Goal: Book appointment/travel/reservation

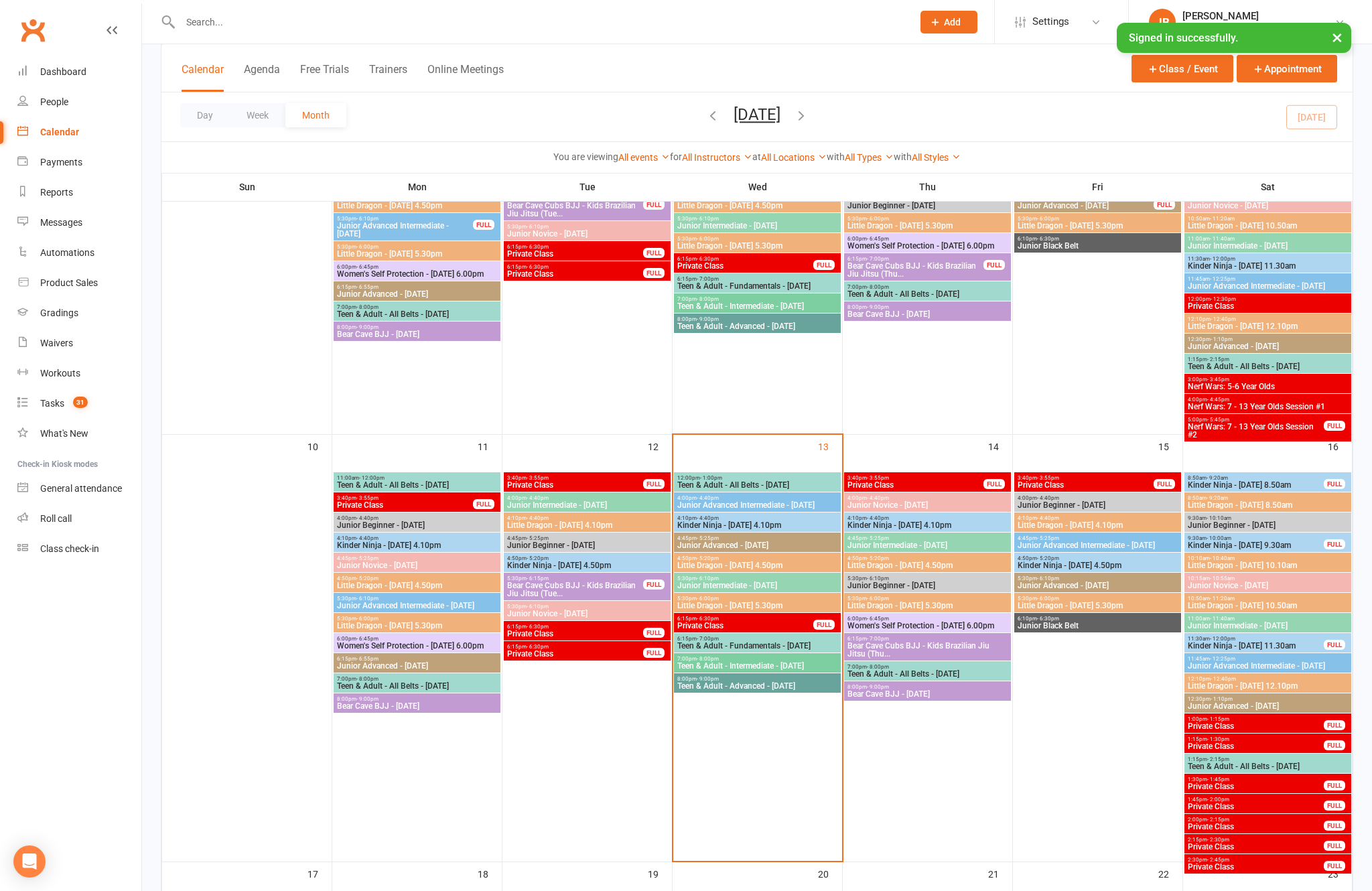
scroll to position [674, 0]
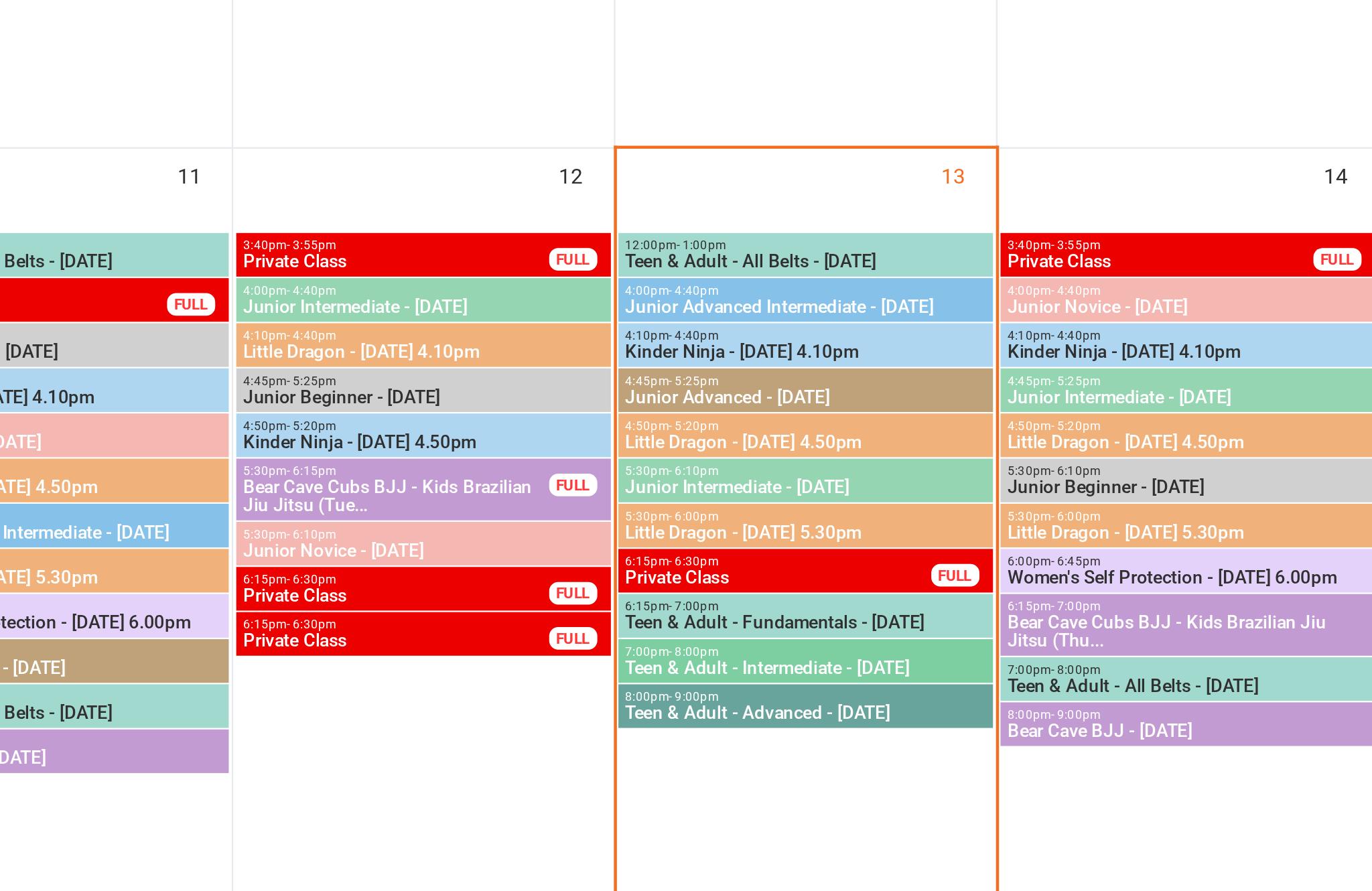
click at [677, 613] on span "7:00pm - 8:00pm" at bounding box center [757, 616] width 161 height 6
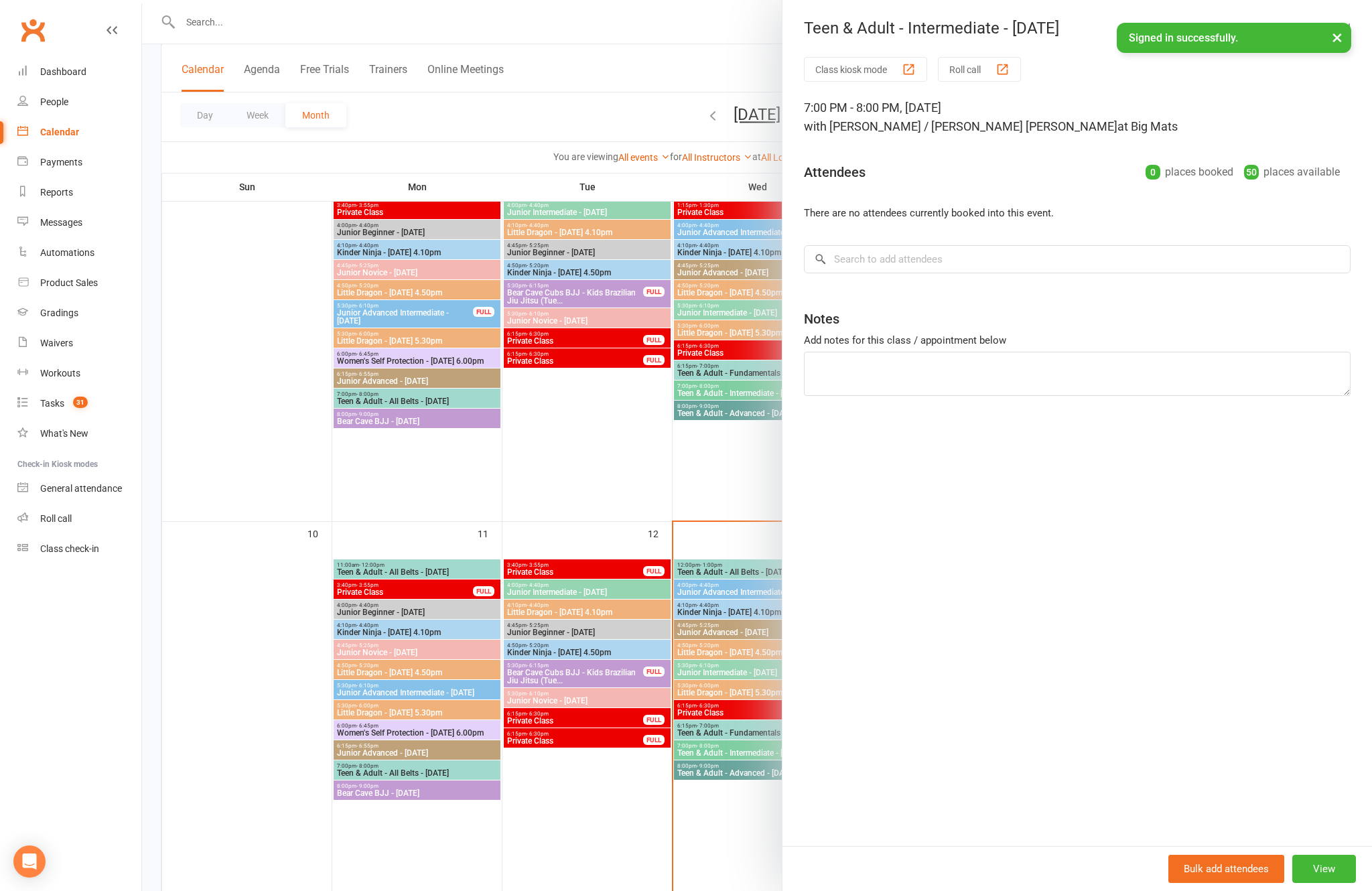
scroll to position [544, 0]
click at [1033, 250] on input "search" at bounding box center [1077, 259] width 547 height 28
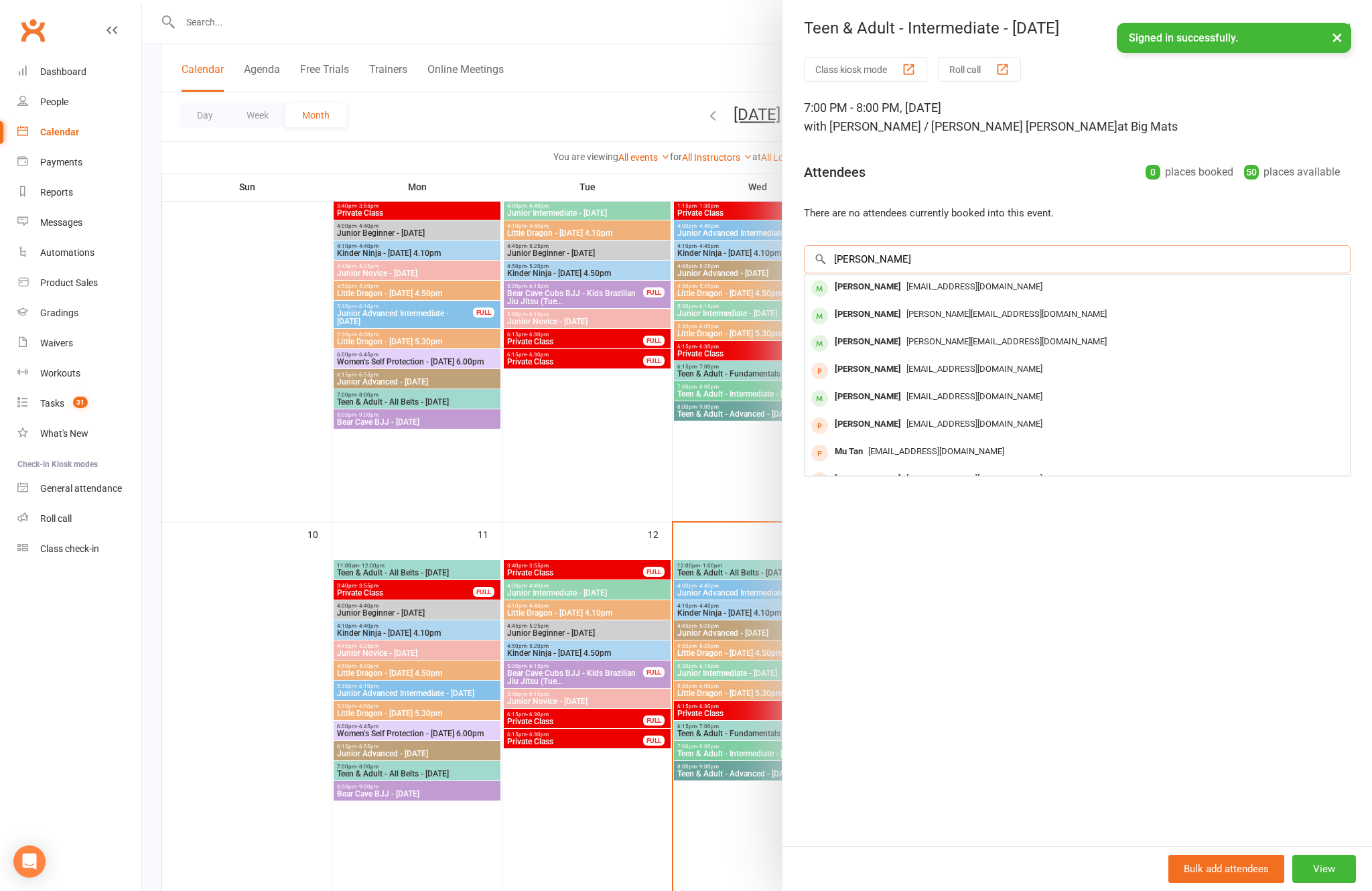
type input "[PERSON_NAME]"
click at [970, 288] on span "[EMAIL_ADDRESS][DOMAIN_NAME]" at bounding box center [974, 286] width 136 height 10
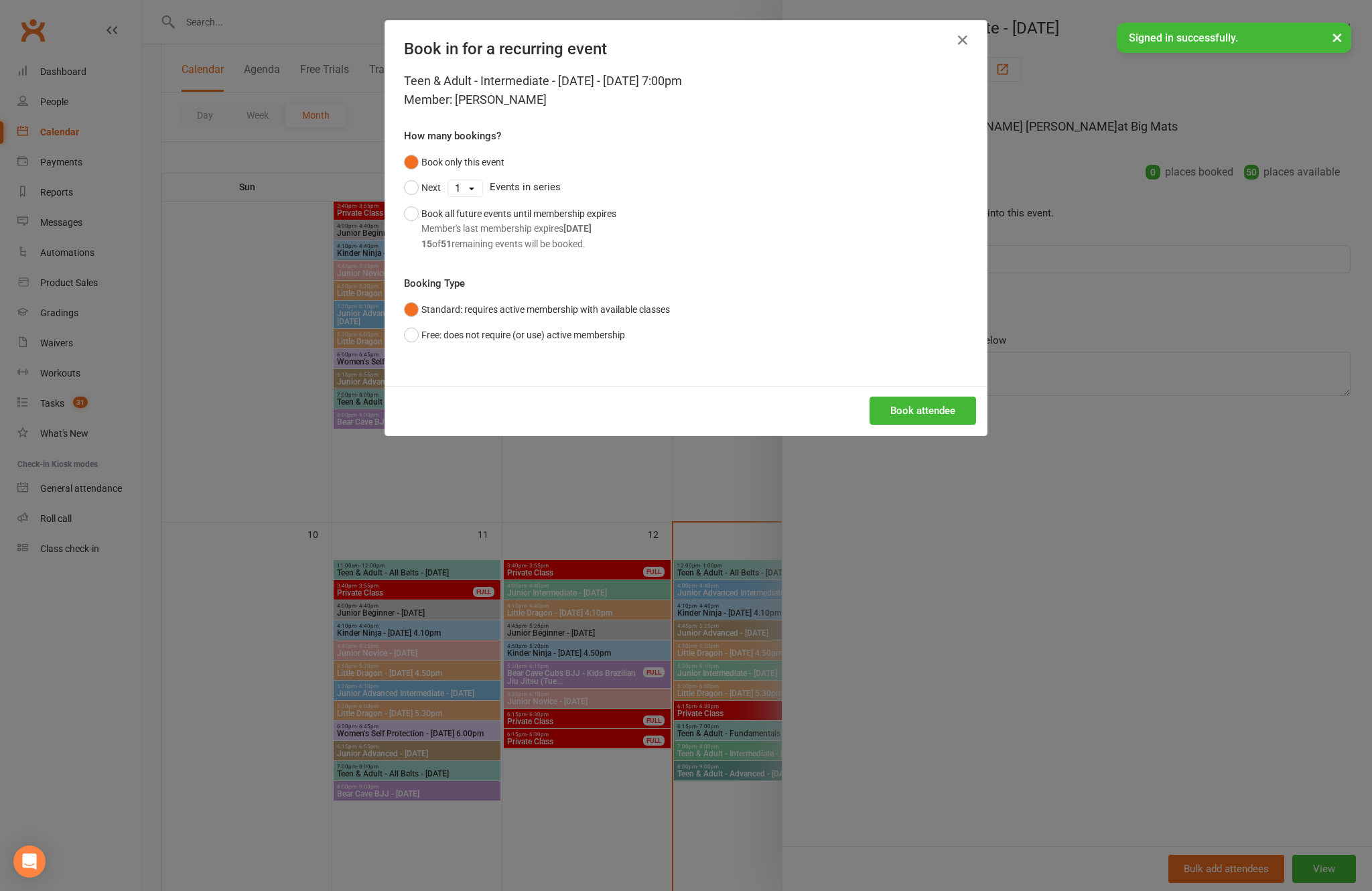
click at [911, 425] on button "Book attendee" at bounding box center [923, 410] width 106 height 28
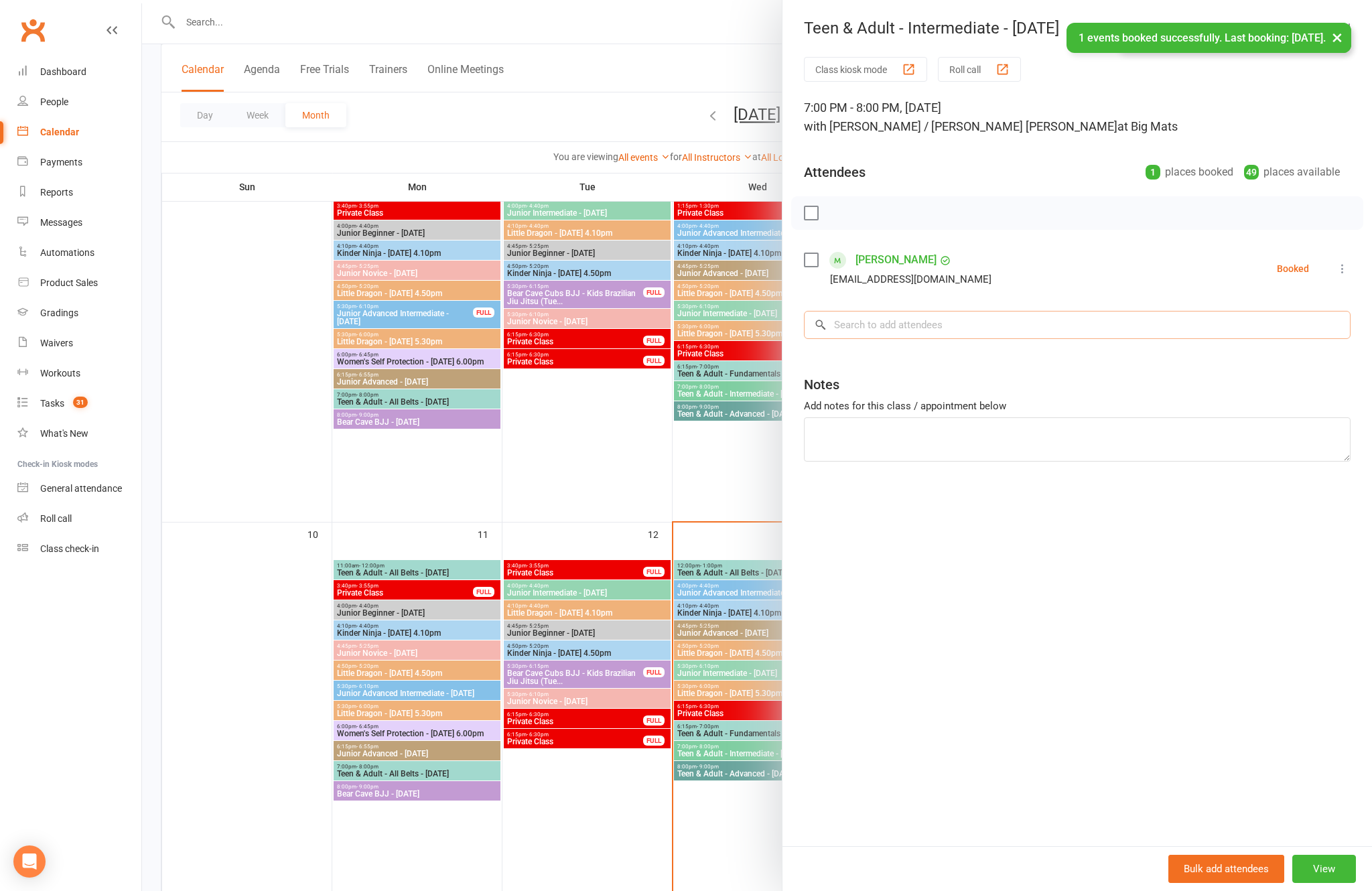
click at [987, 331] on input "search" at bounding box center [1077, 324] width 547 height 28
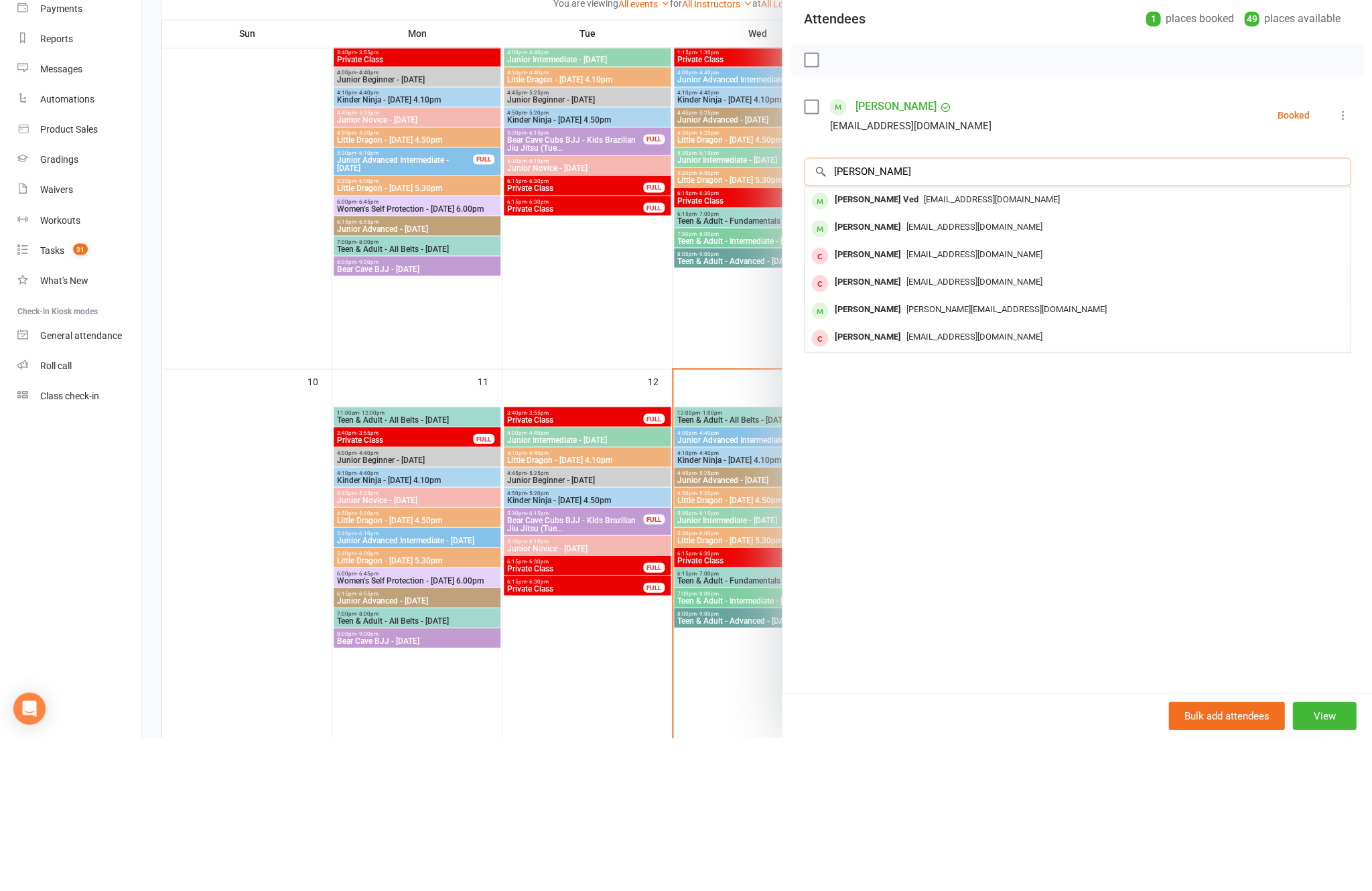
type input "[PERSON_NAME]"
click at [944, 340] on div "[PERSON_NAME] Ved [EMAIL_ADDRESS][DOMAIN_NAME]" at bounding box center [1077, 354] width 545 height 27
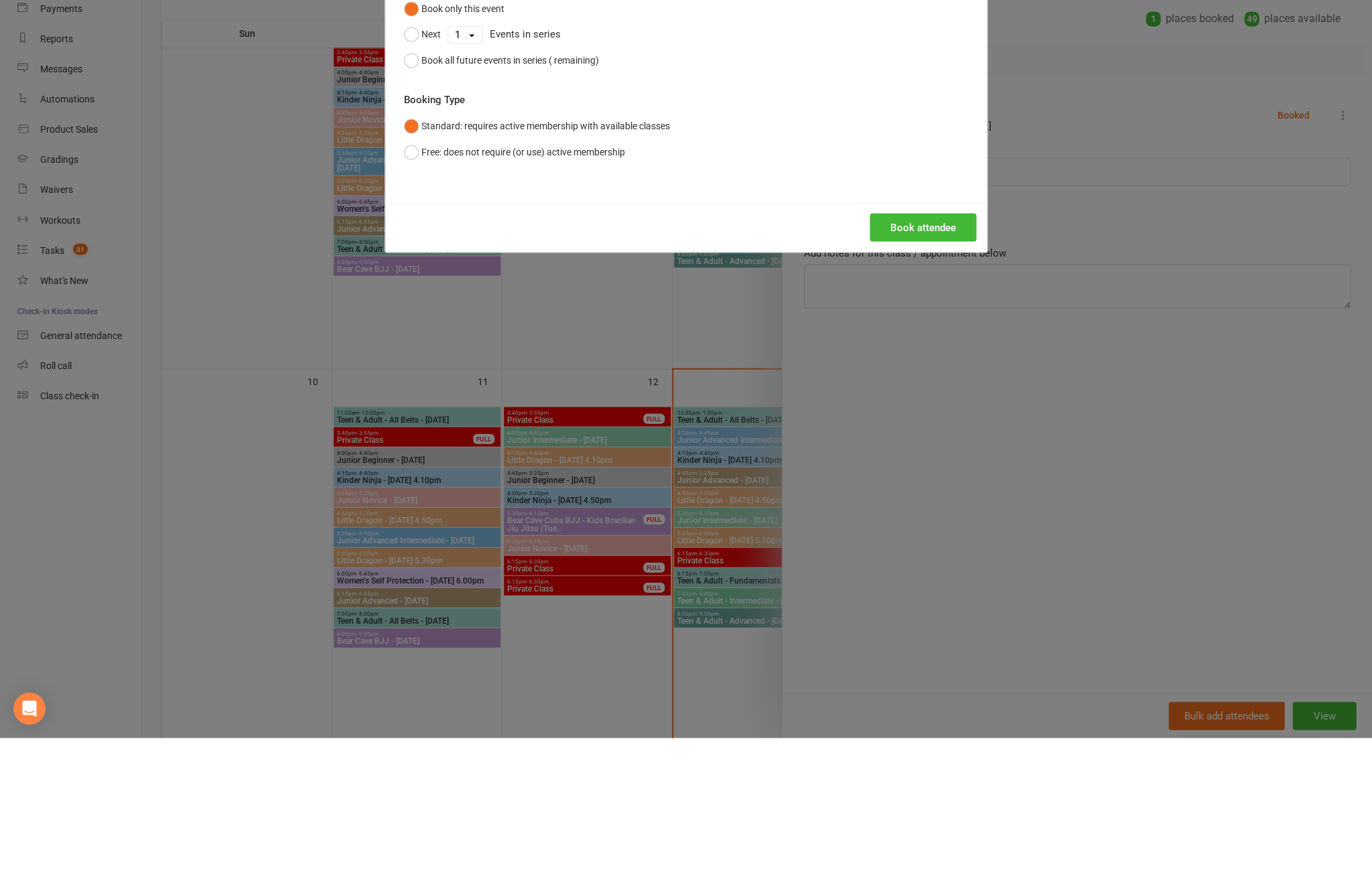
scroll to position [697, 0]
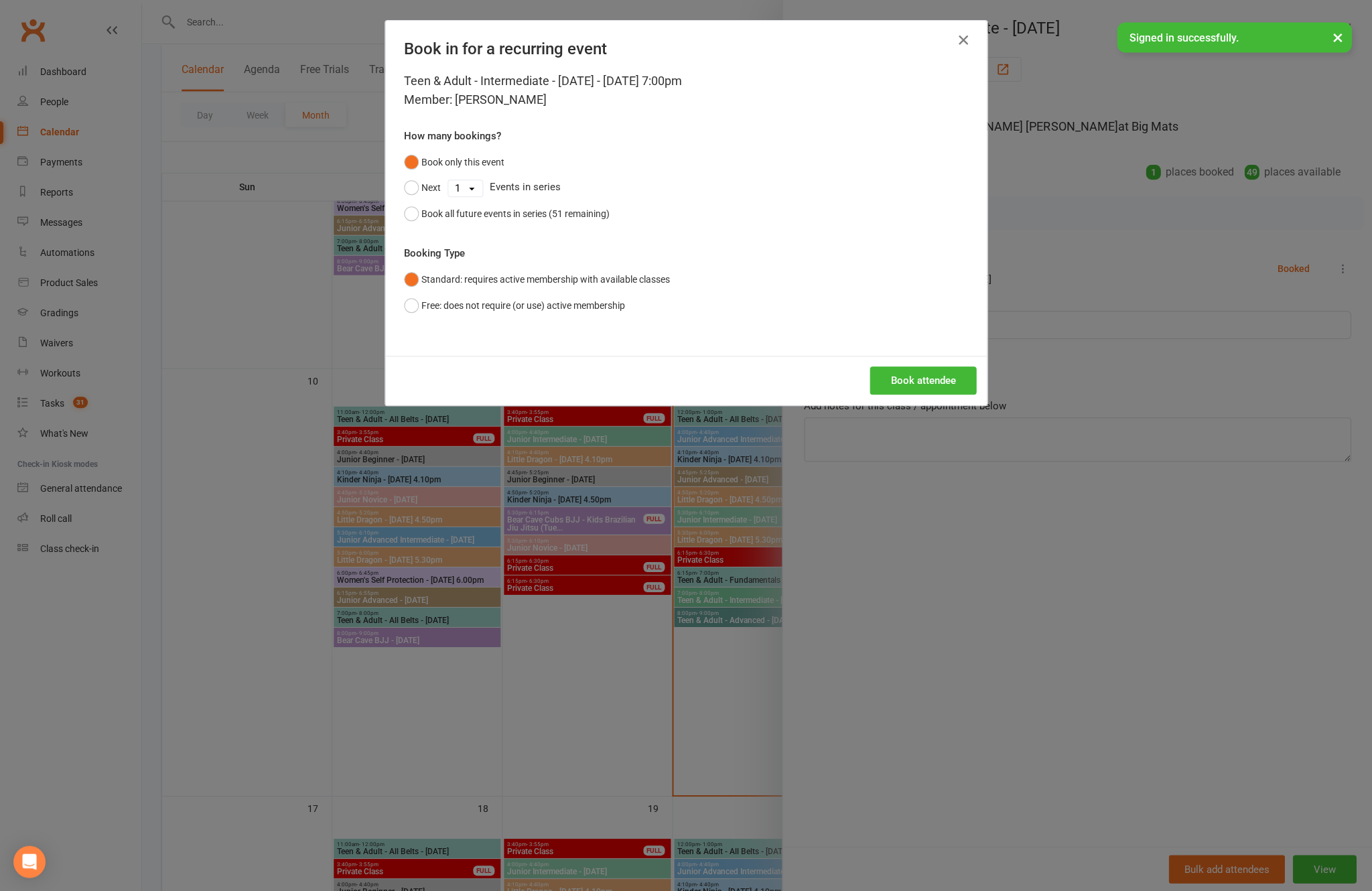
click at [912, 395] on button "Book attendee" at bounding box center [923, 380] width 106 height 28
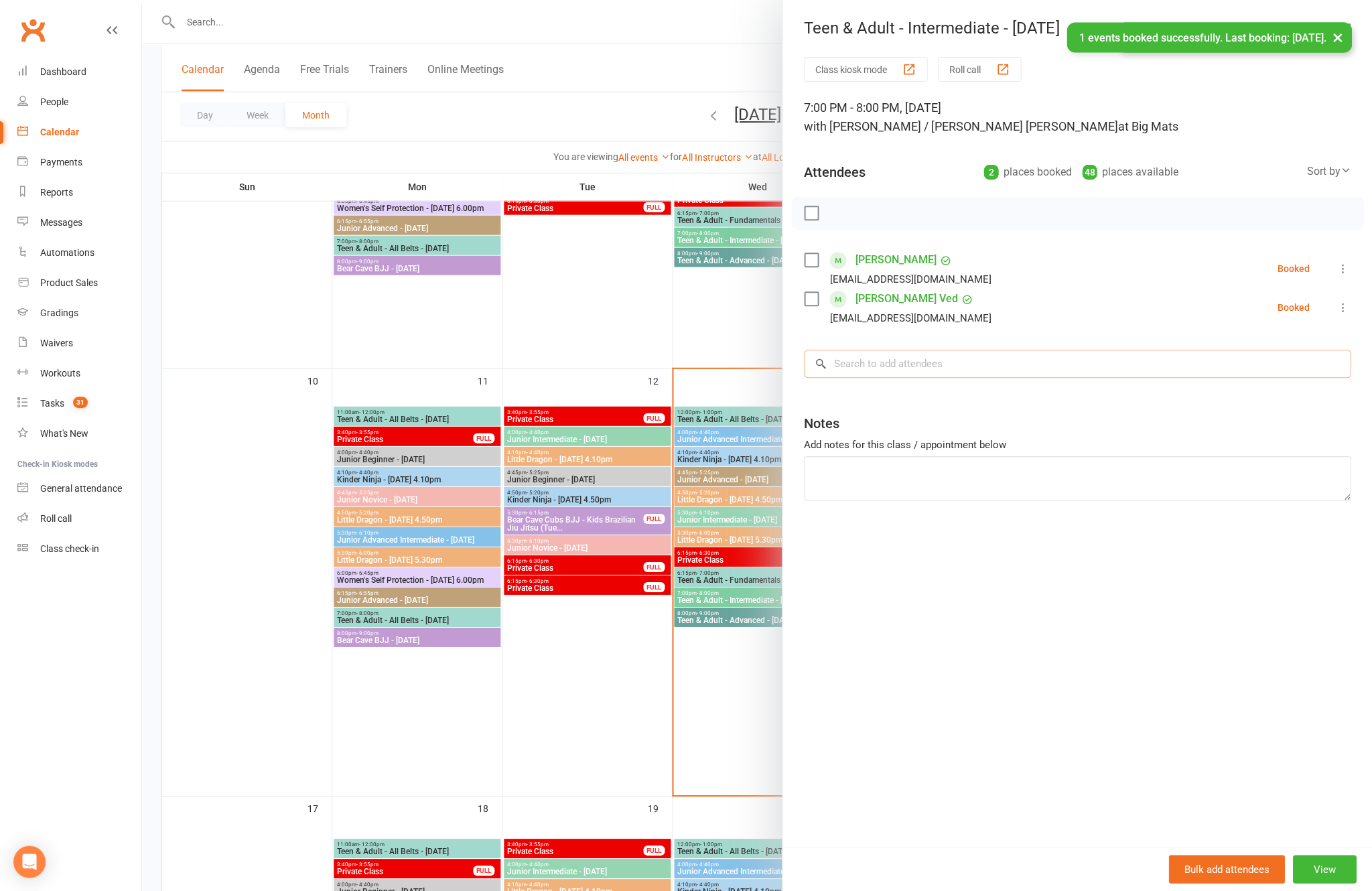
click at [997, 376] on input "search" at bounding box center [1077, 363] width 547 height 28
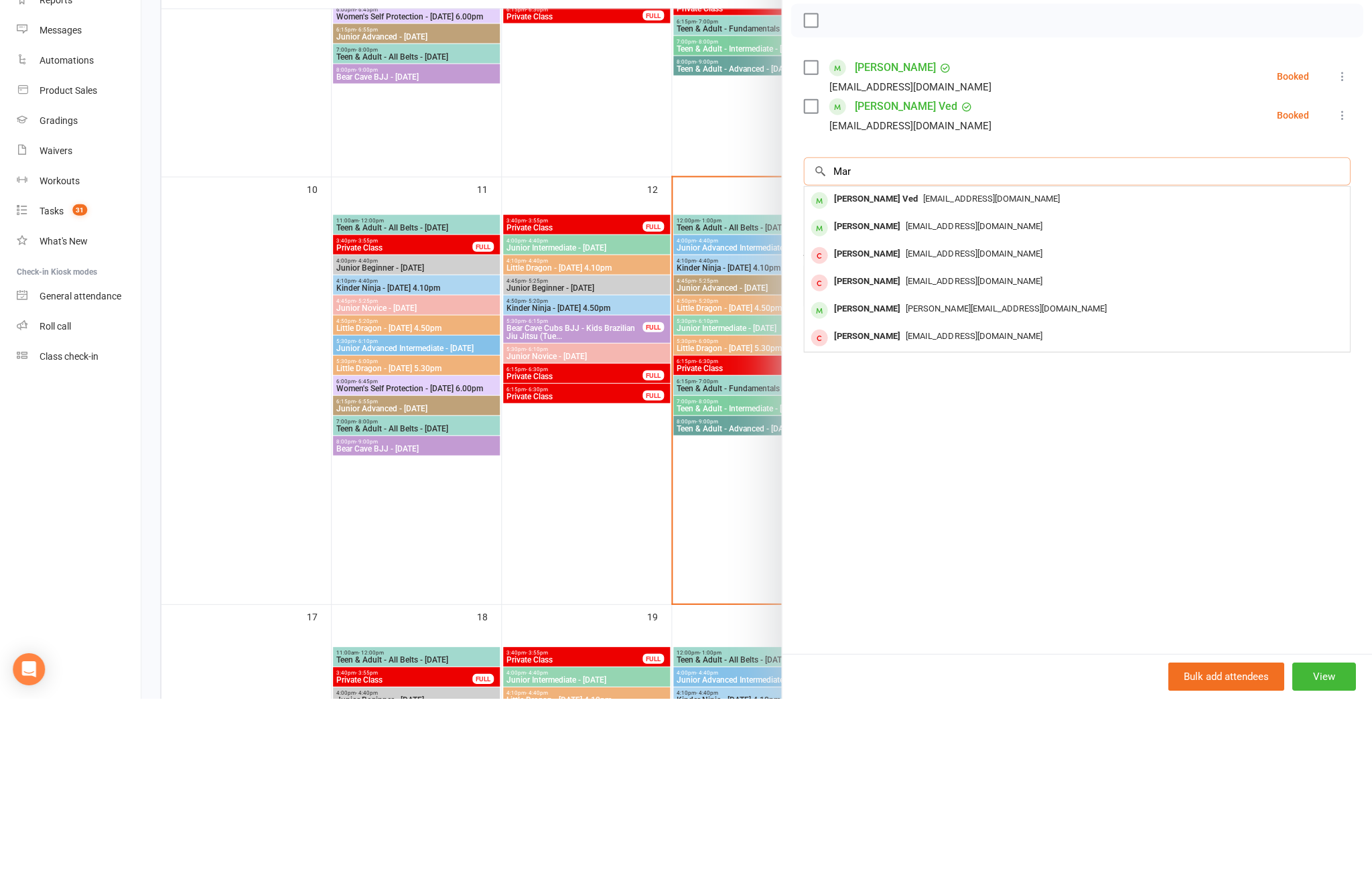
scroll to position [697, 0]
type input "[PERSON_NAME]"
click at [941, 464] on div "[EMAIL_ADDRESS][DOMAIN_NAME]" at bounding box center [1077, 473] width 535 height 19
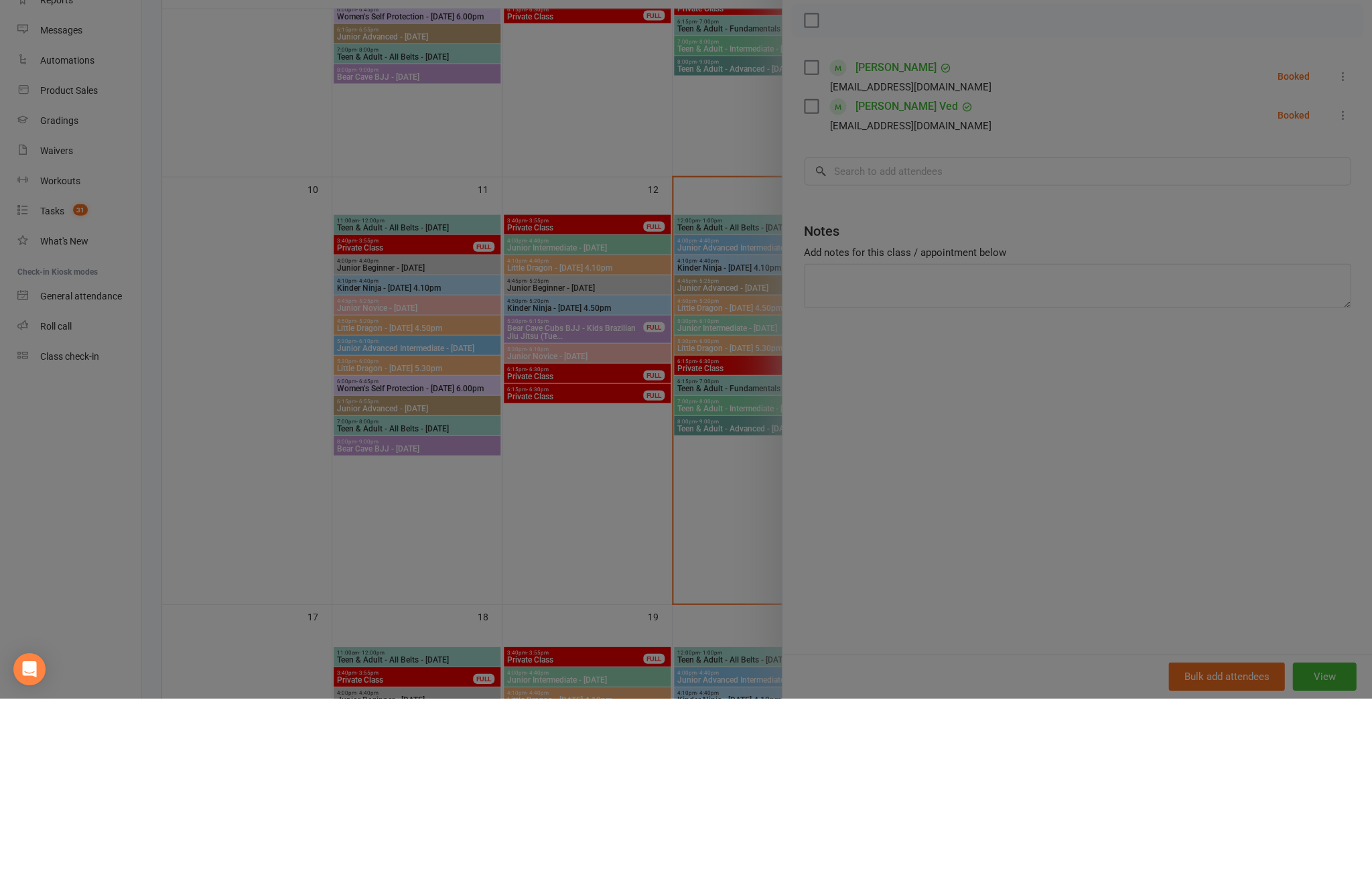
scroll to position [890, 0]
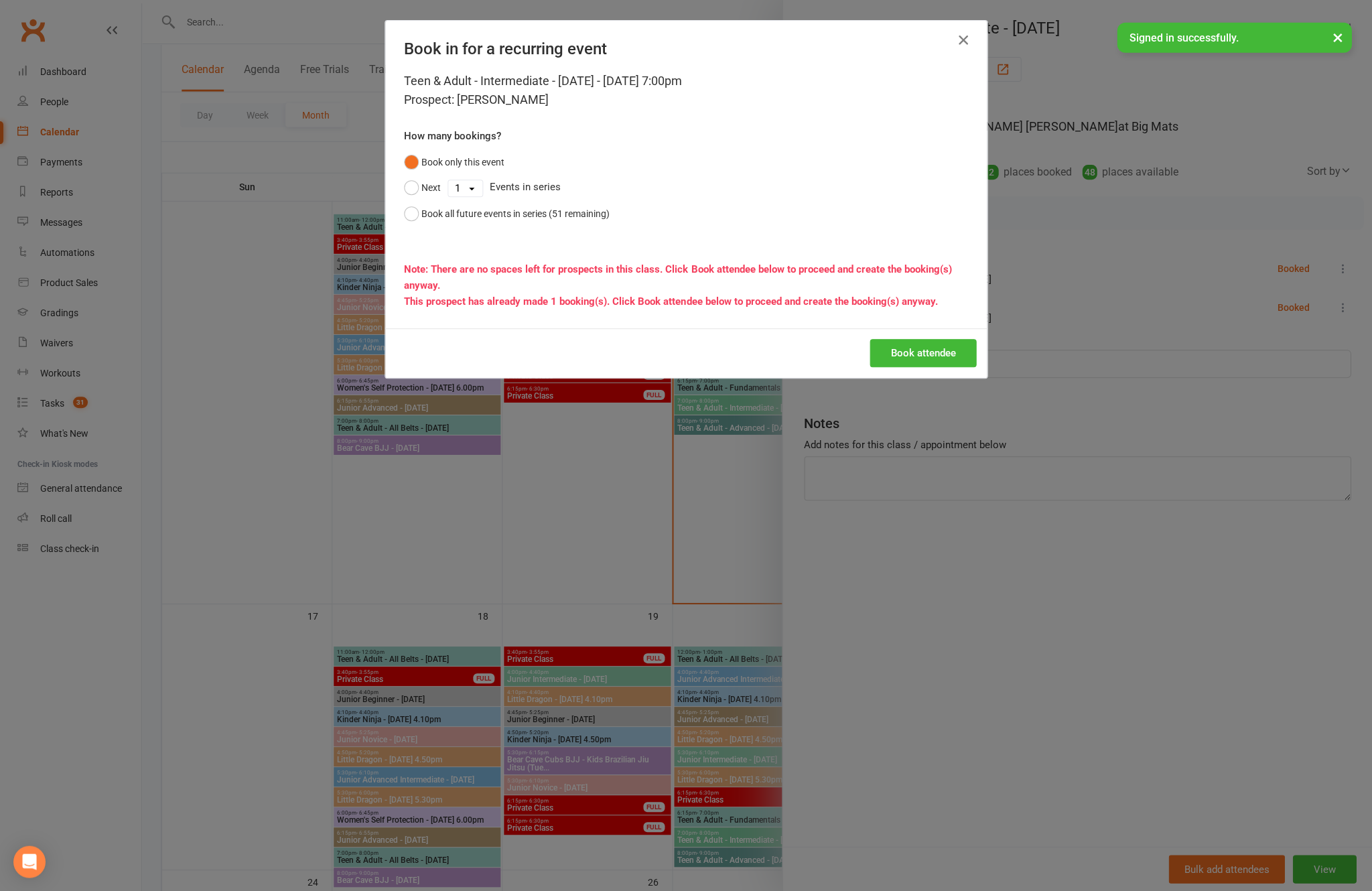
click at [969, 30] on button "button" at bounding box center [963, 40] width 22 height 22
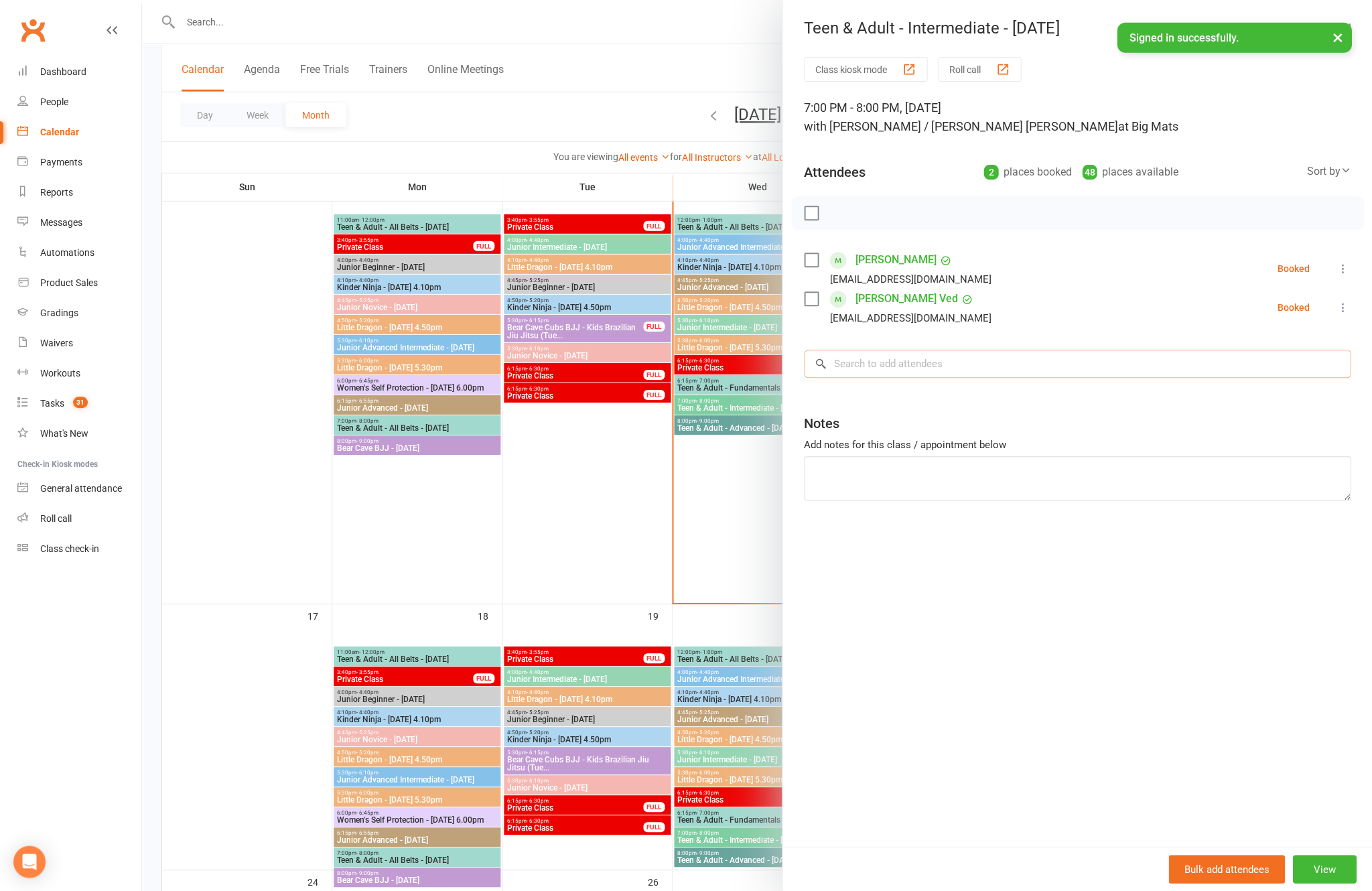
click at [973, 373] on input "search" at bounding box center [1077, 363] width 547 height 28
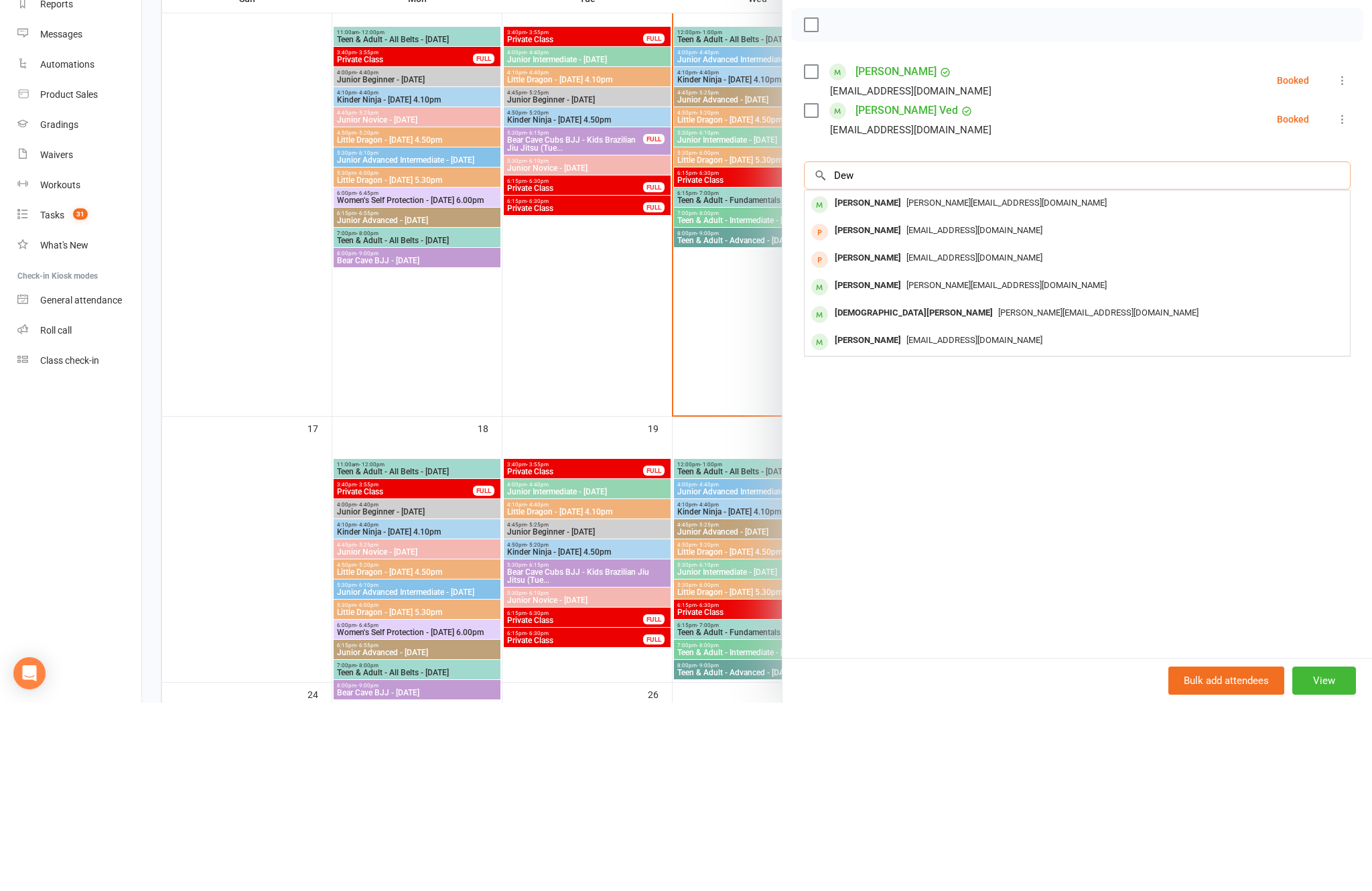
type input "Dew"
click at [926, 517] on div "[PERSON_NAME] [EMAIL_ADDRESS][DOMAIN_NAME]" at bounding box center [1077, 530] width 545 height 27
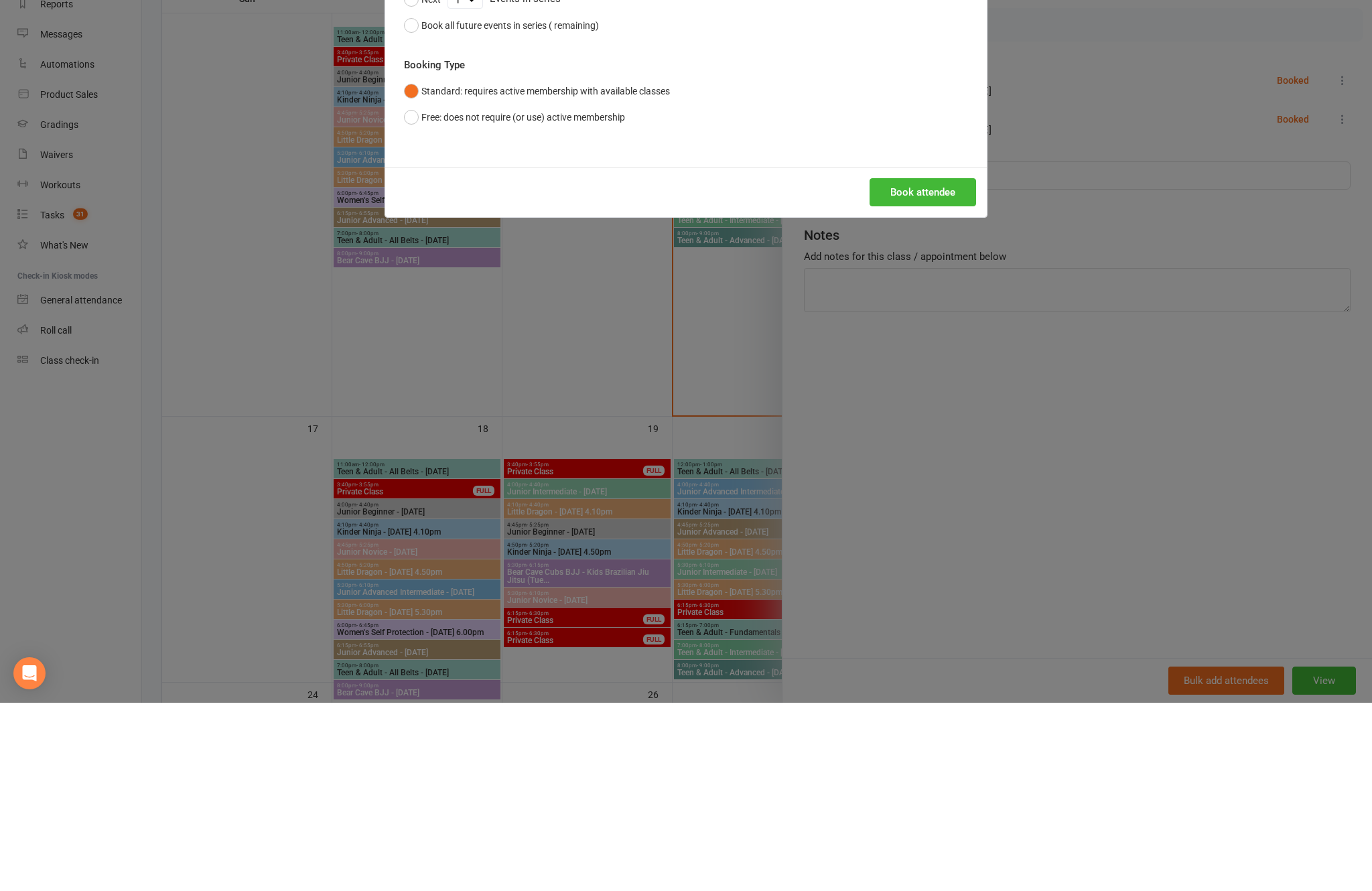
scroll to position [1077, 0]
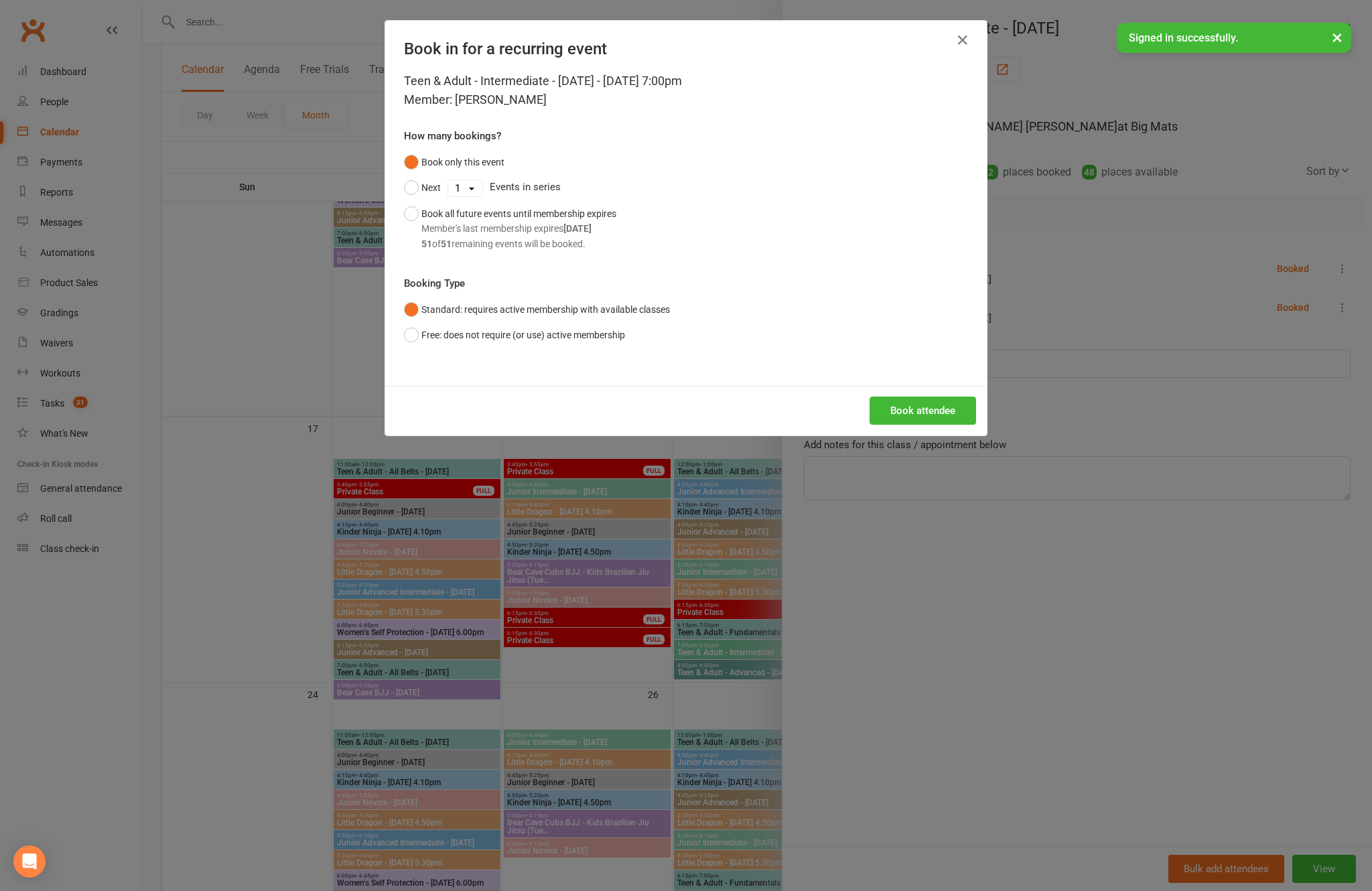
click at [890, 425] on button "Book attendee" at bounding box center [923, 410] width 106 height 28
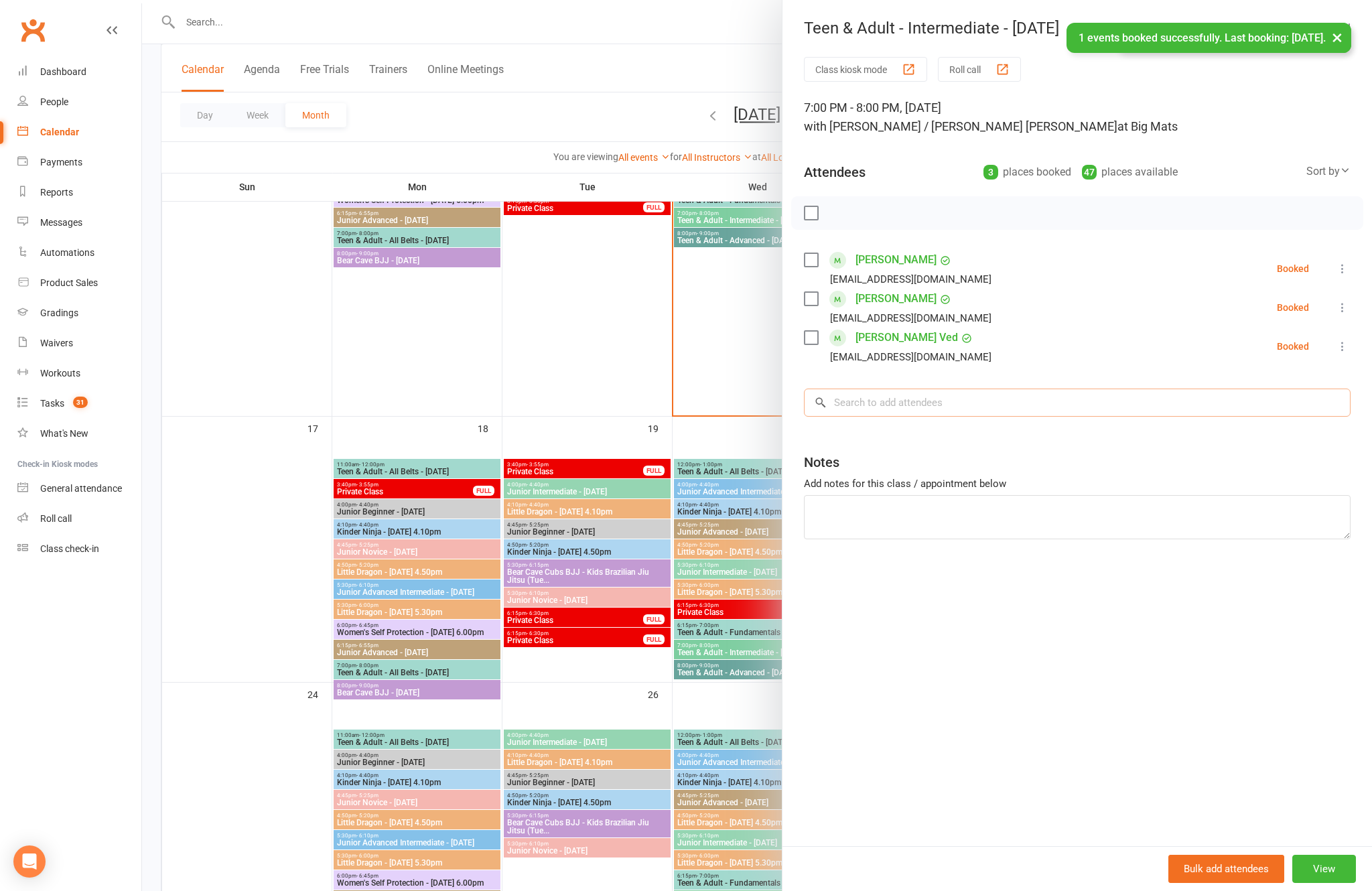
click at [1040, 408] on input "search" at bounding box center [1077, 402] width 547 height 28
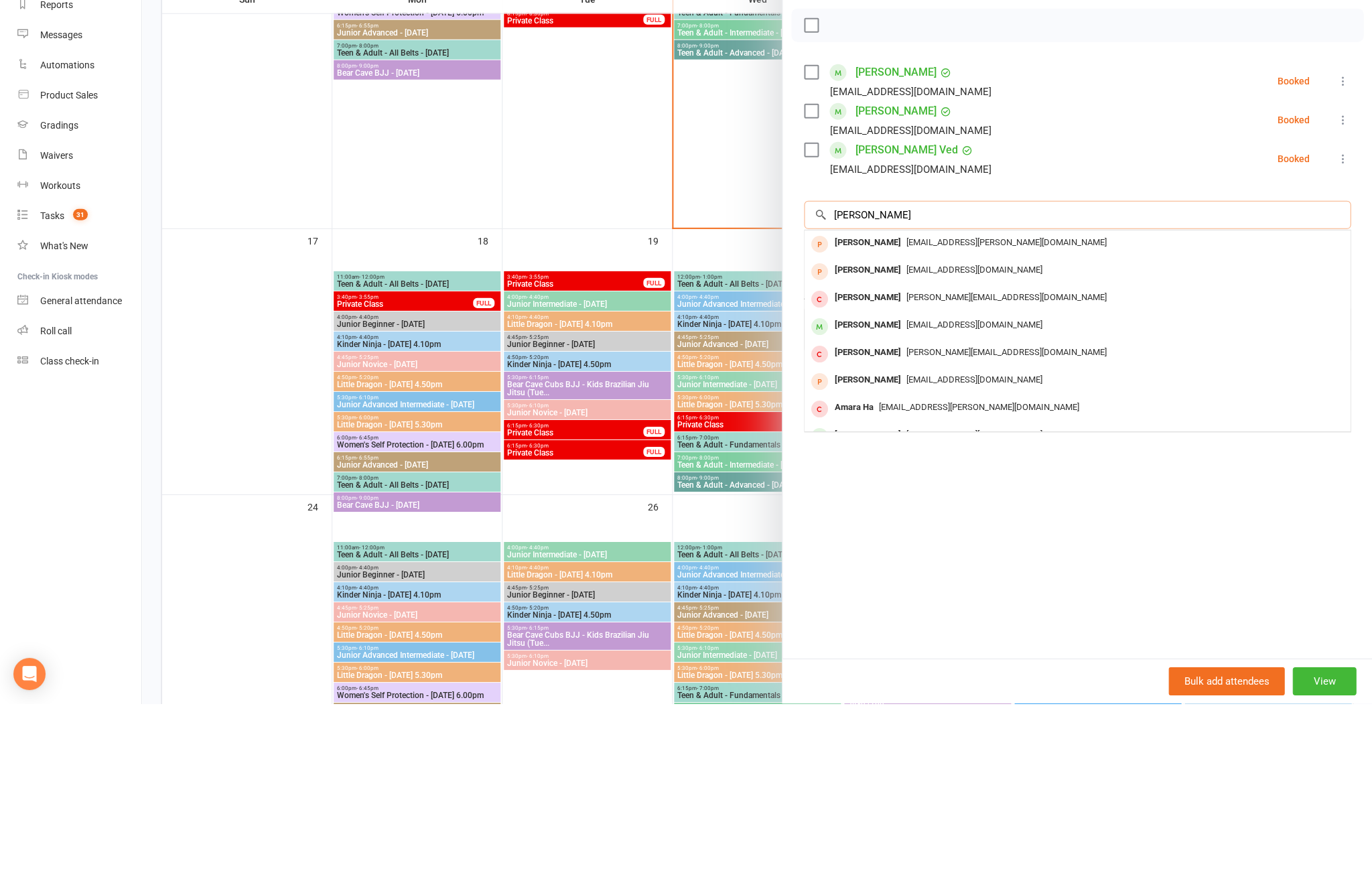
type input "[PERSON_NAME]"
click at [960, 503] on div "[EMAIL_ADDRESS][DOMAIN_NAME]" at bounding box center [1077, 512] width 535 height 19
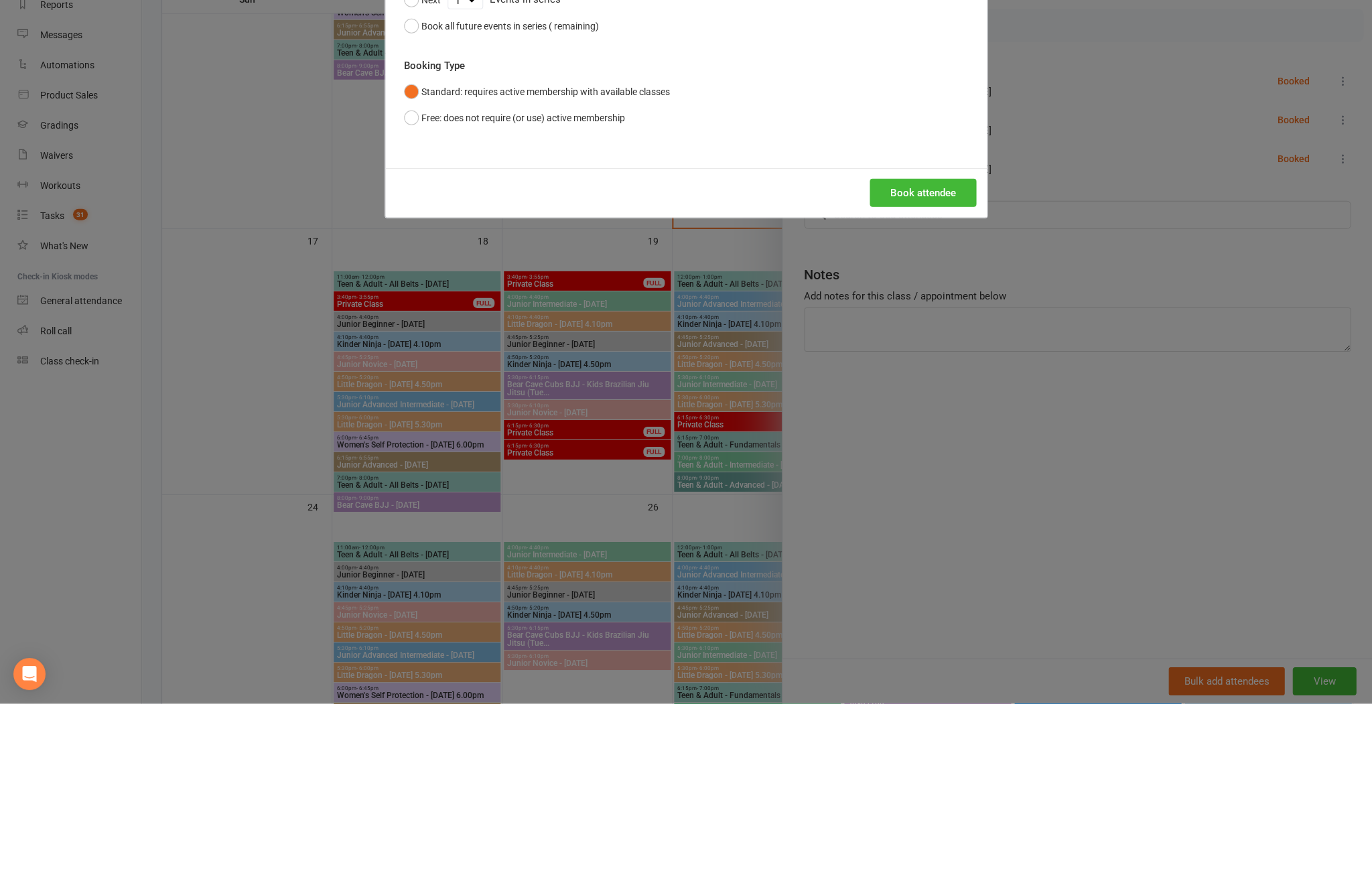
scroll to position [1265, 0]
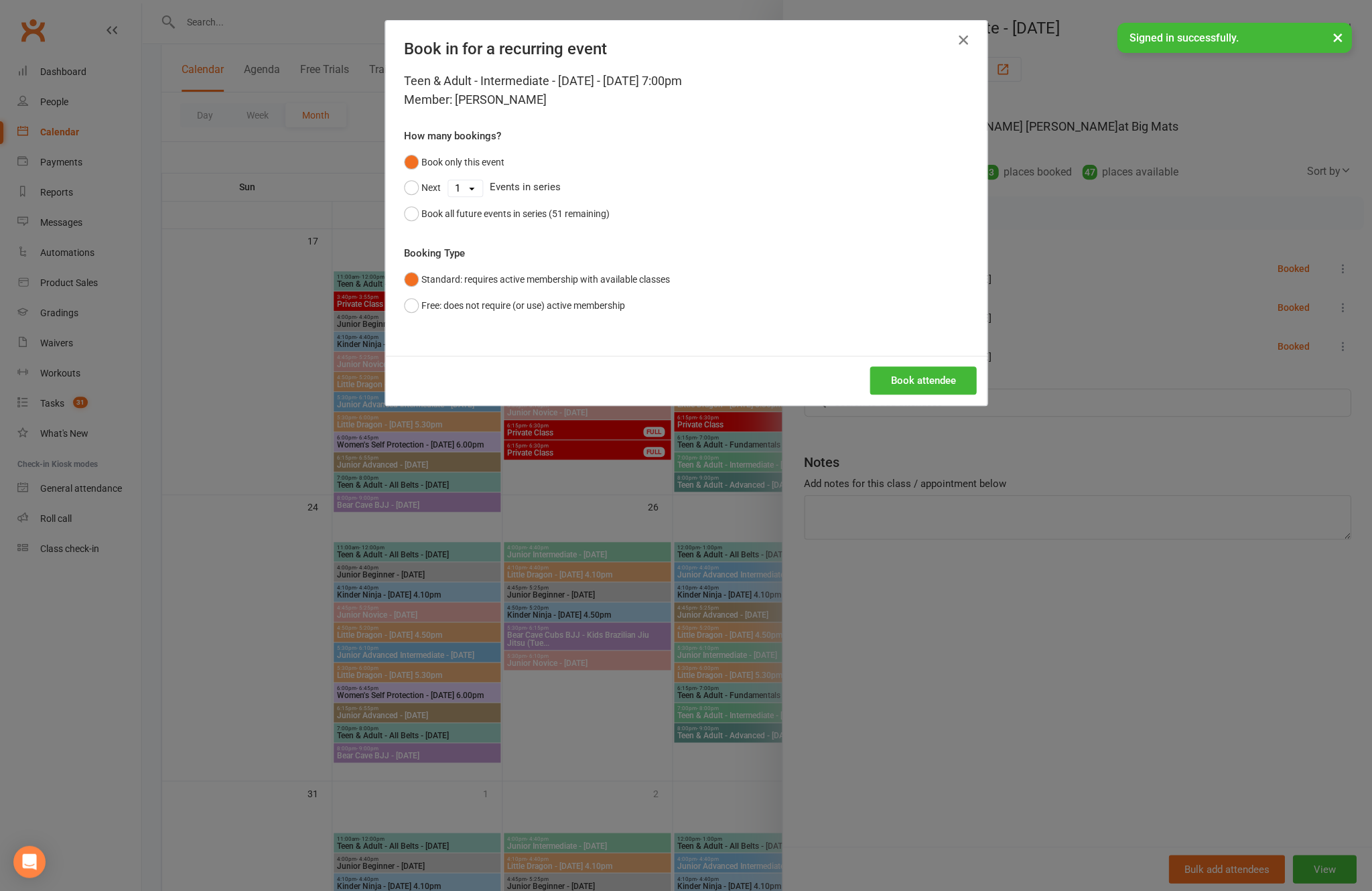
click at [912, 395] on button "Book attendee" at bounding box center [923, 380] width 106 height 28
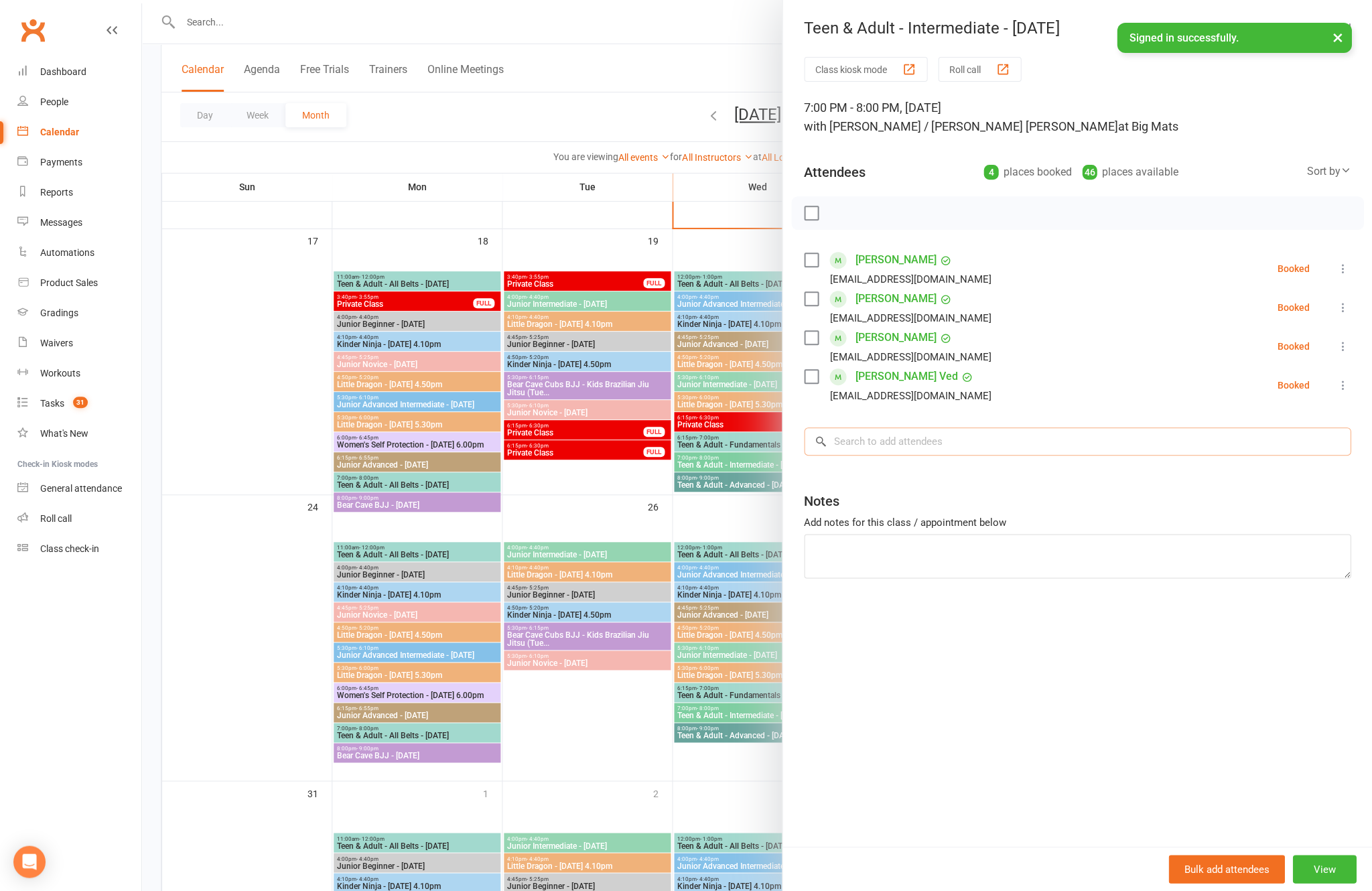
click at [1046, 436] on input "search" at bounding box center [1077, 441] width 547 height 28
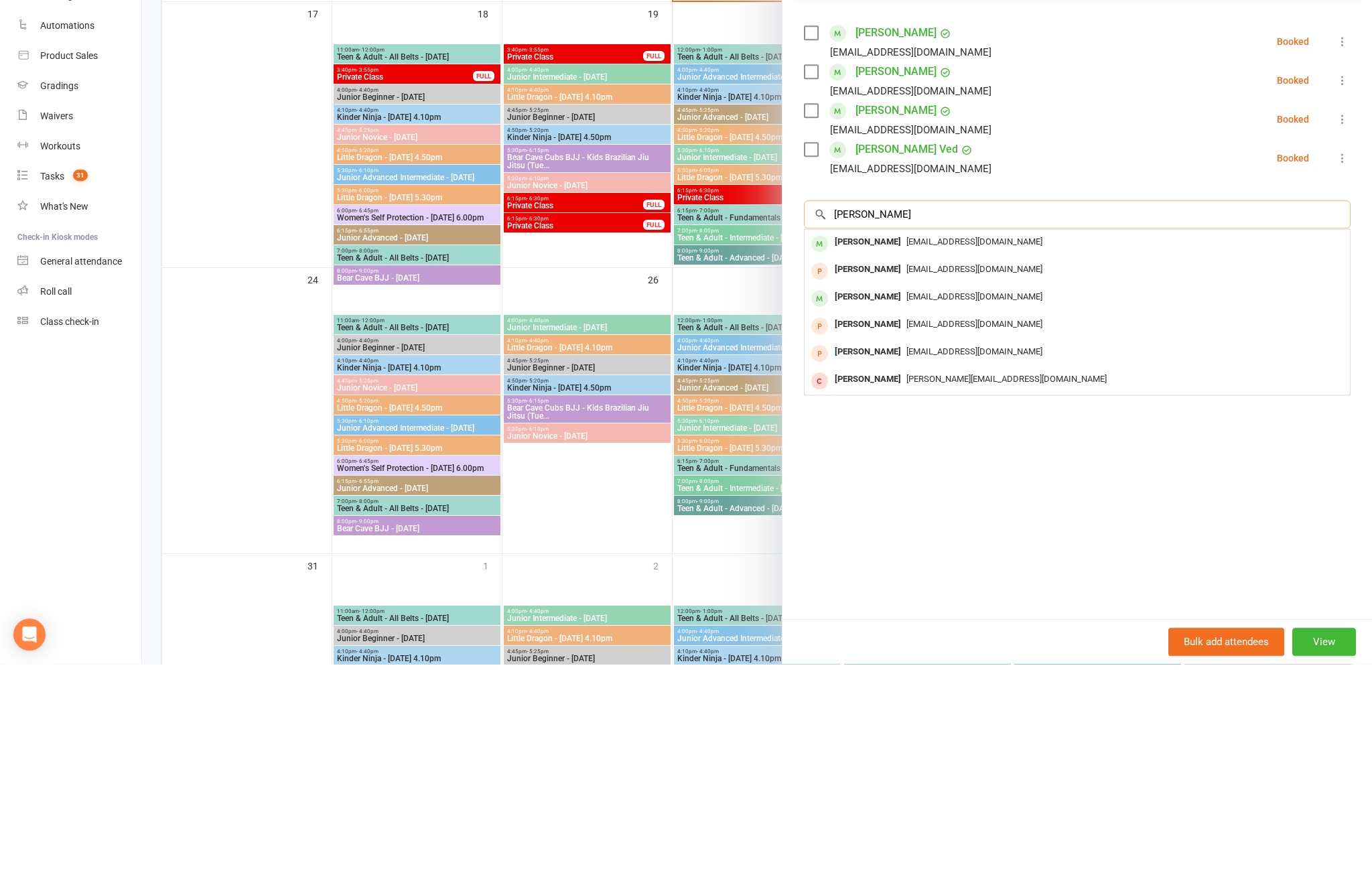
type input "[PERSON_NAME]"
click at [992, 463] on span "[EMAIL_ADDRESS][DOMAIN_NAME]" at bounding box center [974, 468] width 136 height 10
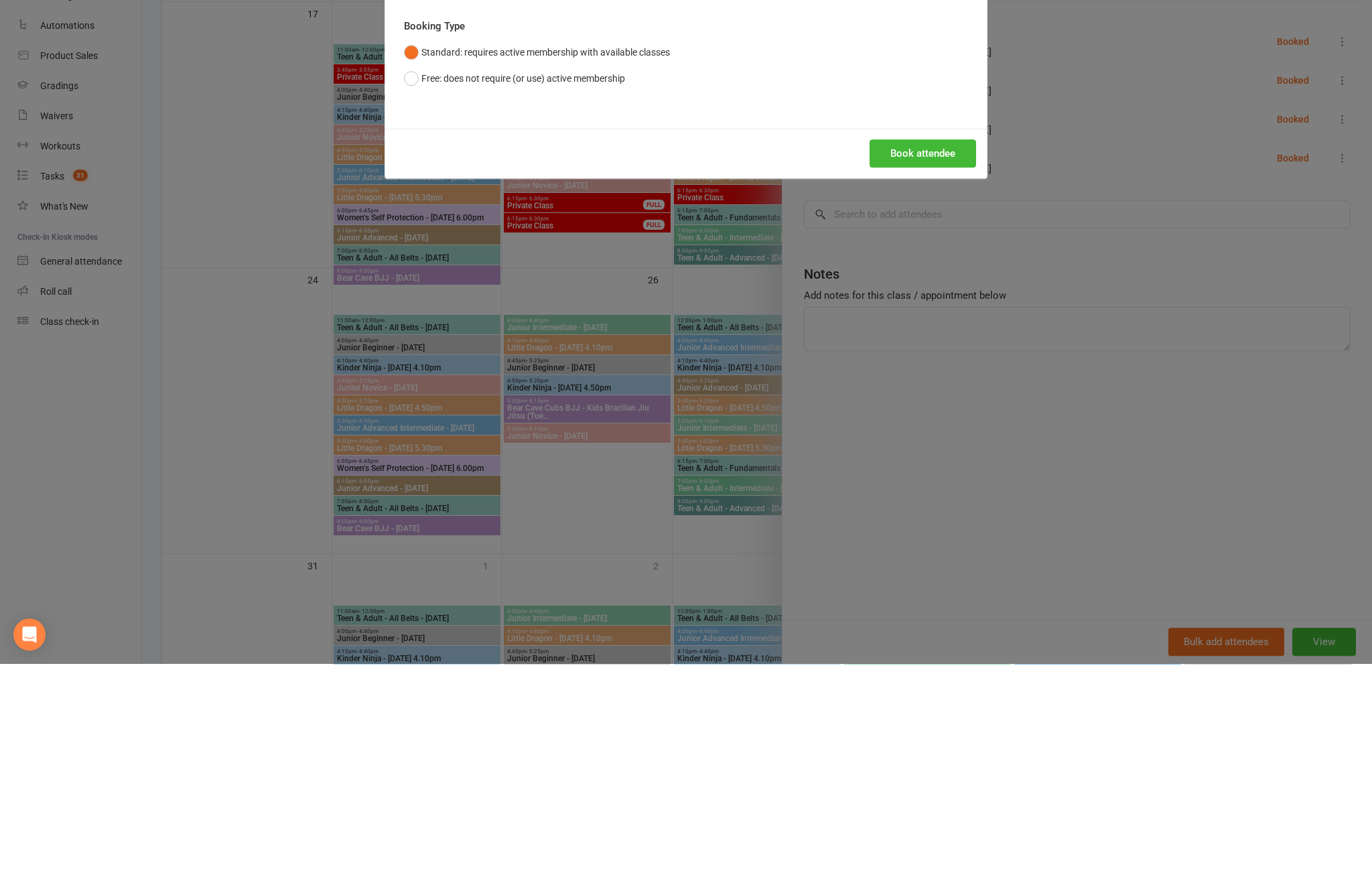
scroll to position [1442, 0]
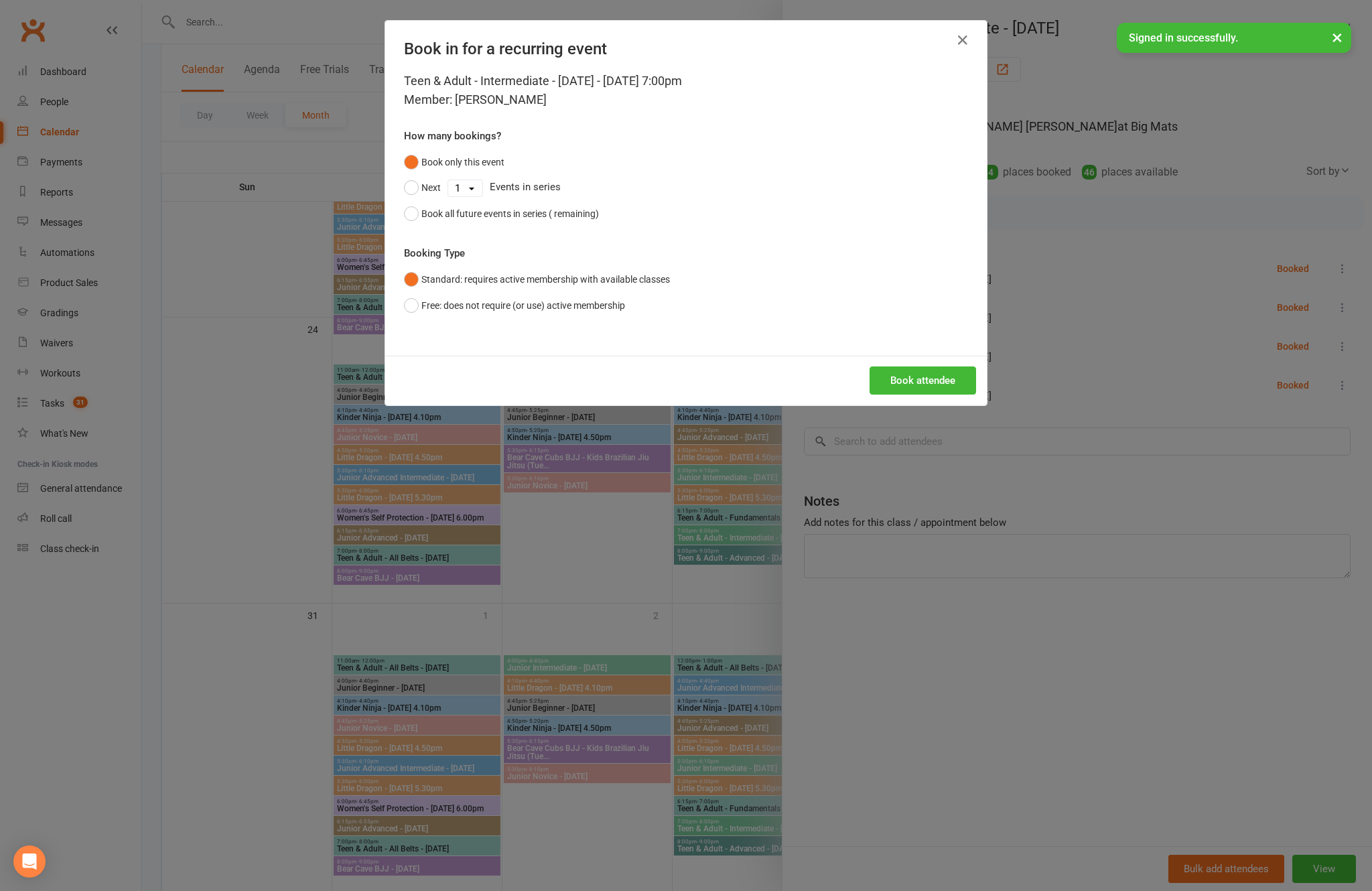
click at [922, 395] on button "Book attendee" at bounding box center [923, 380] width 106 height 28
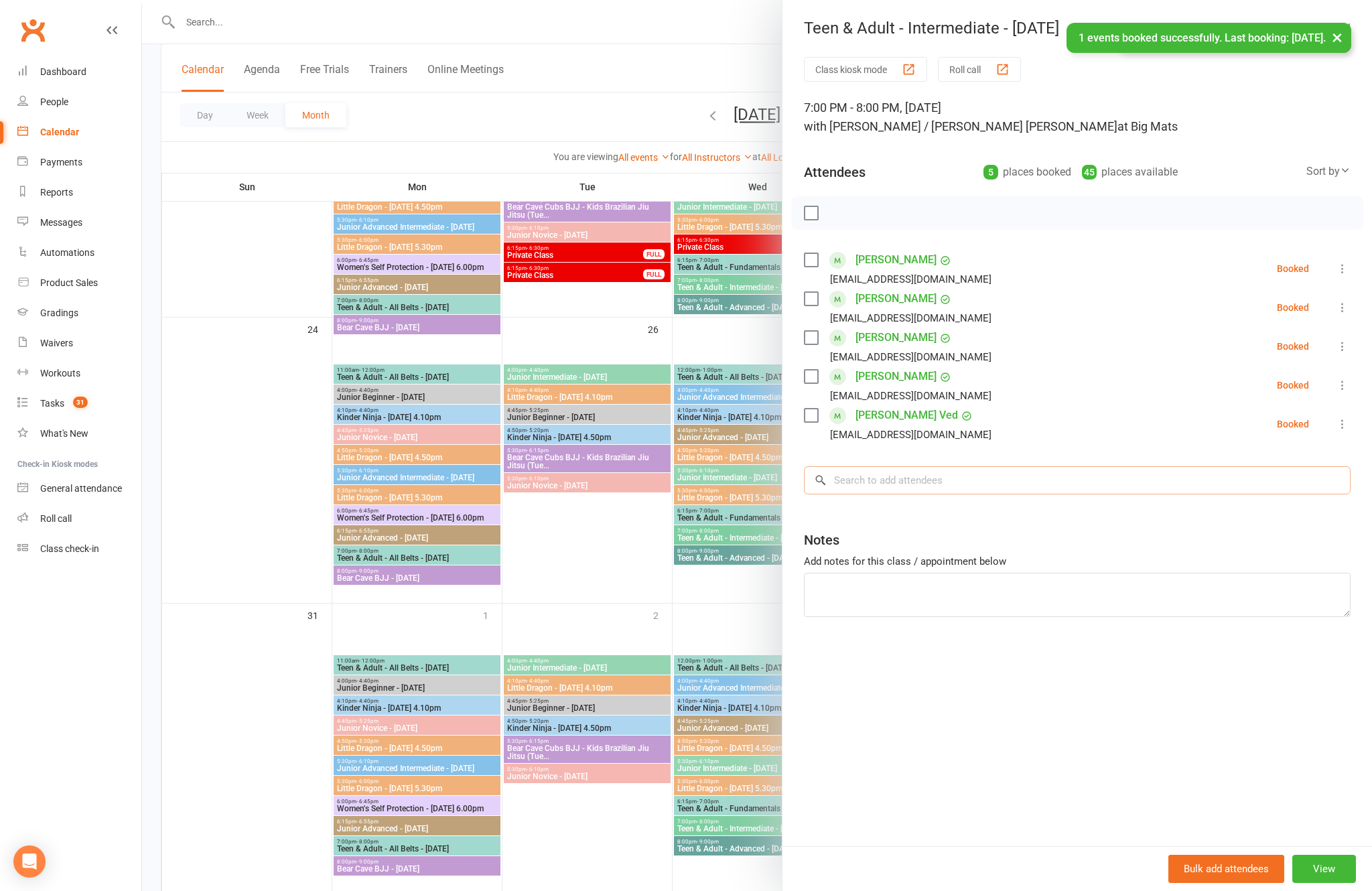
click at [993, 471] on input "search" at bounding box center [1077, 480] width 547 height 28
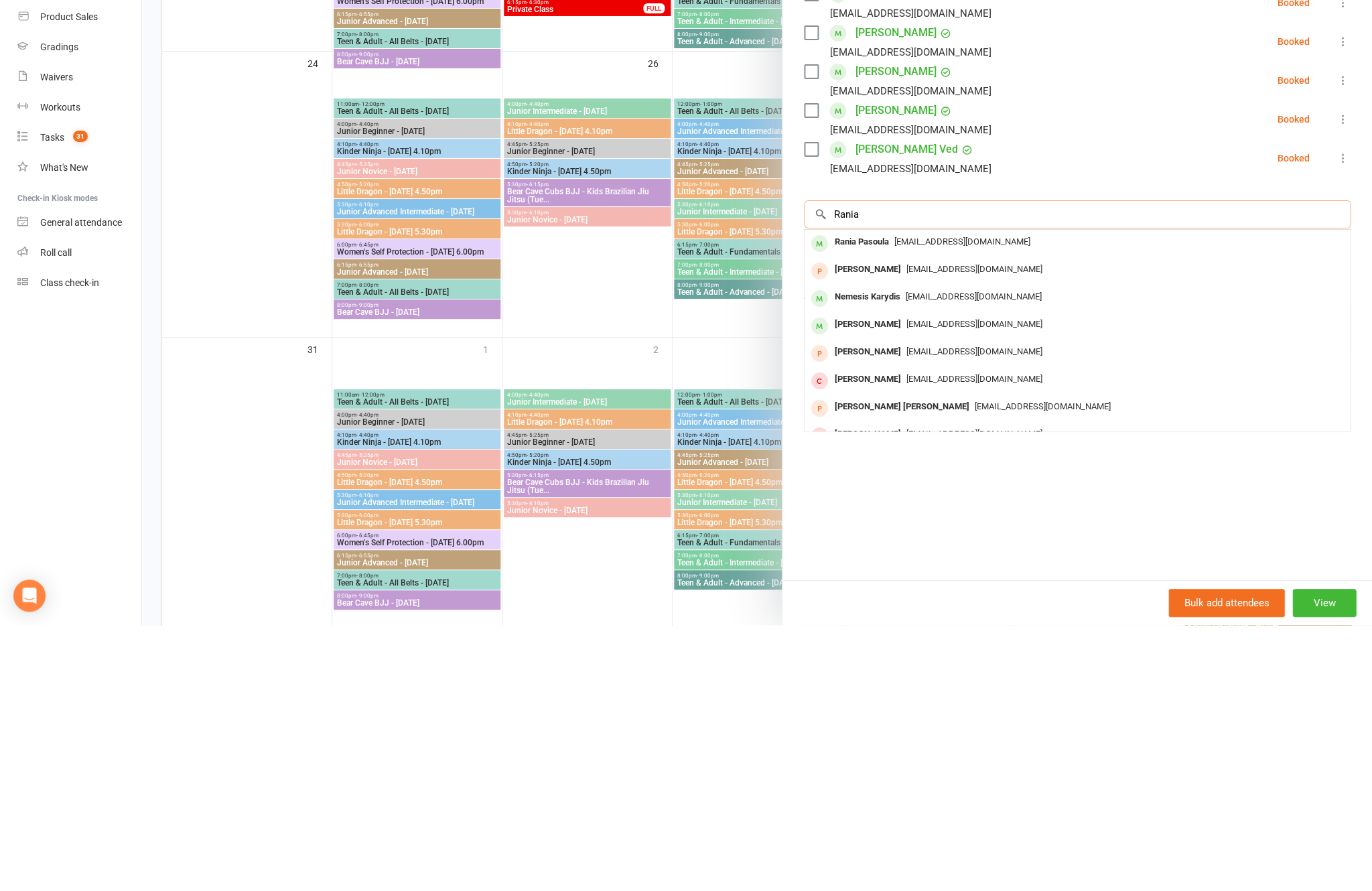
type input "Rania"
click at [963, 502] on span "[EMAIL_ADDRESS][DOMAIN_NAME]" at bounding box center [962, 507] width 136 height 10
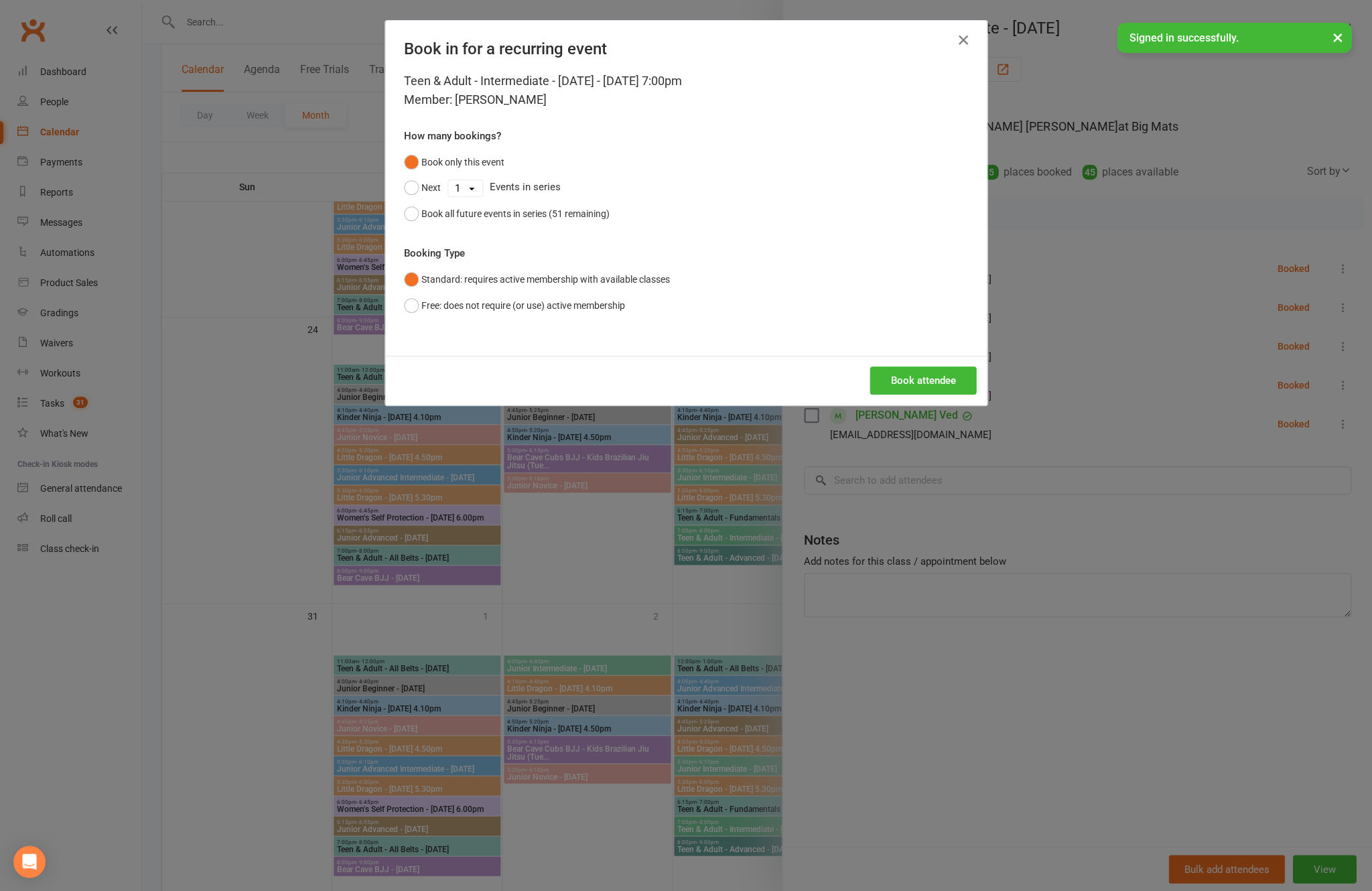
click at [903, 395] on button "Book attendee" at bounding box center [923, 380] width 106 height 28
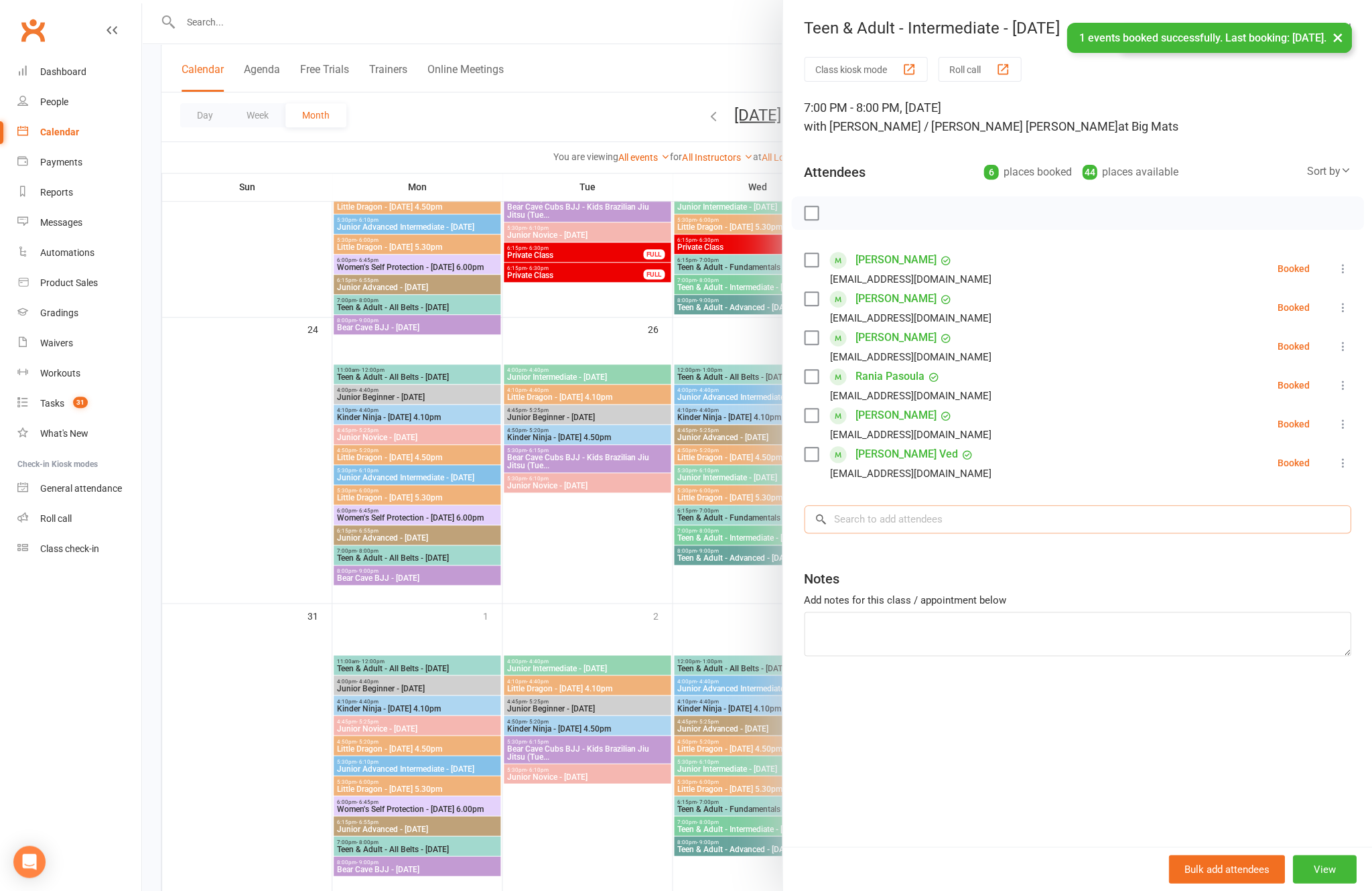
click at [974, 519] on input "search" at bounding box center [1077, 519] width 547 height 28
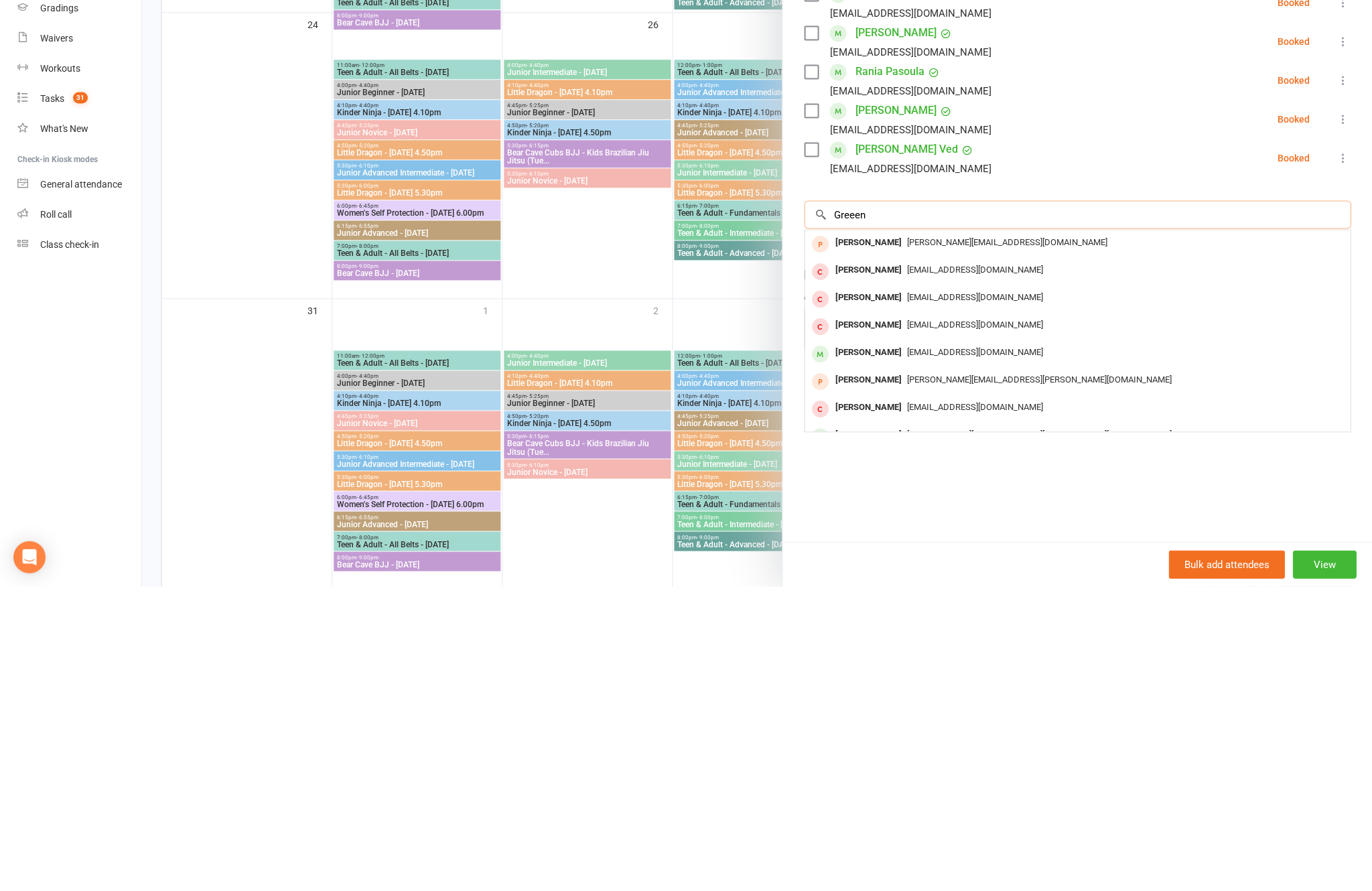
type input "Greeen"
click at [927, 651] on span "[EMAIL_ADDRESS][DOMAIN_NAME]" at bounding box center [974, 656] width 136 height 10
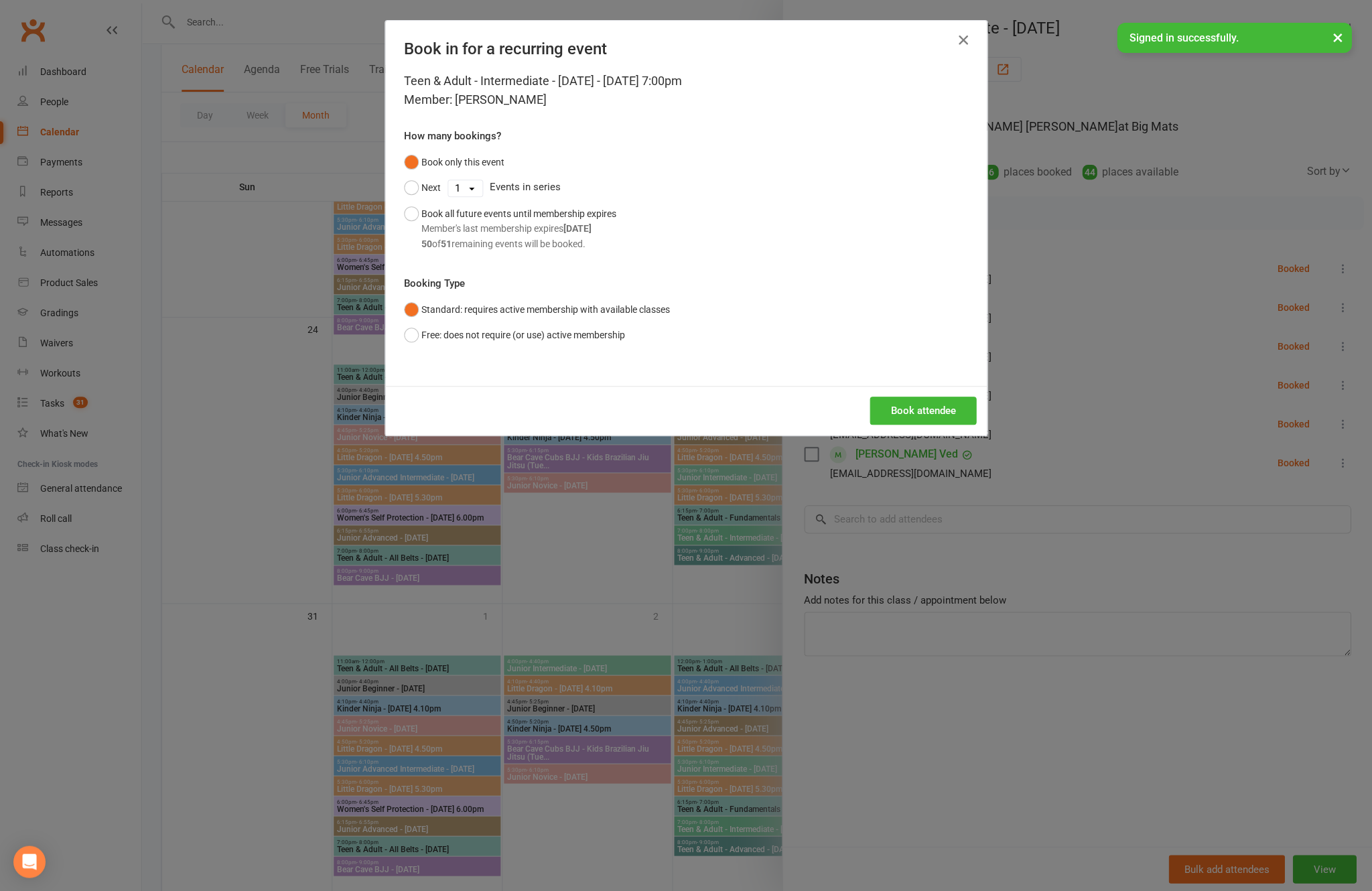
click at [900, 425] on button "Book attendee" at bounding box center [923, 410] width 106 height 28
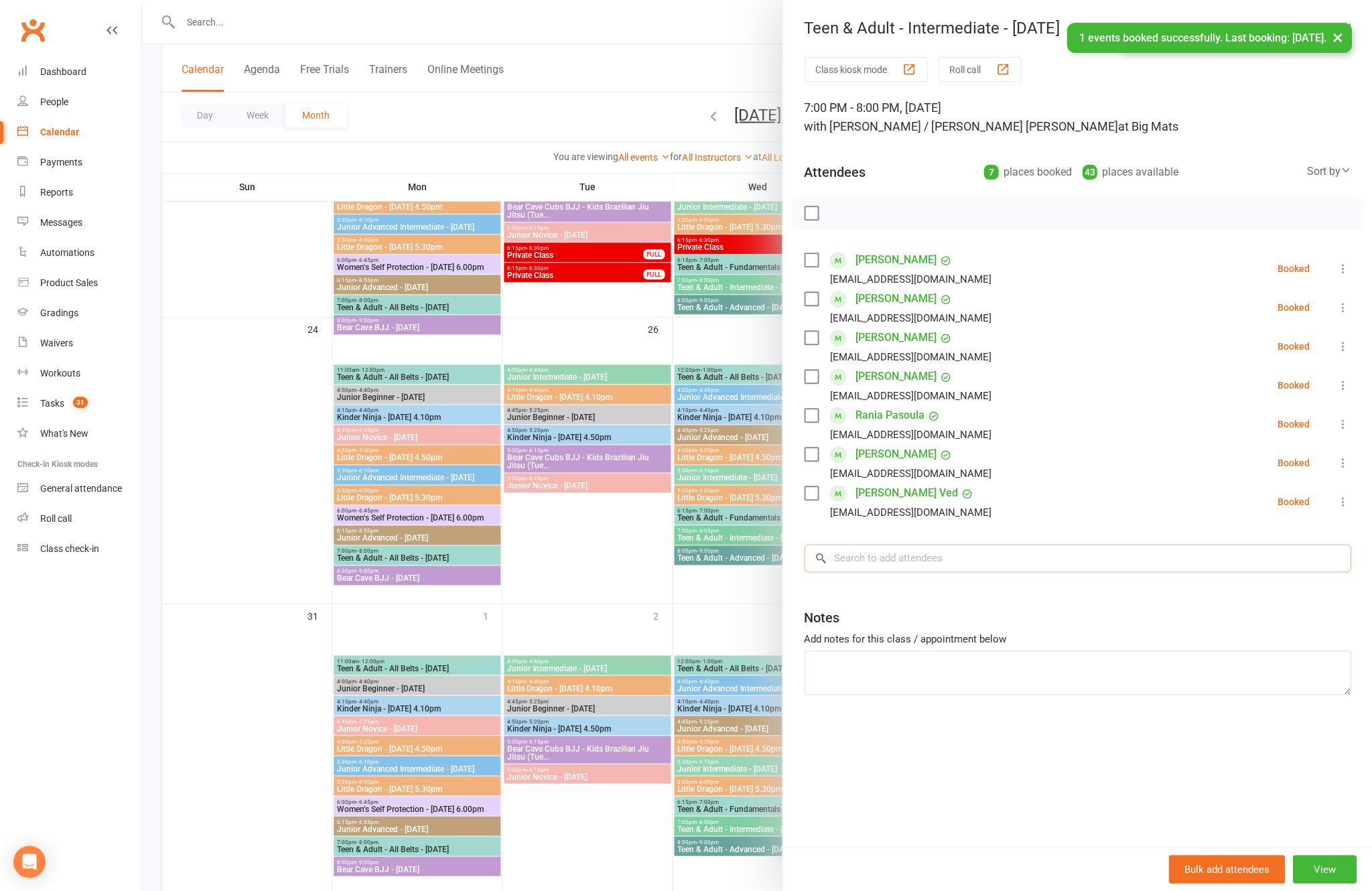
click at [1002, 572] on input "search" at bounding box center [1077, 557] width 547 height 28
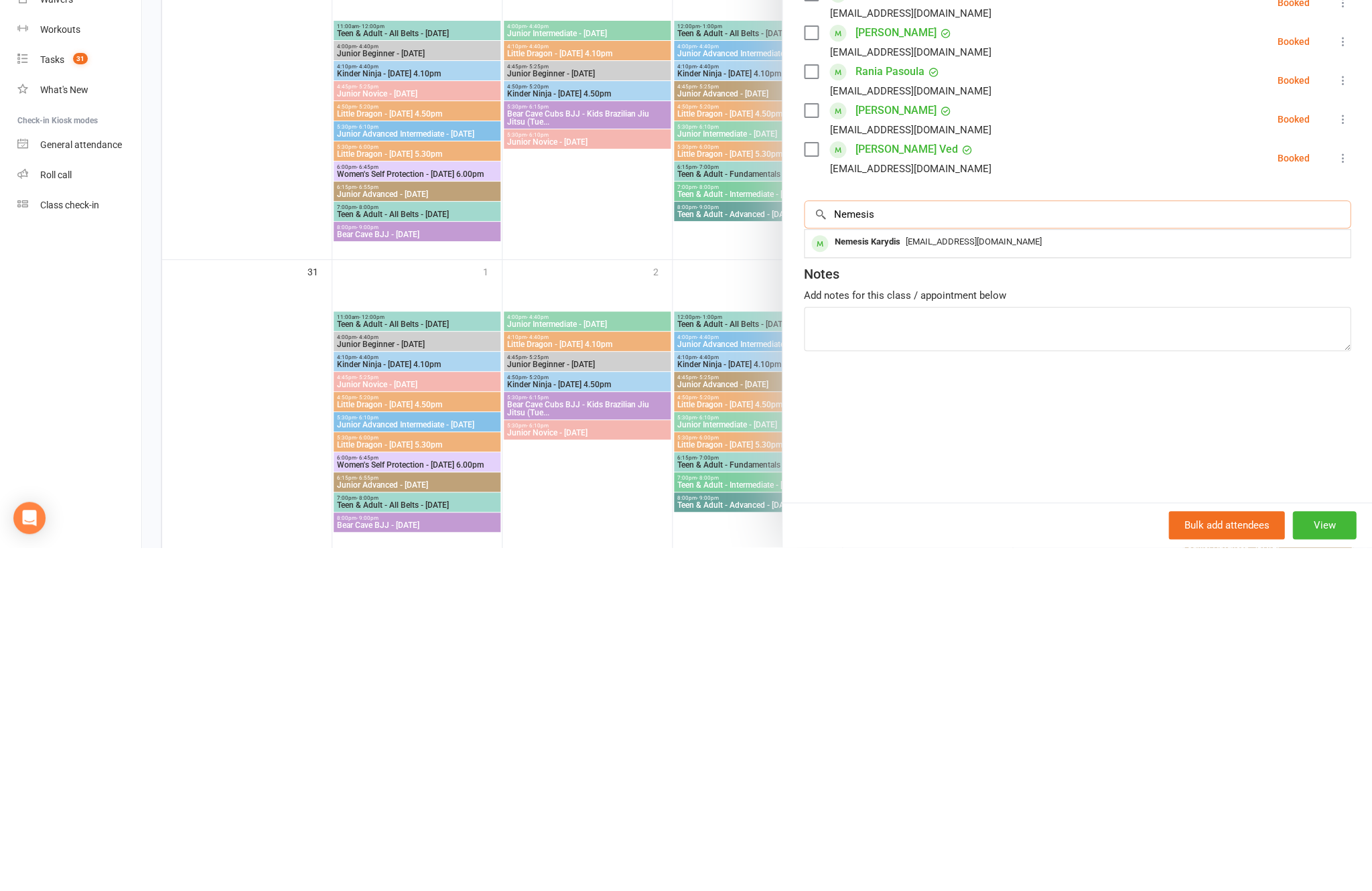
type input "Nemesis"
click at [1073, 576] on div "[EMAIL_ADDRESS][DOMAIN_NAME]" at bounding box center [1077, 585] width 535 height 19
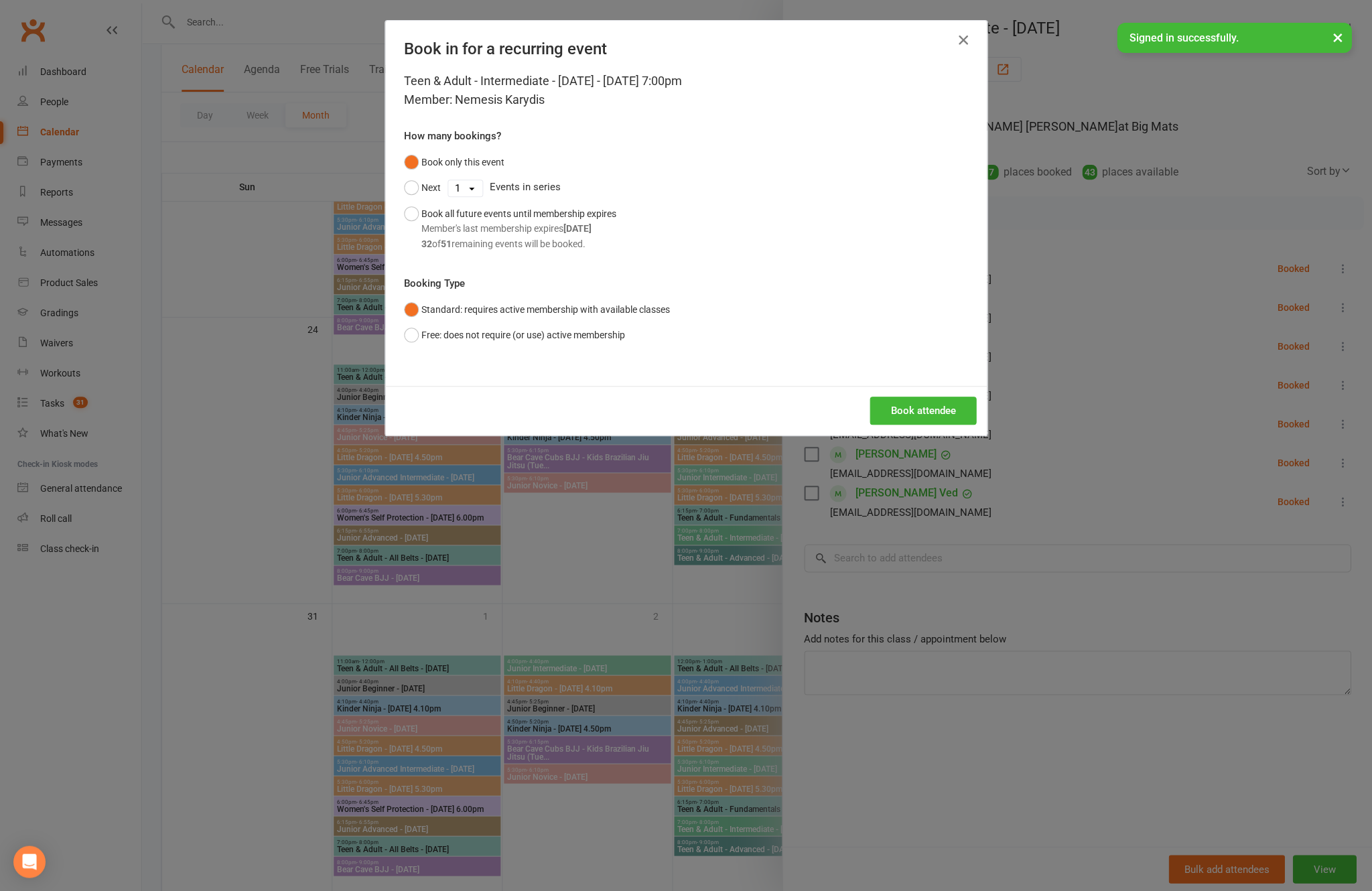
click at [915, 425] on button "Book attendee" at bounding box center [923, 410] width 106 height 28
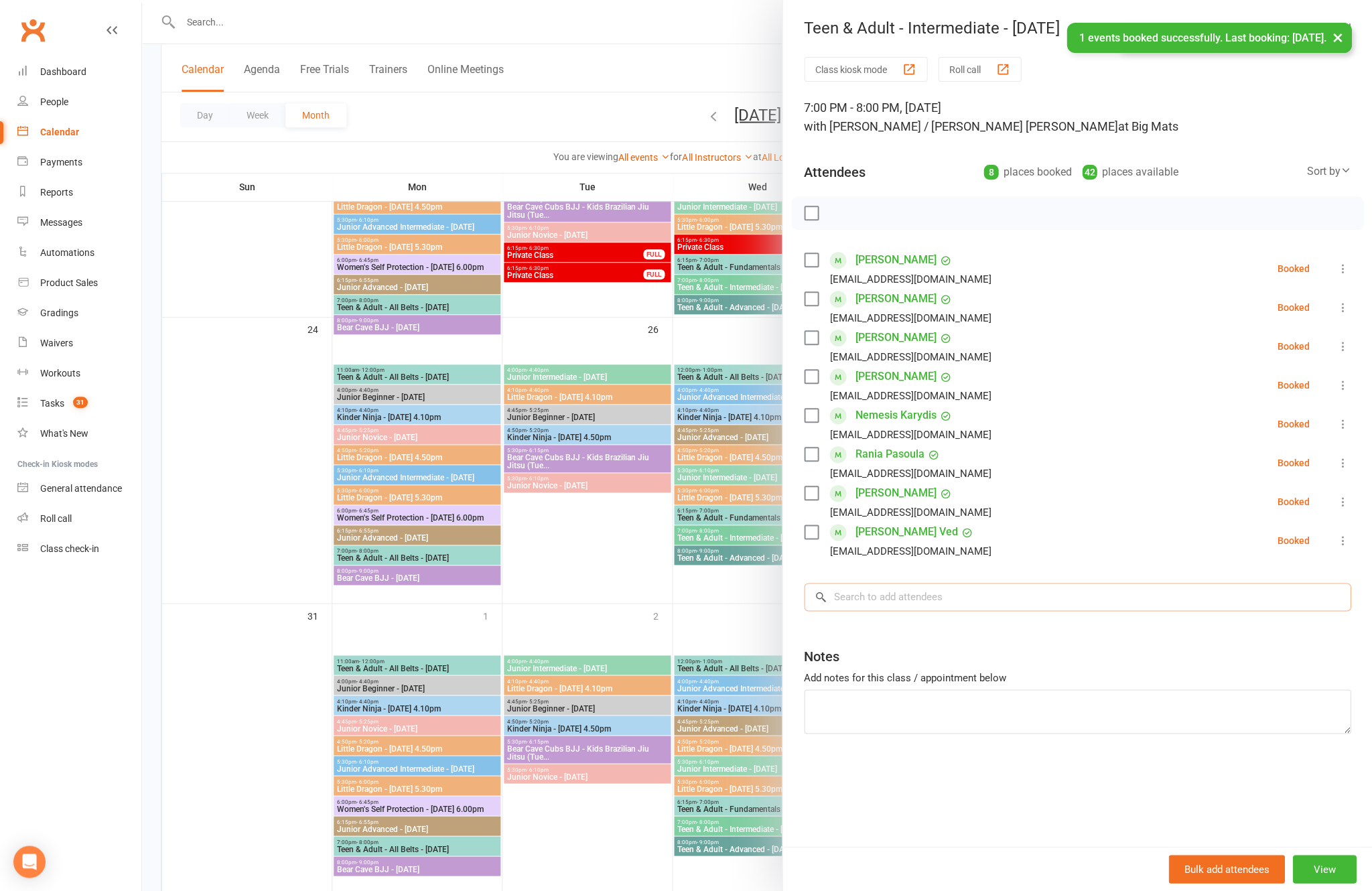
click at [977, 608] on input "search" at bounding box center [1077, 596] width 547 height 28
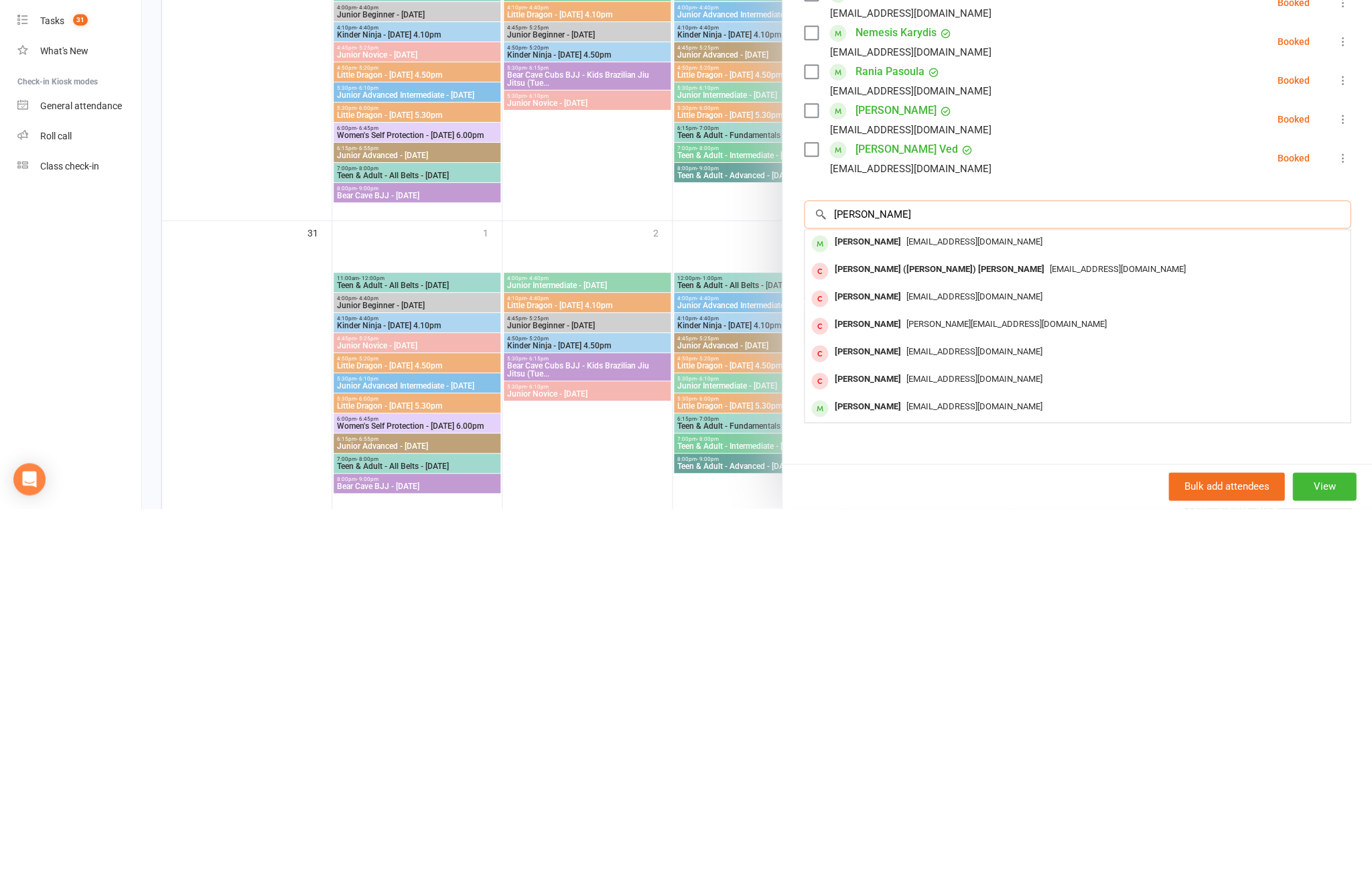
type input "[PERSON_NAME]"
click at [926, 619] on span "[EMAIL_ADDRESS][DOMAIN_NAME]" at bounding box center [974, 624] width 136 height 10
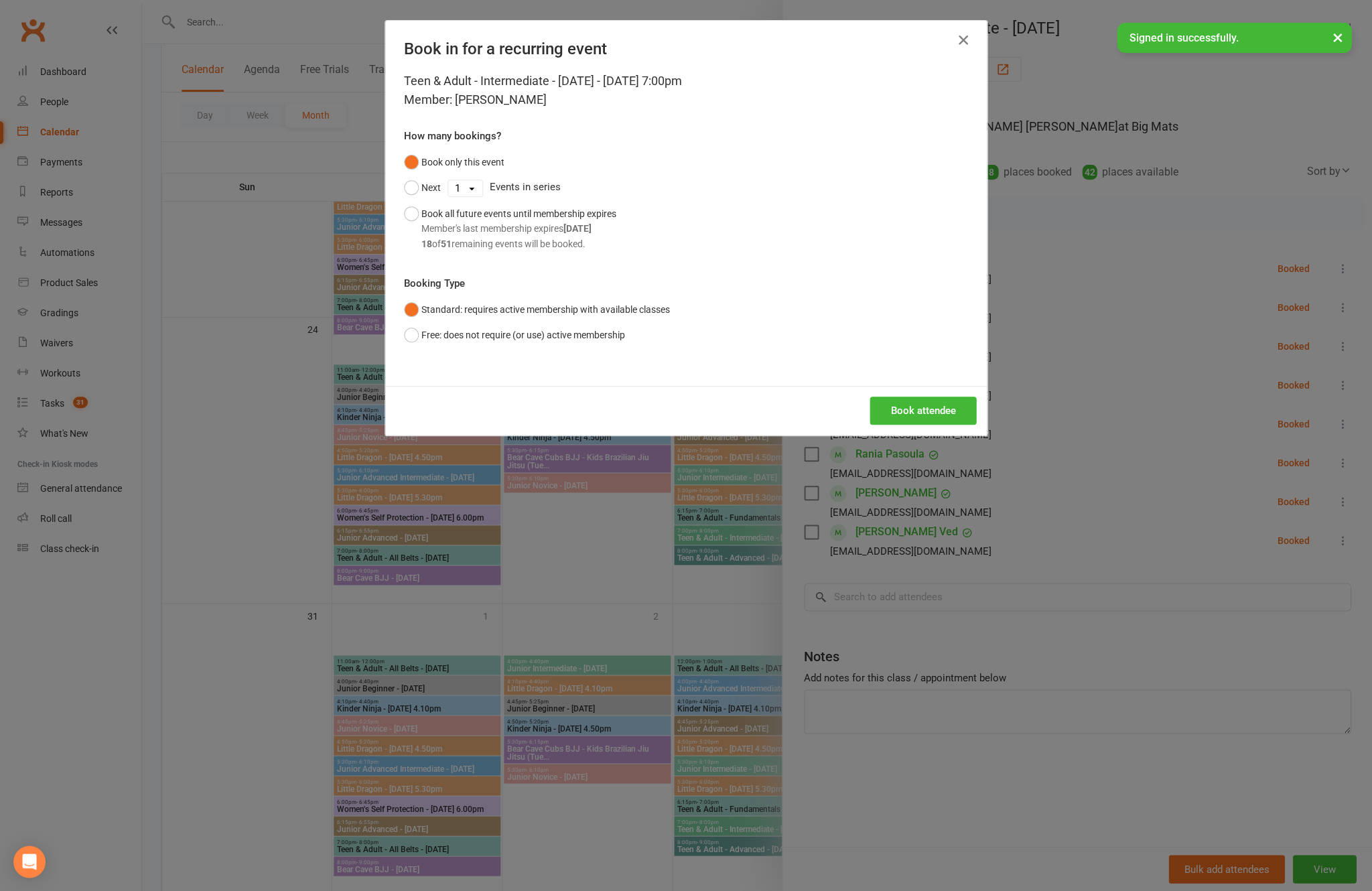
click at [921, 425] on button "Book attendee" at bounding box center [923, 410] width 106 height 28
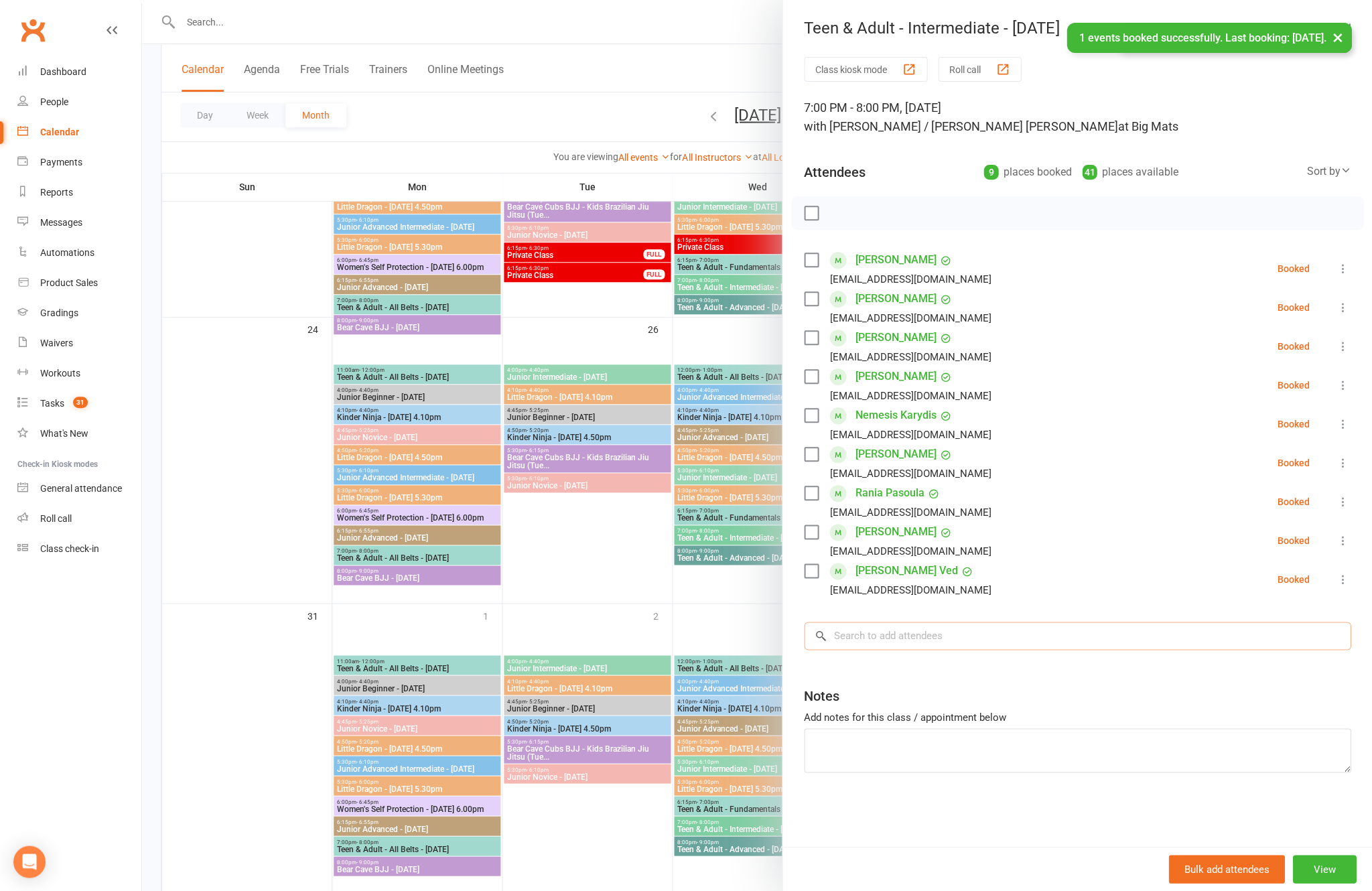
click at [934, 639] on input "search" at bounding box center [1077, 635] width 547 height 28
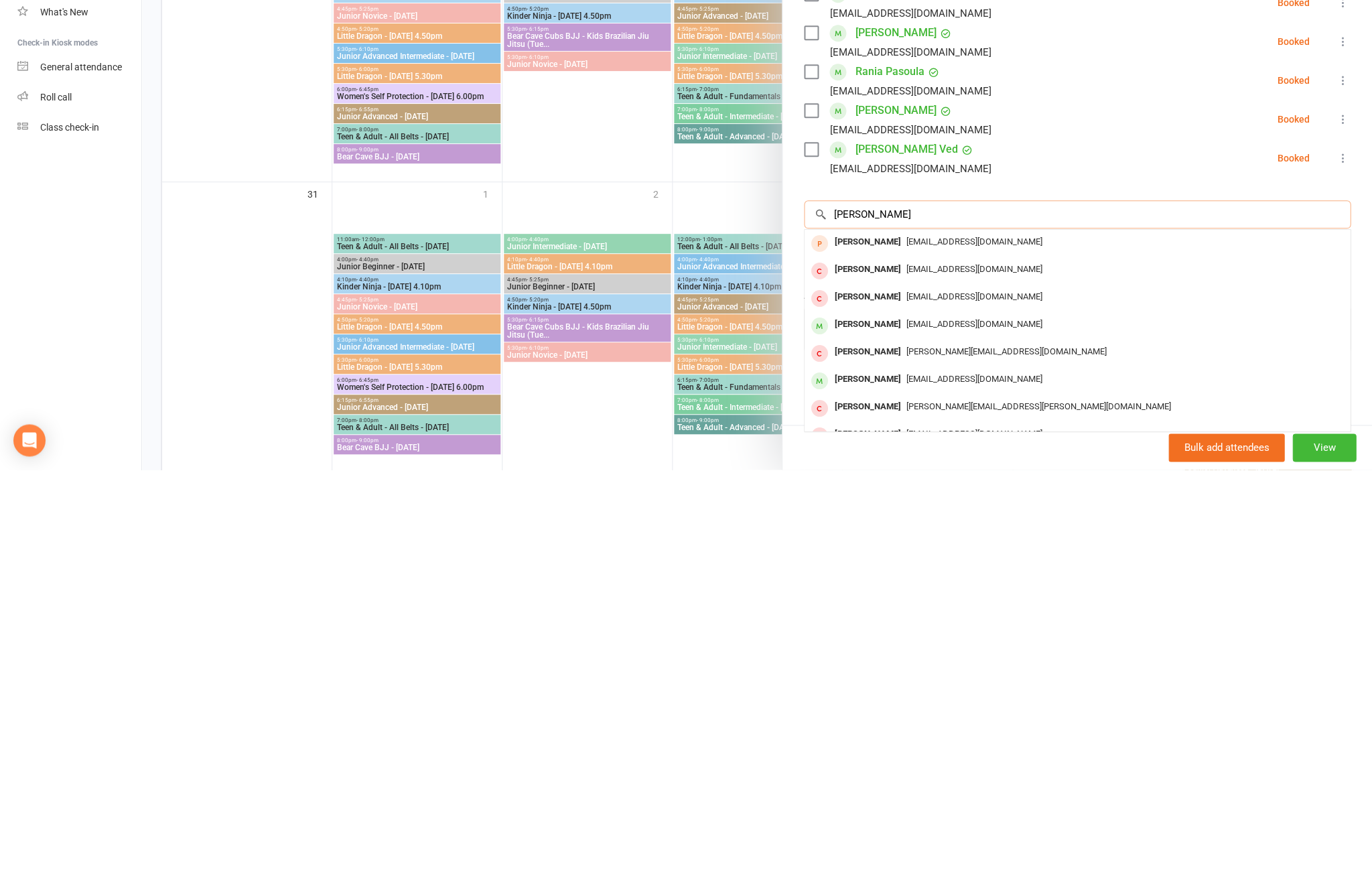
type input "[PERSON_NAME]"
click at [922, 736] on div "[EMAIL_ADDRESS][DOMAIN_NAME]" at bounding box center [1077, 745] width 535 height 19
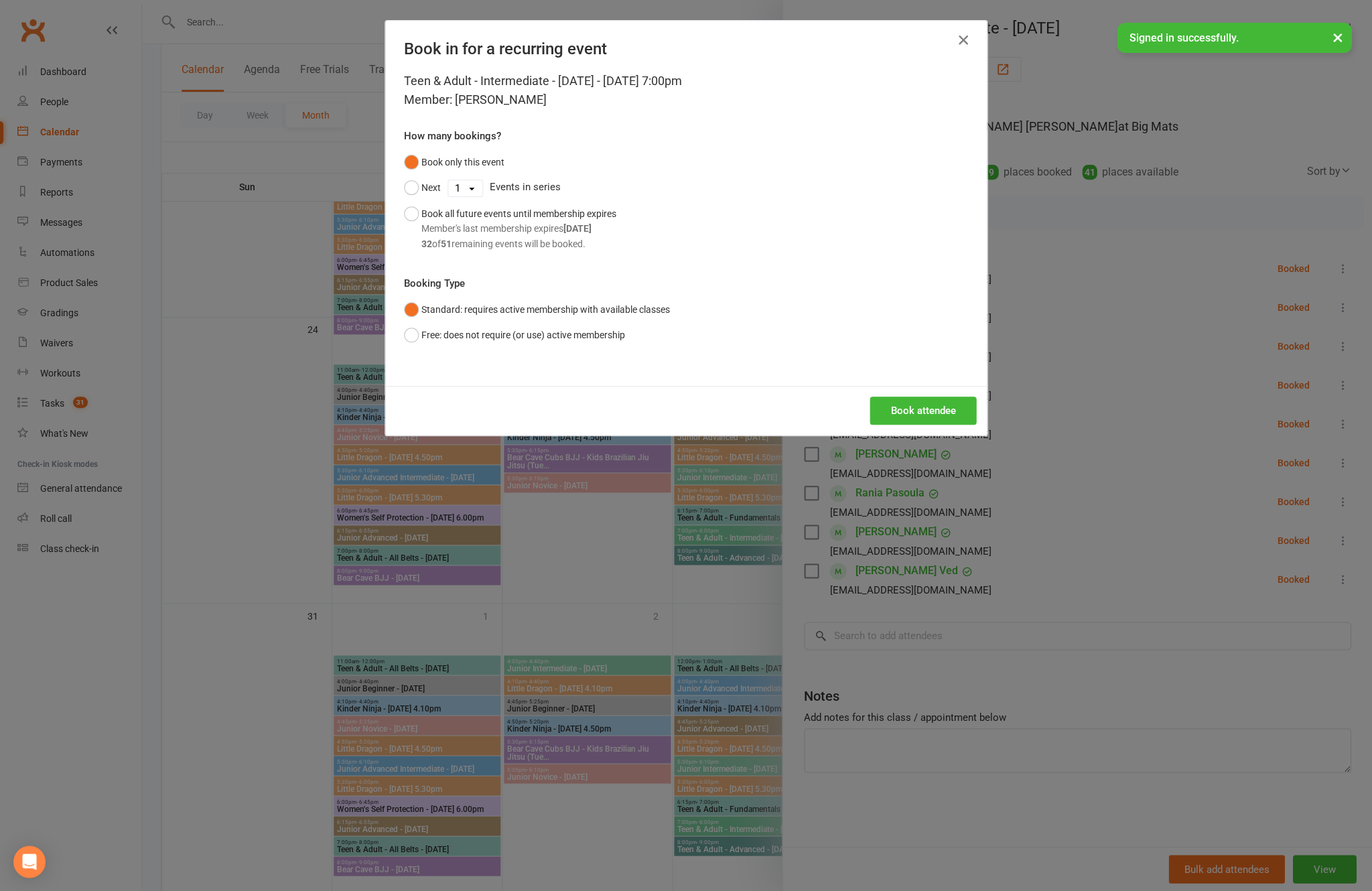
click at [929, 425] on button "Book attendee" at bounding box center [923, 410] width 106 height 28
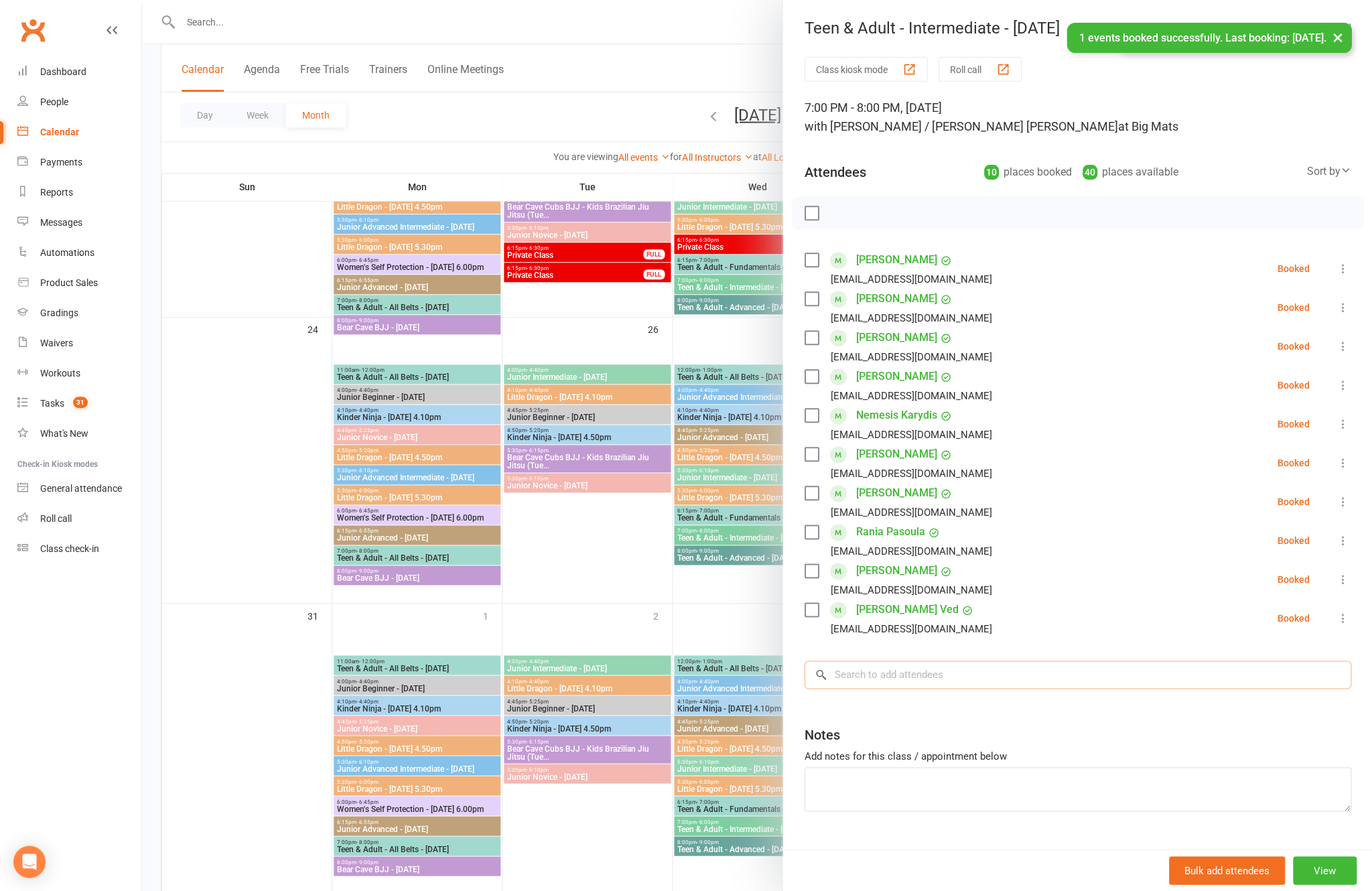
click at [943, 689] on input "search" at bounding box center [1077, 674] width 547 height 28
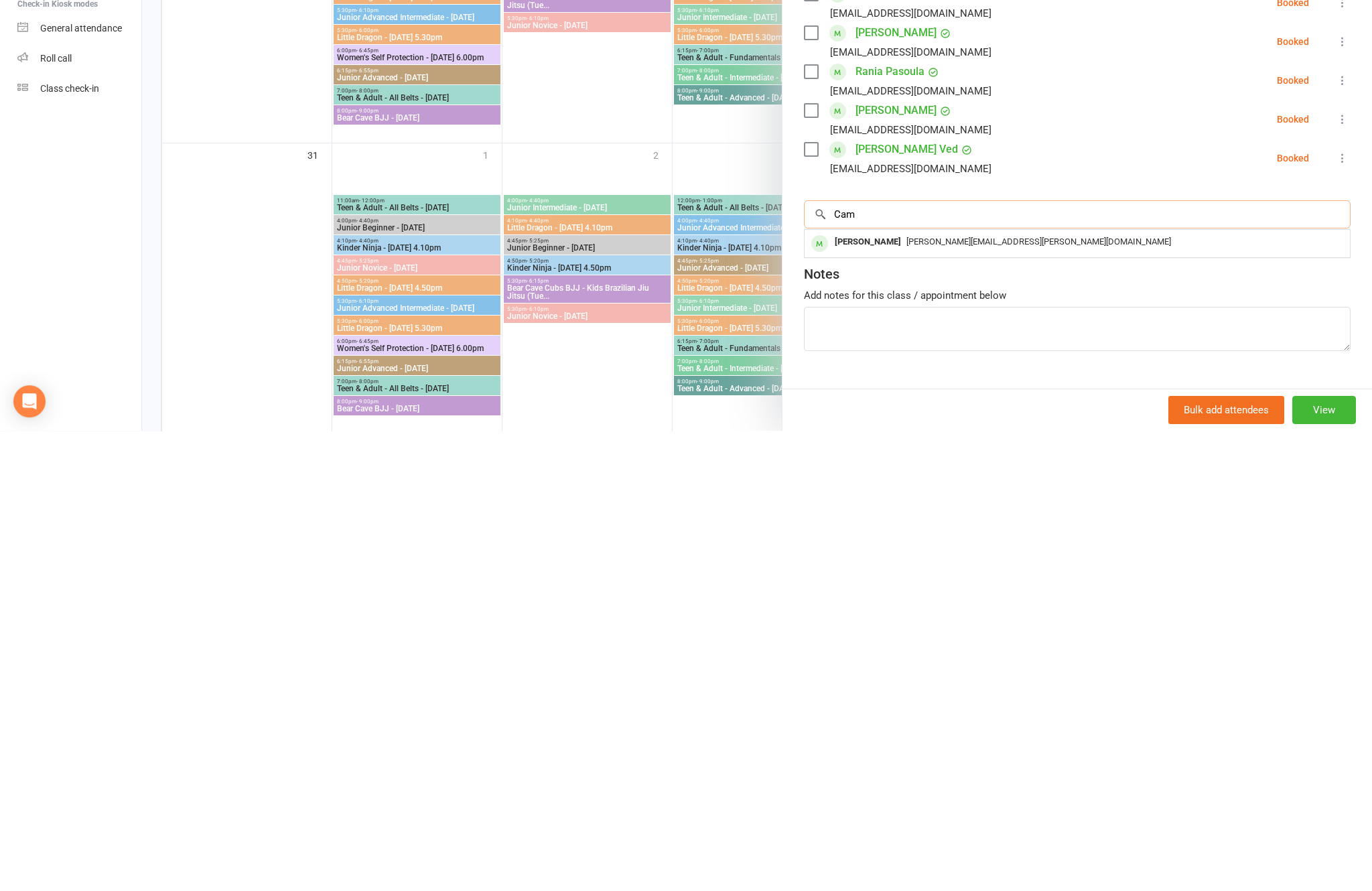
type input "Cam"
click at [966, 697] on span "[PERSON_NAME][EMAIL_ADDRESS][PERSON_NAME][DOMAIN_NAME]" at bounding box center [1038, 702] width 265 height 10
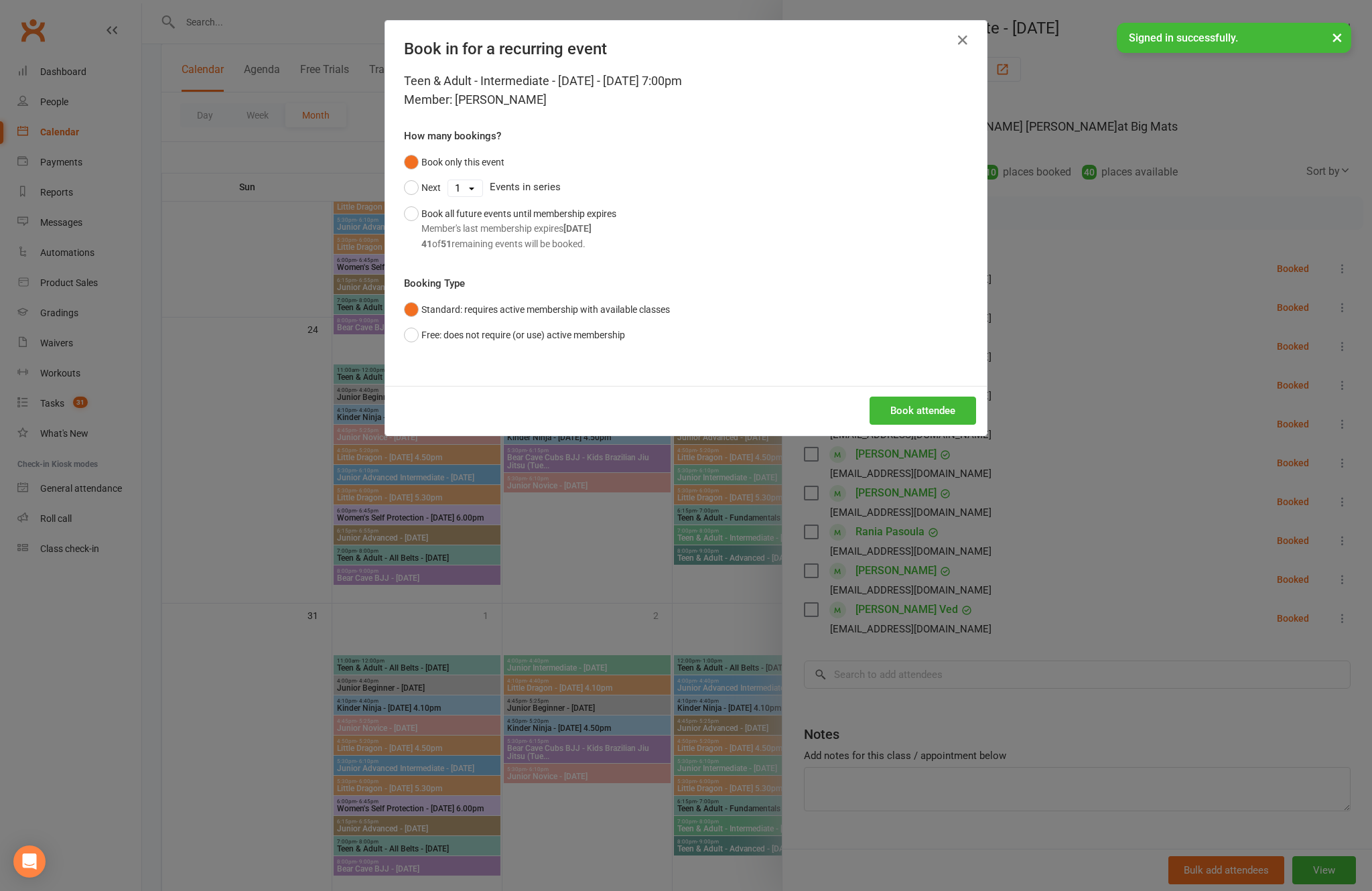
click at [914, 425] on button "Book attendee" at bounding box center [923, 410] width 106 height 28
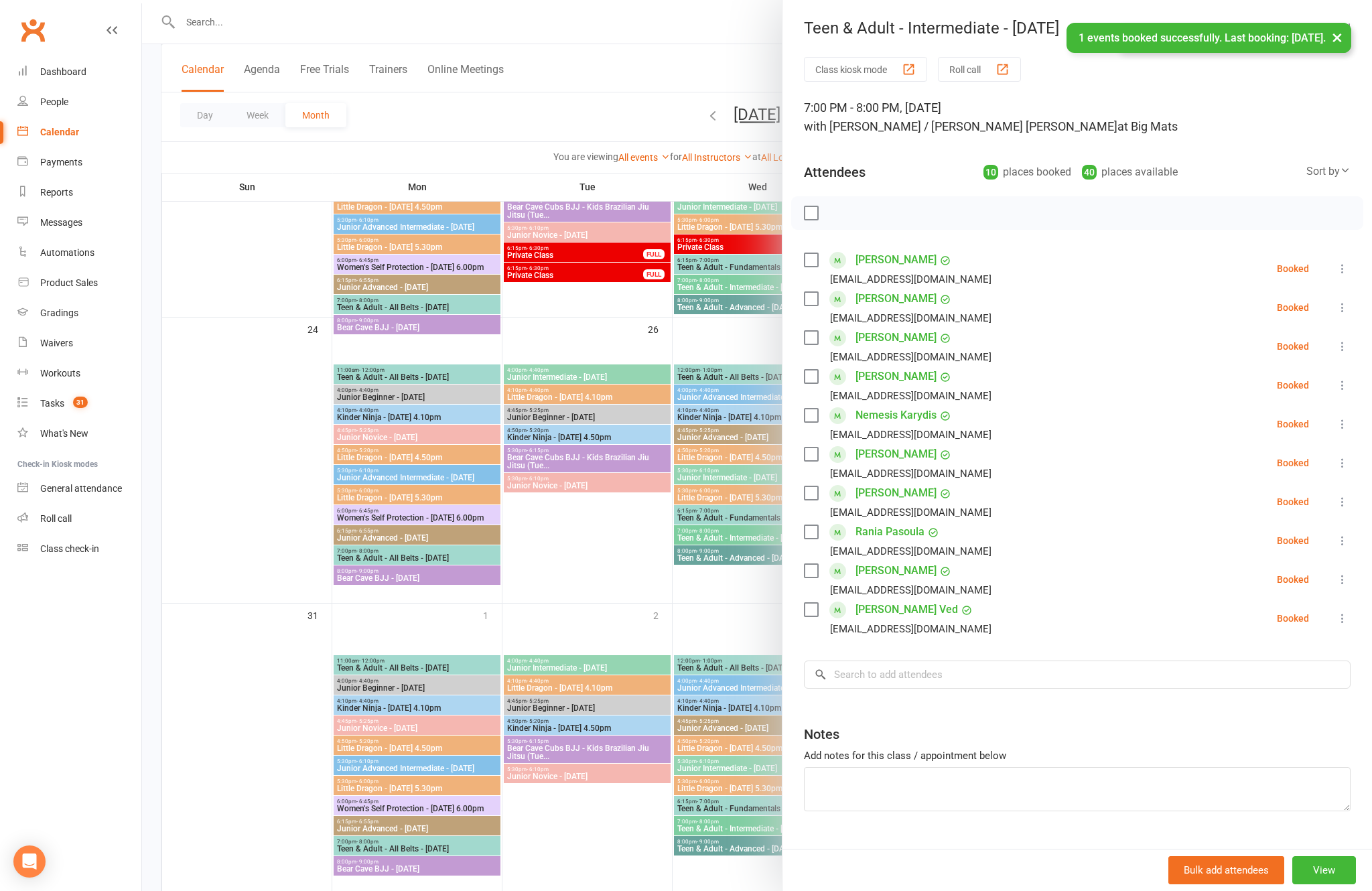
click at [806, 217] on label at bounding box center [810, 213] width 14 height 14
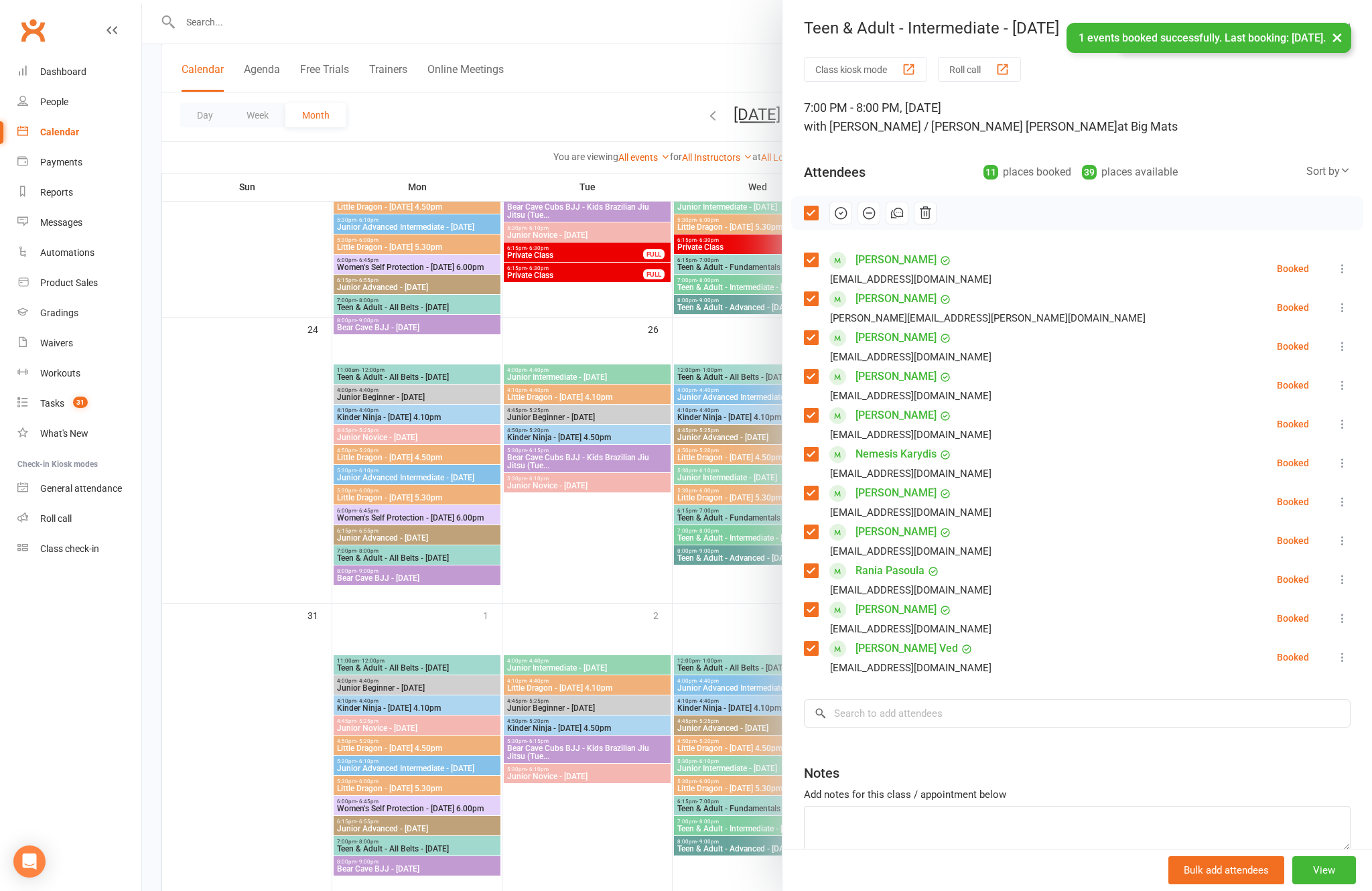
click at [852, 208] on button "button" at bounding box center [841, 213] width 23 height 23
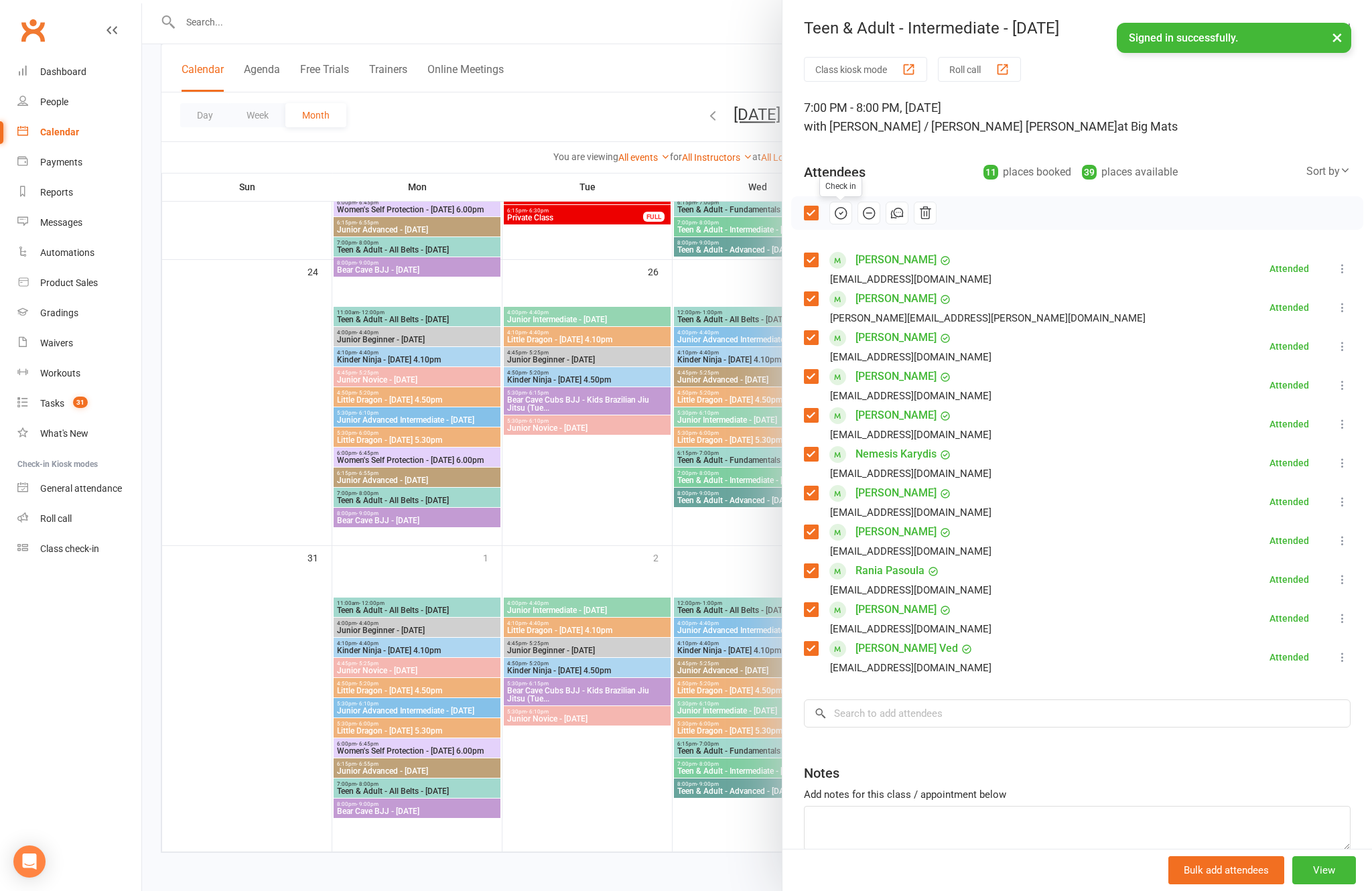
click at [205, 618] on div at bounding box center [757, 446] width 1230 height 891
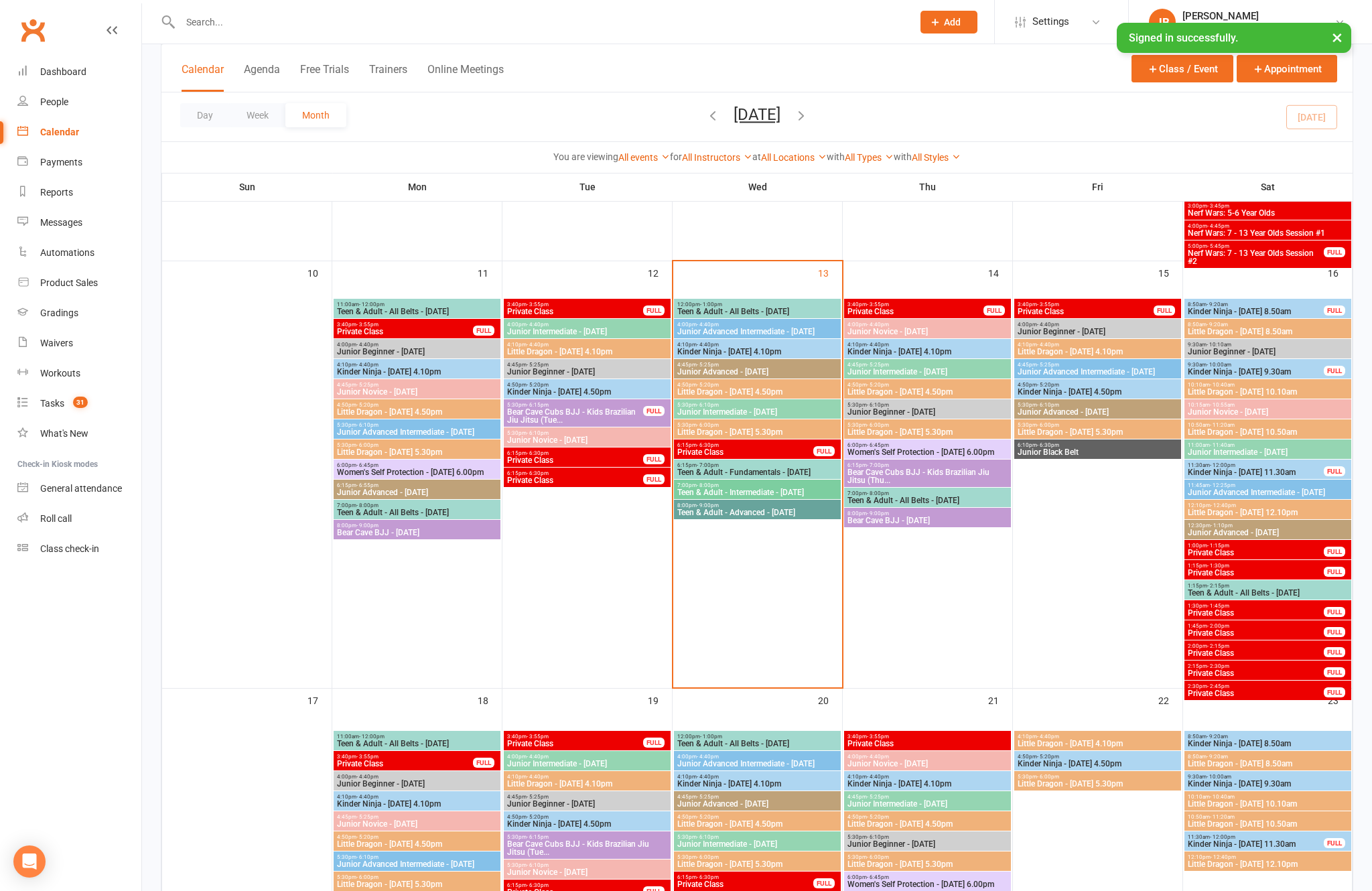
scroll to position [778, 0]
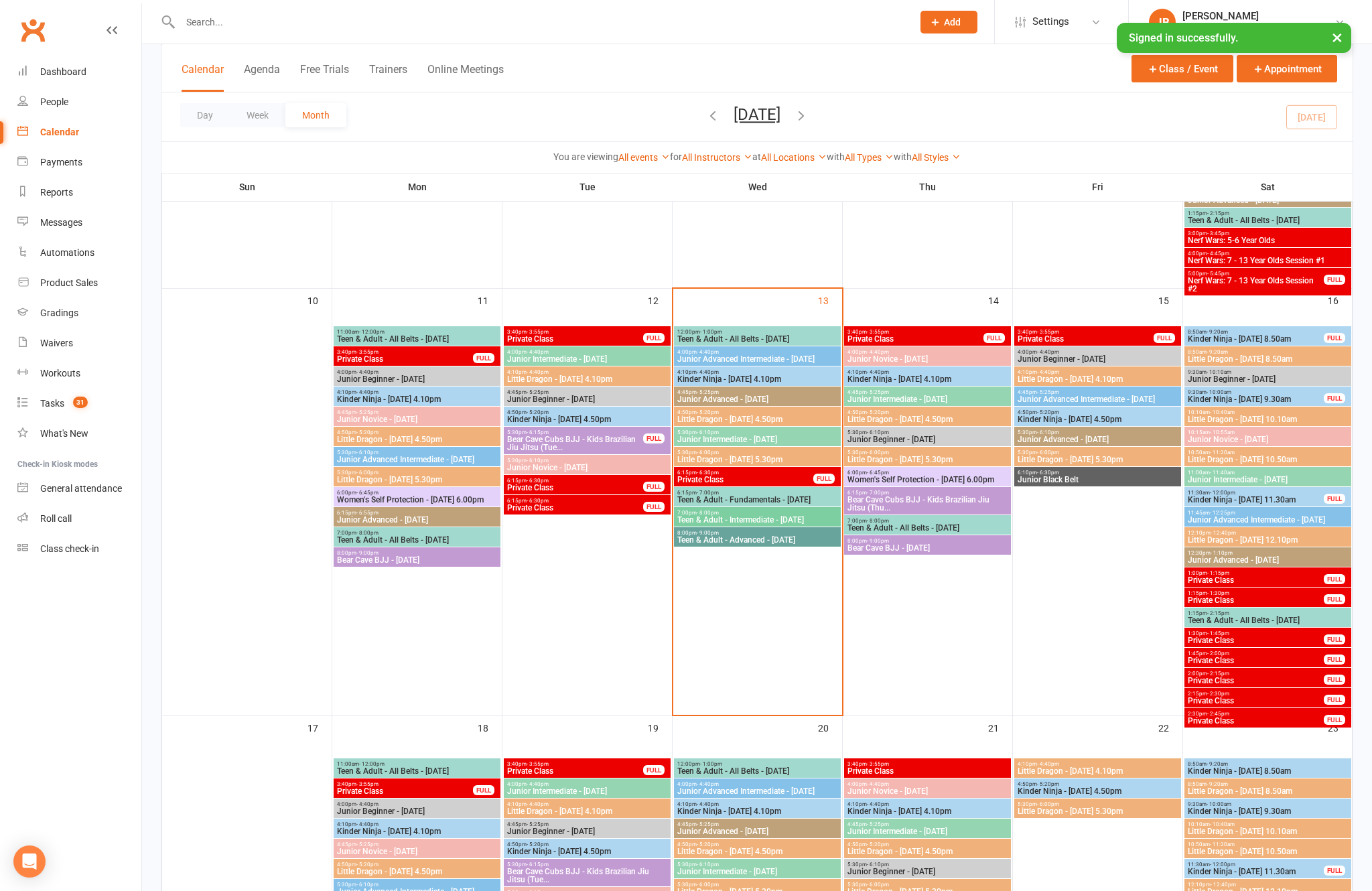
click at [765, 542] on span "Teen & Adult - Advanced - [DATE]" at bounding box center [757, 539] width 161 height 8
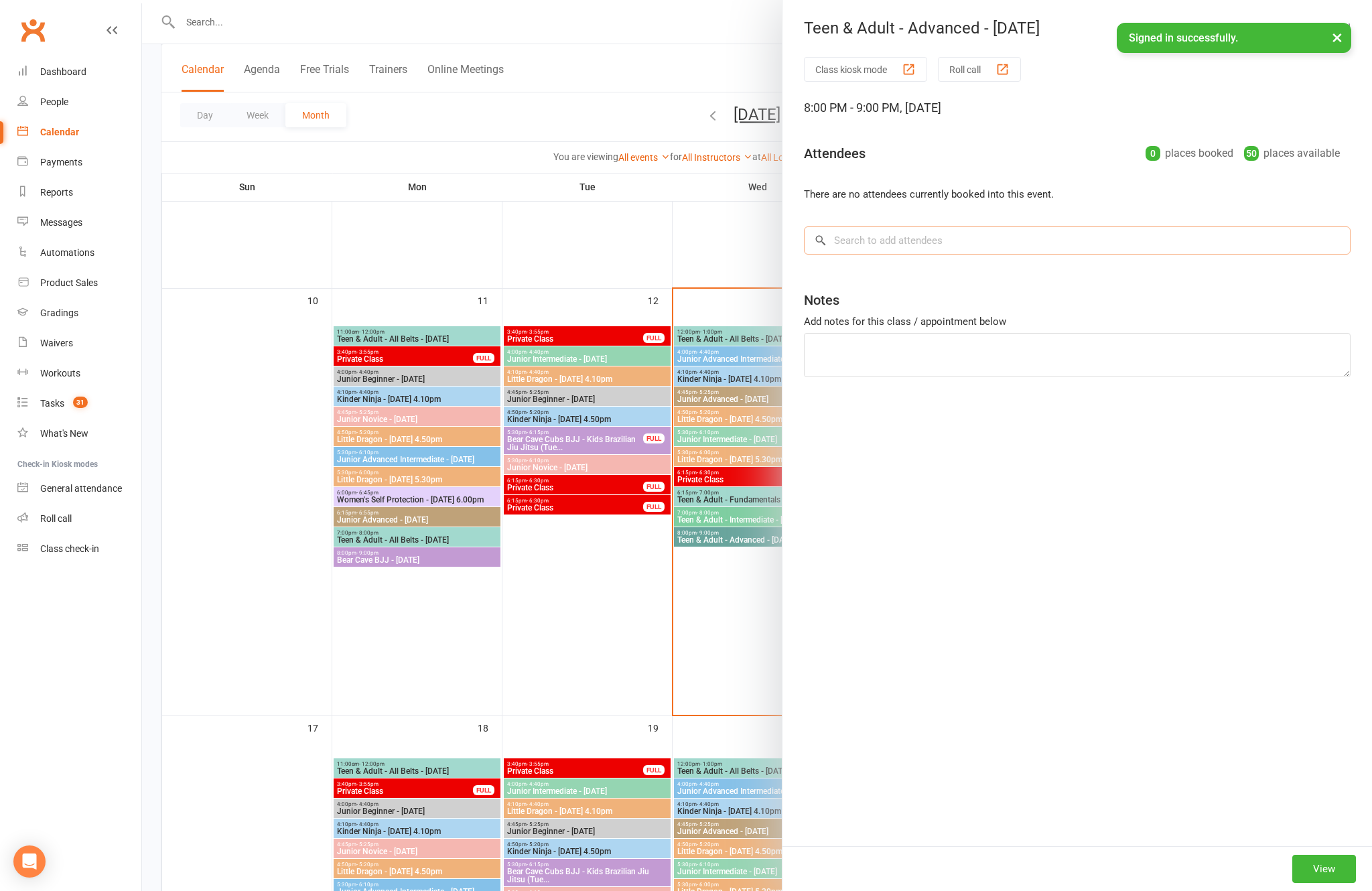
click at [1033, 230] on input "search" at bounding box center [1077, 240] width 547 height 28
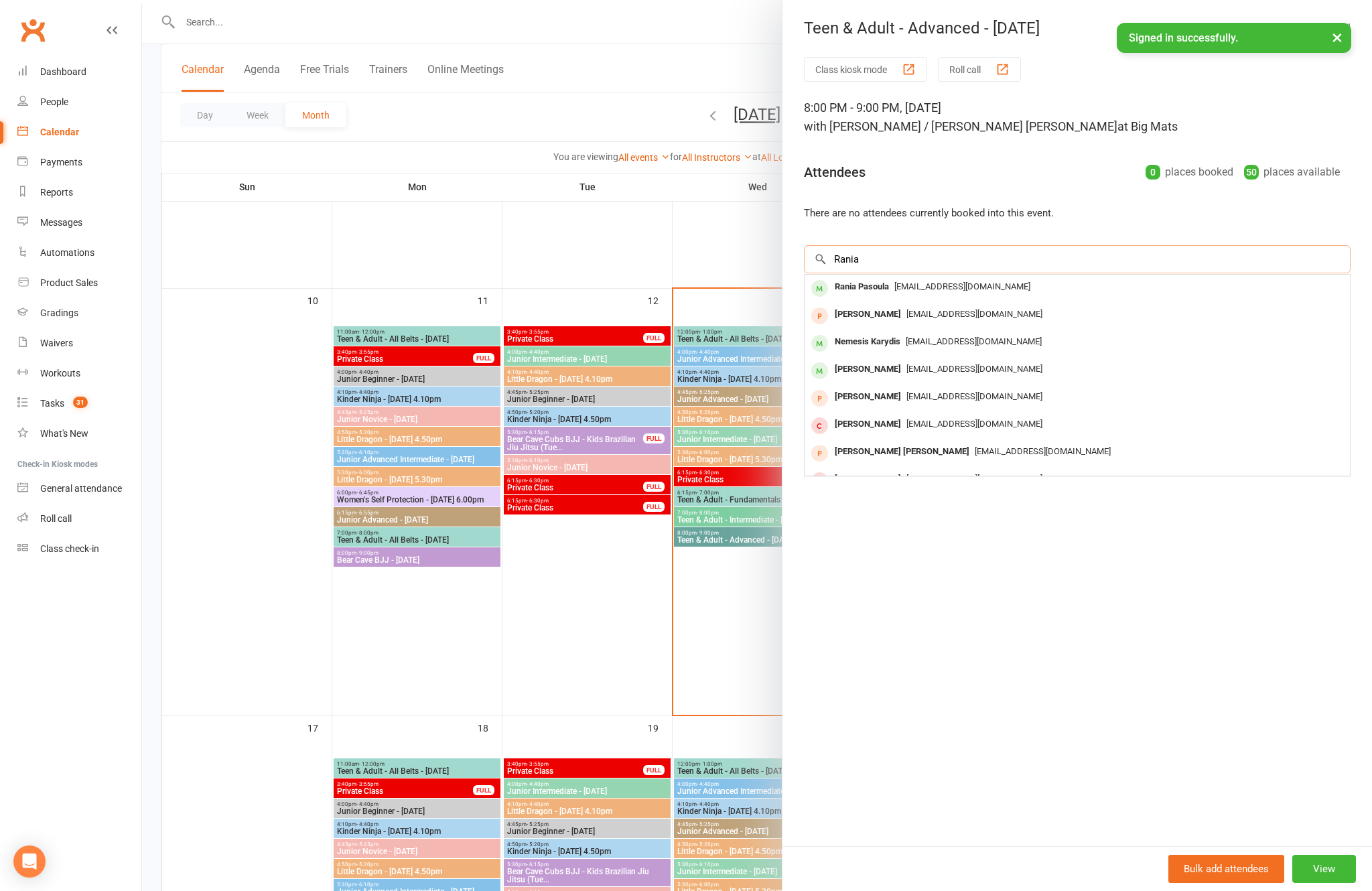
type input "Rania"
click at [969, 284] on span "[EMAIL_ADDRESS][DOMAIN_NAME]" at bounding box center [962, 286] width 136 height 10
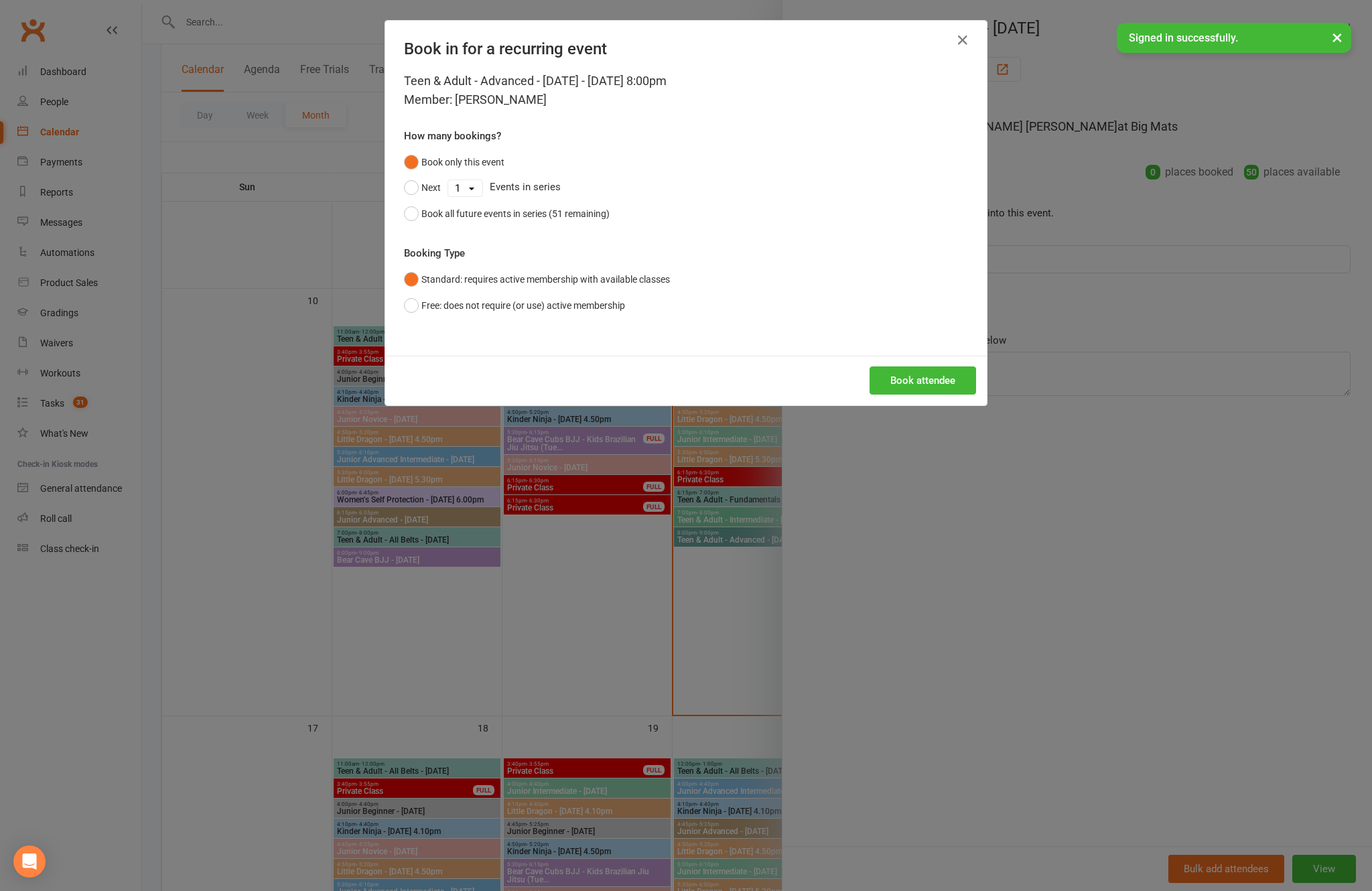
click at [932, 395] on button "Book attendee" at bounding box center [923, 380] width 106 height 28
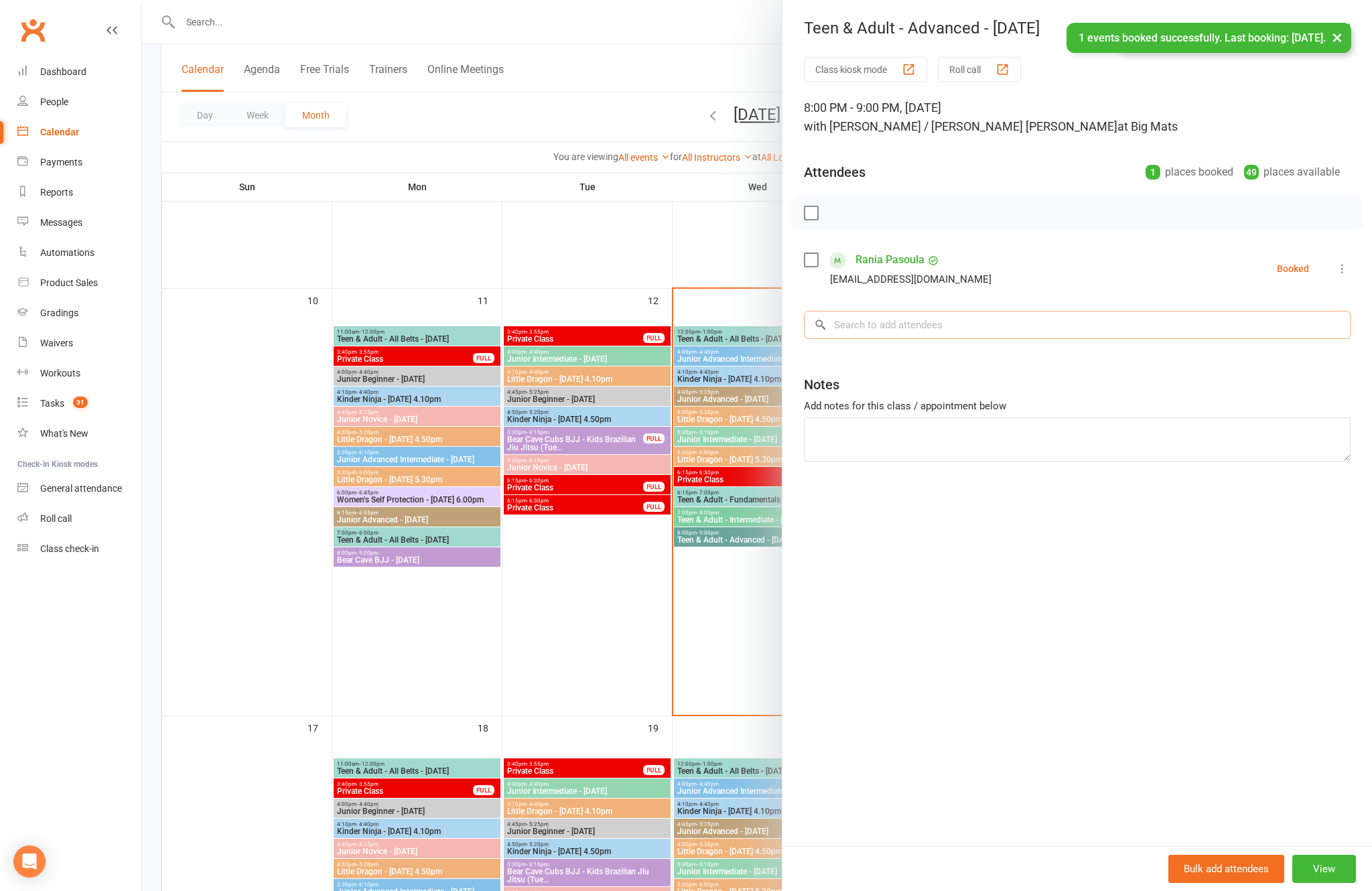
click at [988, 337] on input "search" at bounding box center [1077, 324] width 547 height 28
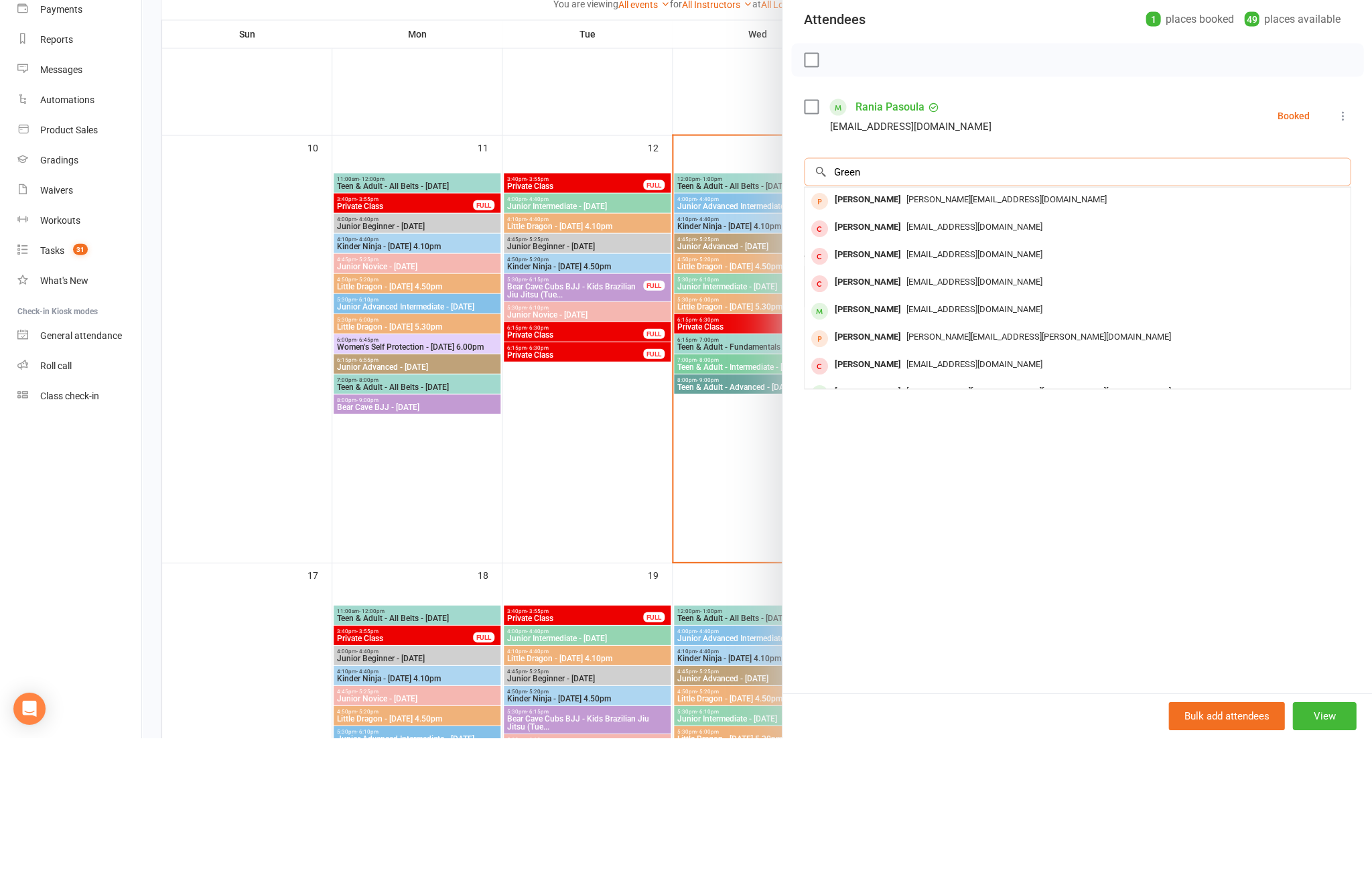
type input "Green"
click at [906, 453] on div "[PERSON_NAME]" at bounding box center [868, 462] width 77 height 19
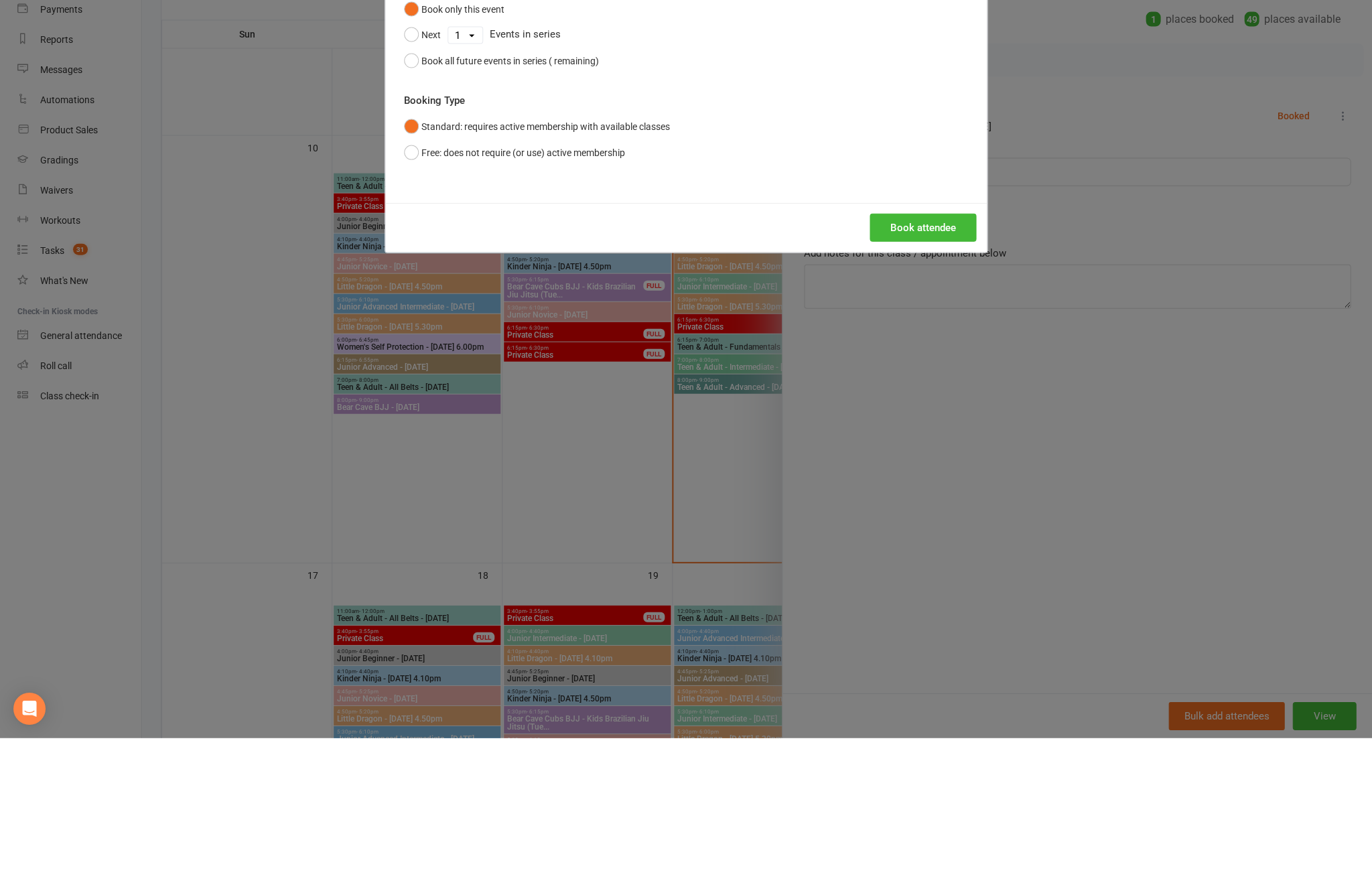
scroll to position [930, 0]
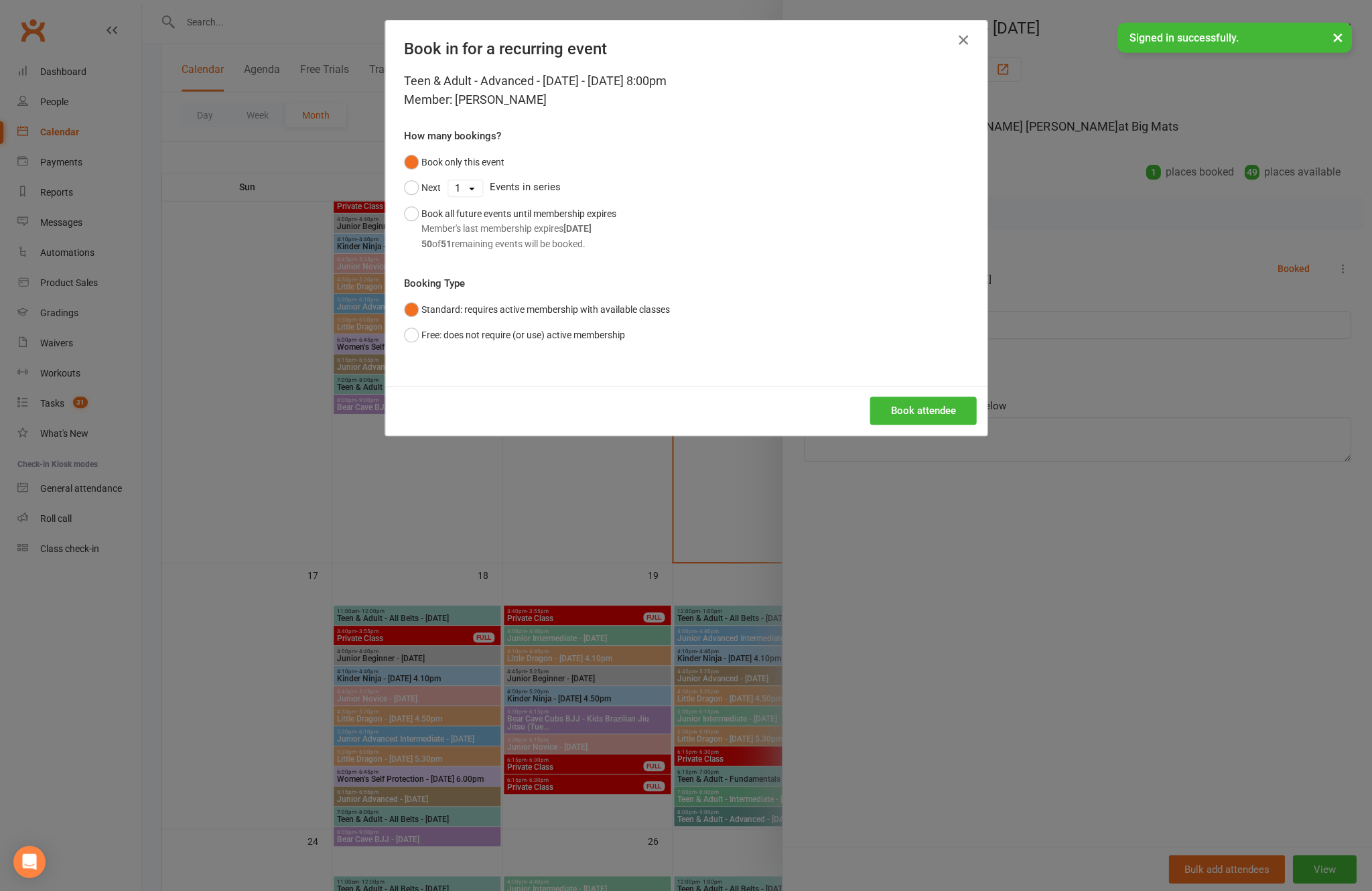
click at [900, 425] on button "Book attendee" at bounding box center [923, 410] width 106 height 28
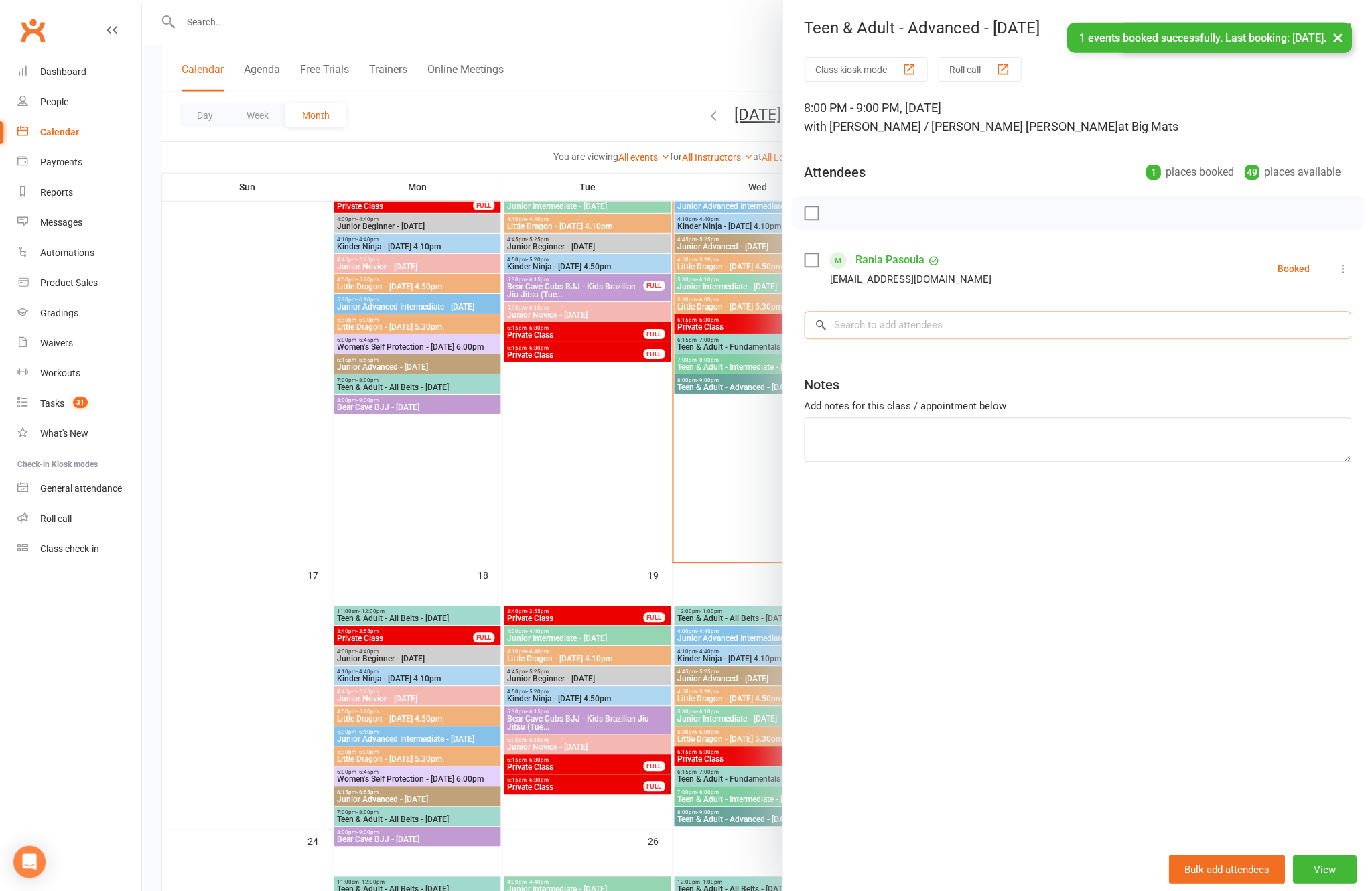
click at [978, 324] on input "search" at bounding box center [1077, 324] width 547 height 28
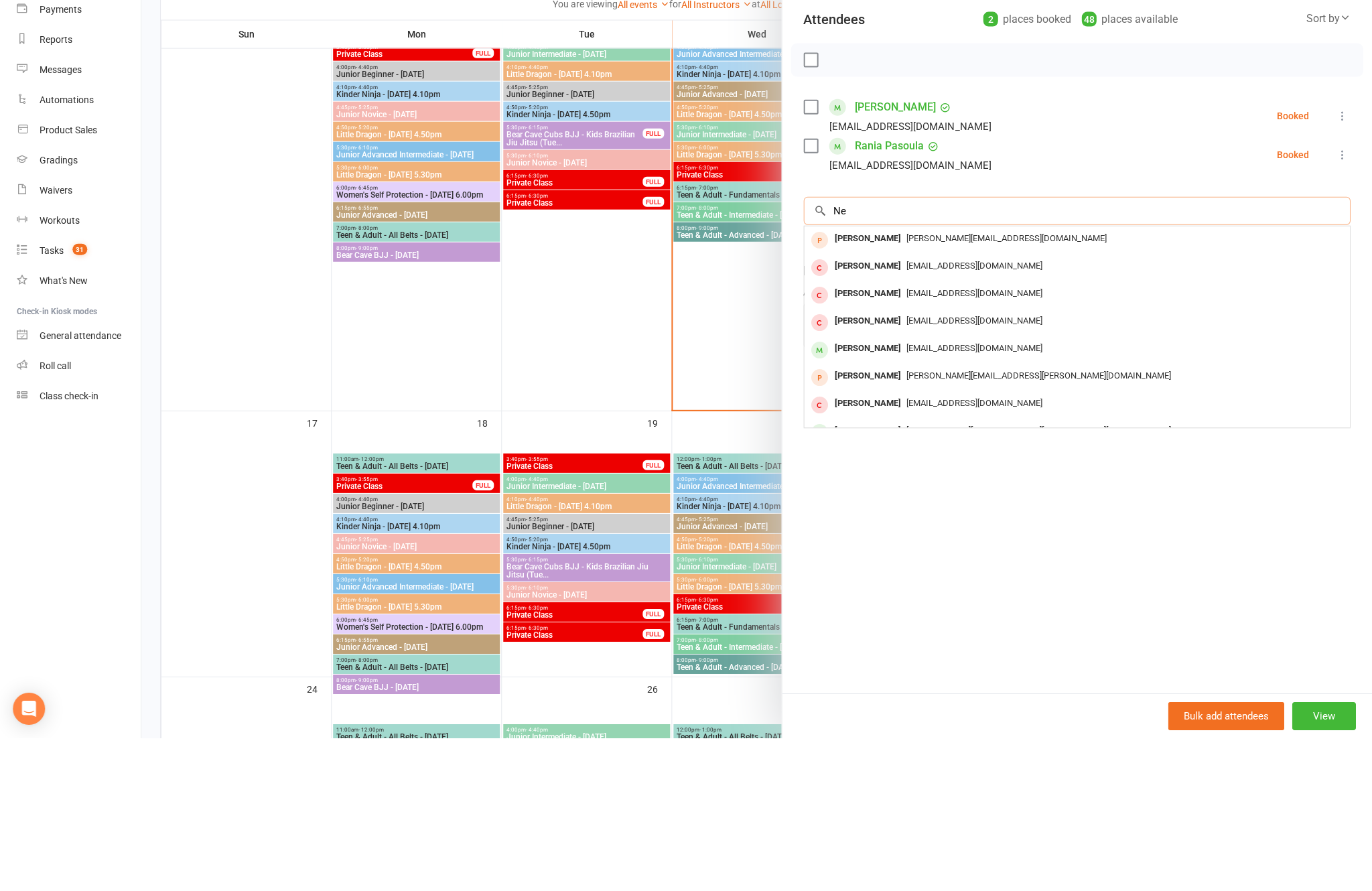
scroll to position [930, 0]
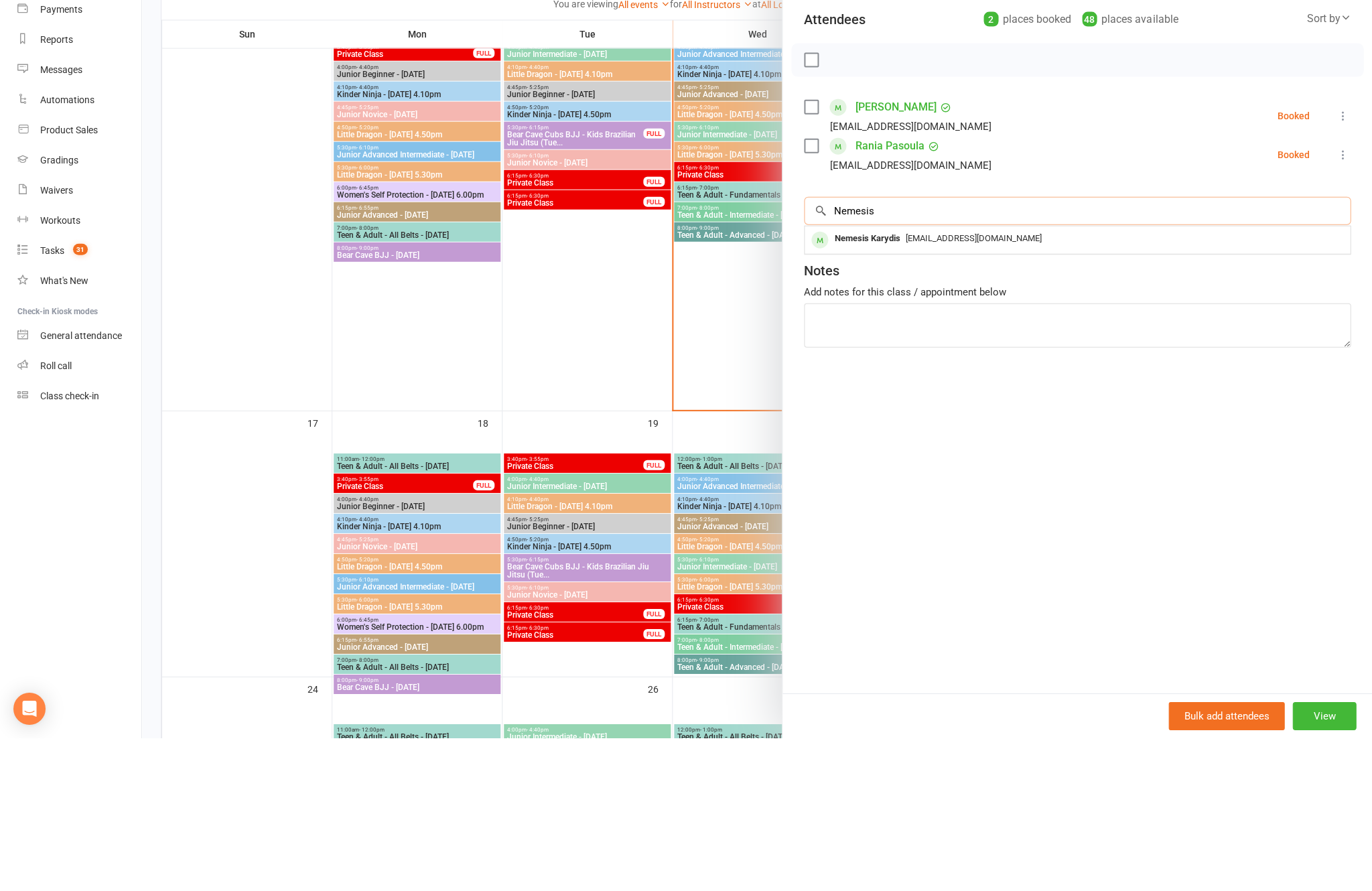
type input "Nemesis"
click at [967, 386] on span "[EMAIL_ADDRESS][DOMAIN_NAME]" at bounding box center [974, 391] width 136 height 10
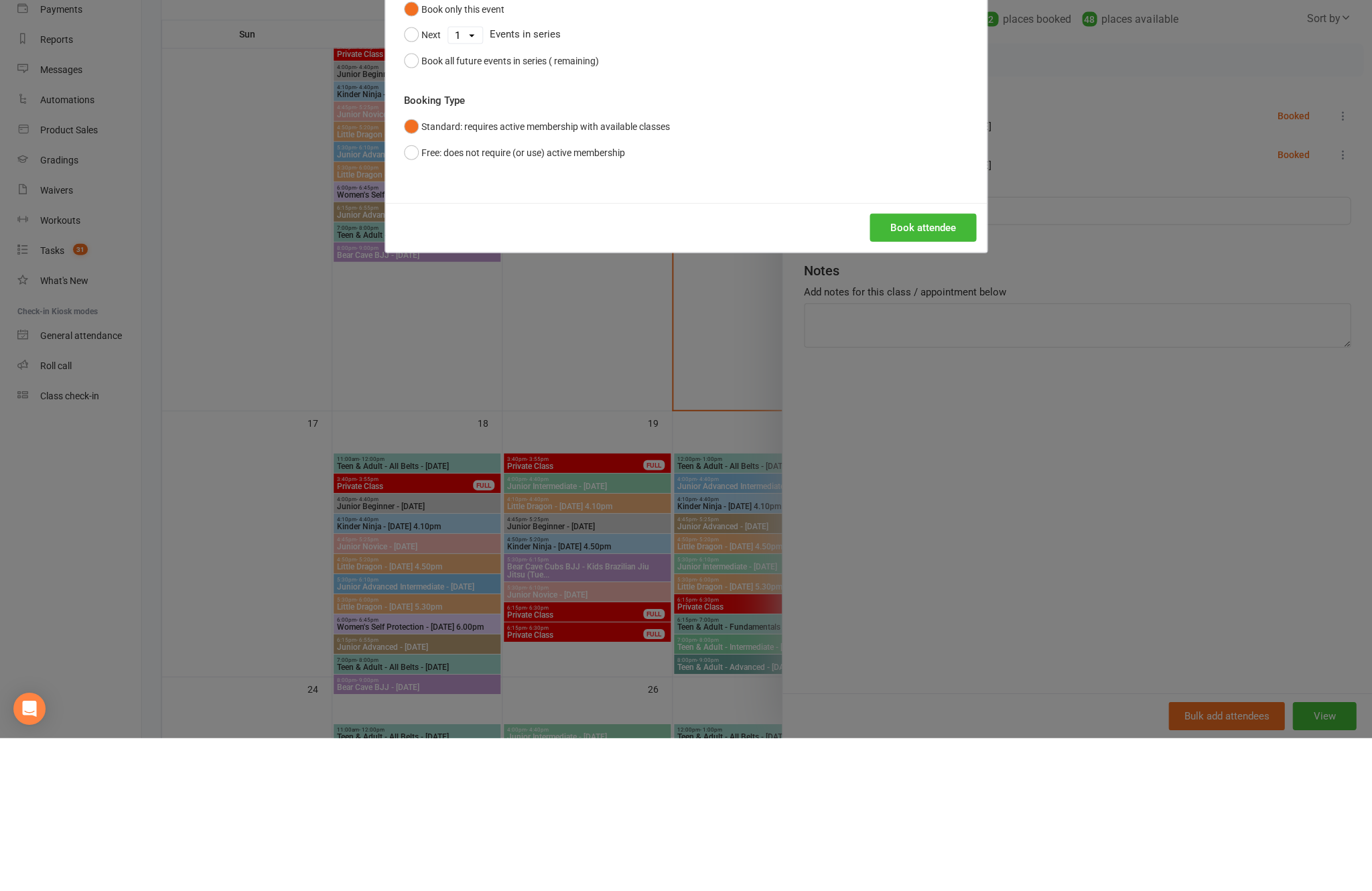
scroll to position [1083, 0]
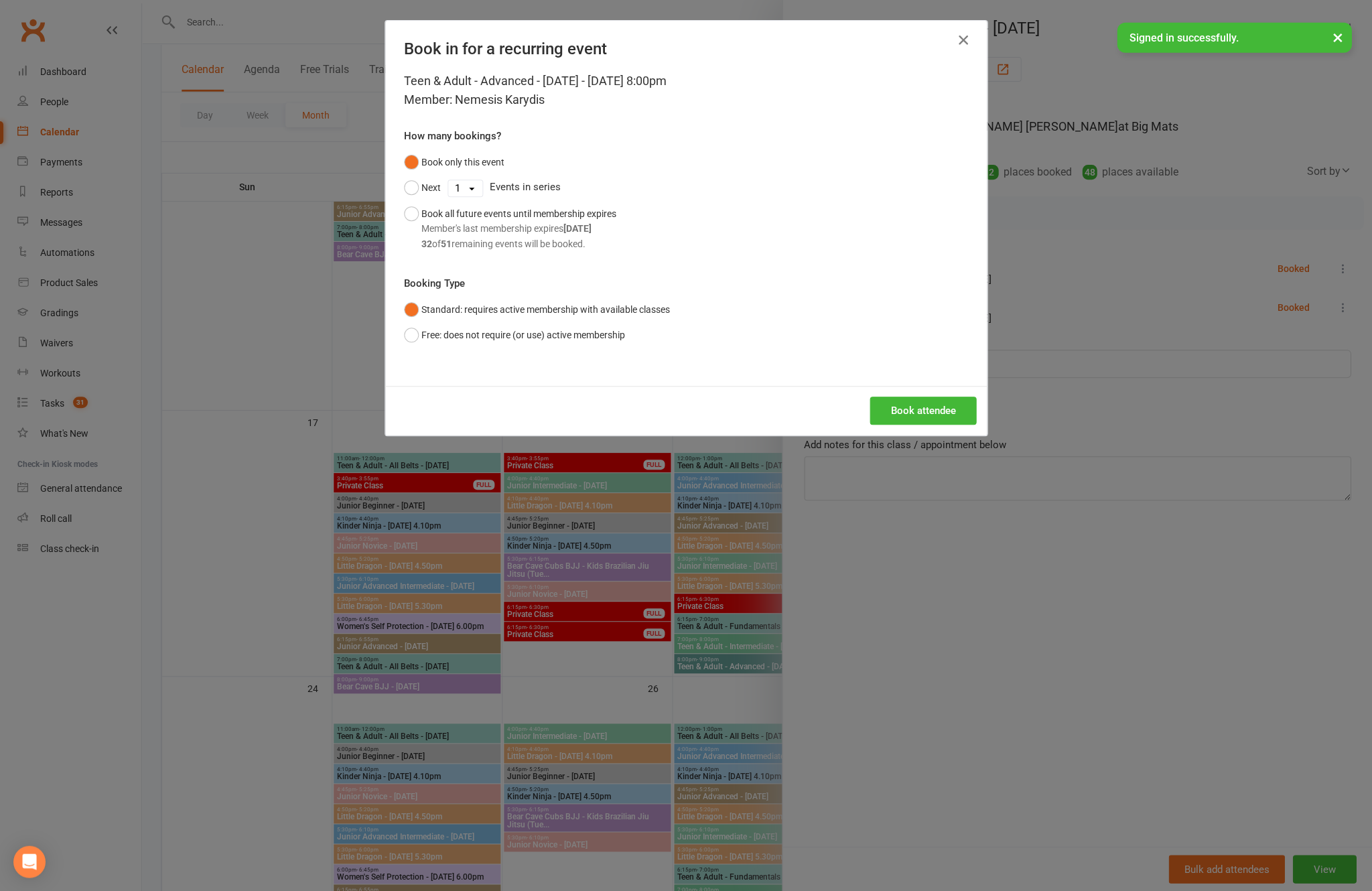
click at [893, 386] on div "Teen & Adult - Advanced - [DATE] - [DATE] 8:00pm Member: Nemesis Karydis How ma…" at bounding box center [686, 229] width 601 height 314
click at [913, 425] on button "Book attendee" at bounding box center [923, 410] width 106 height 28
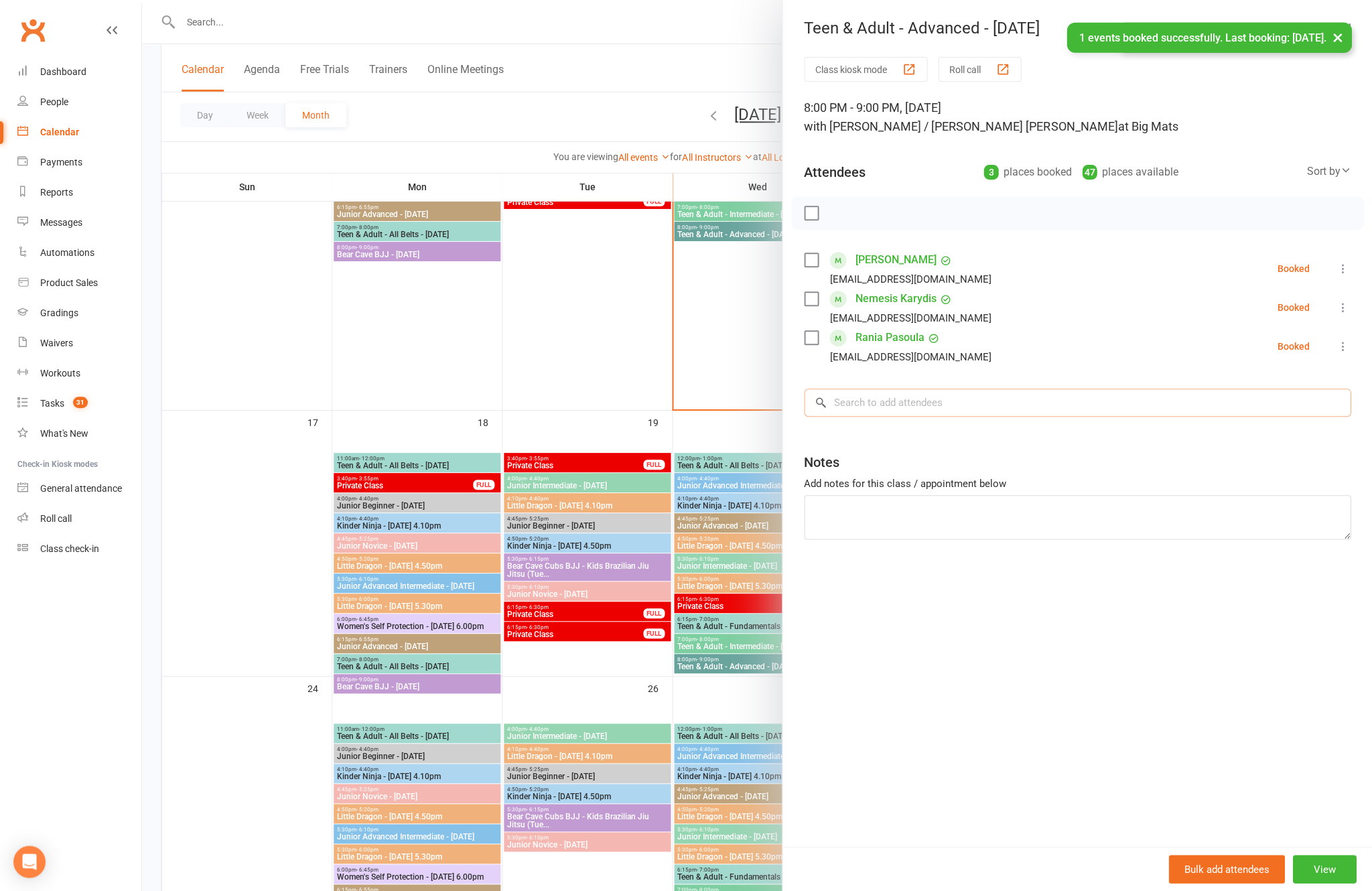
click at [953, 415] on input "search" at bounding box center [1077, 402] width 547 height 28
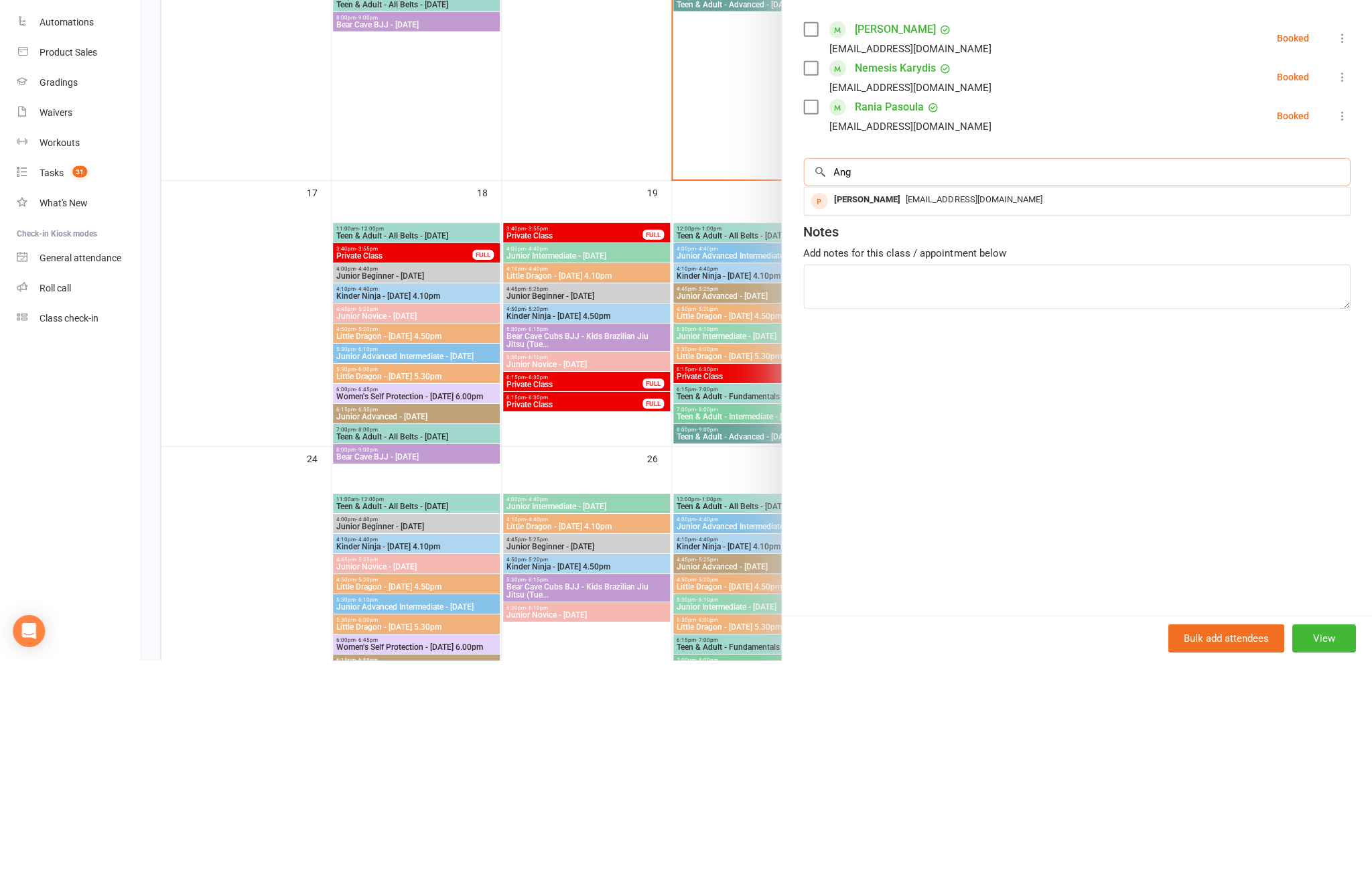
scroll to position [1083, 0]
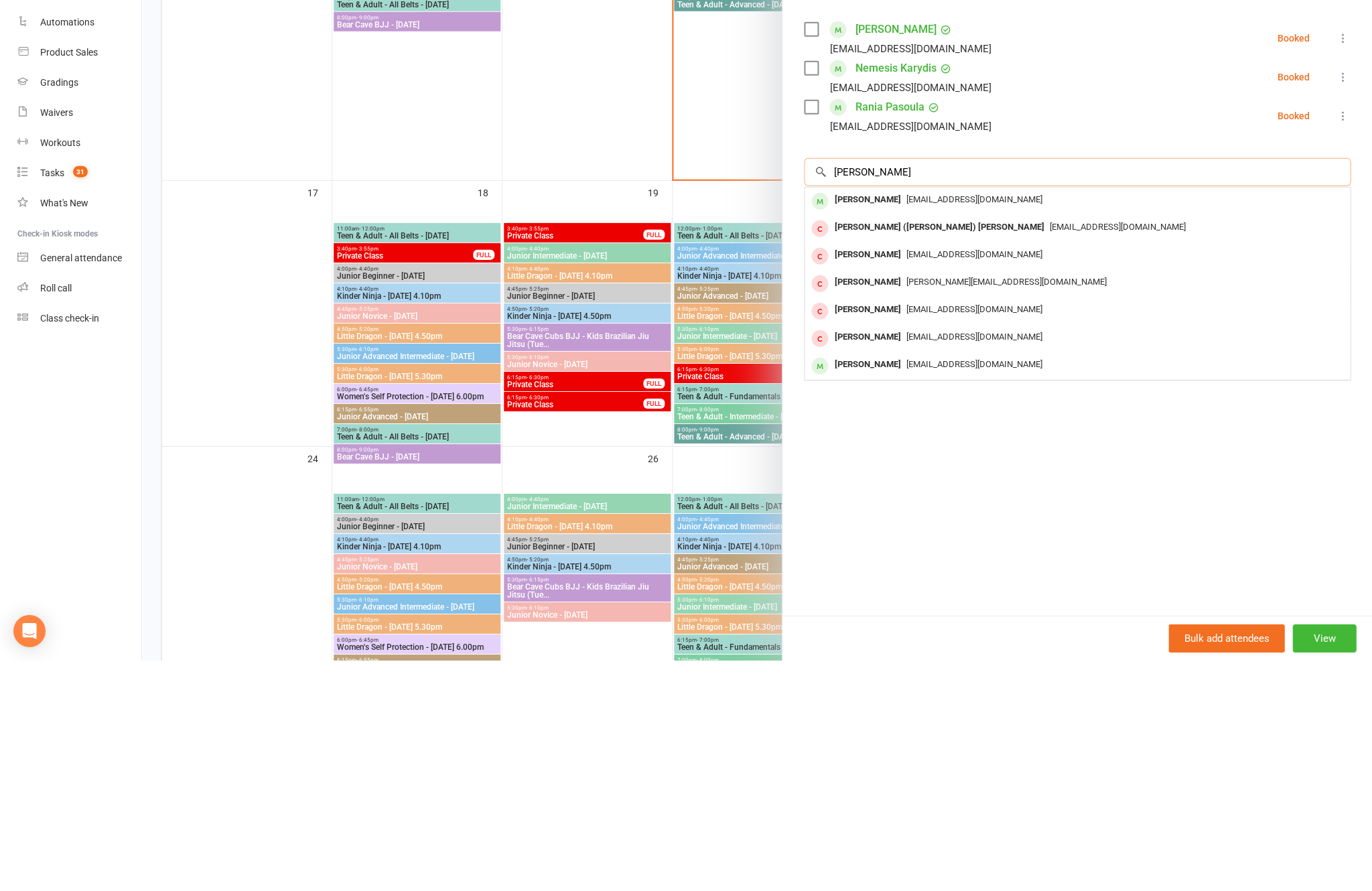
type input "[PERSON_NAME]"
click at [996, 425] on span "[EMAIL_ADDRESS][DOMAIN_NAME]" at bounding box center [974, 430] width 136 height 10
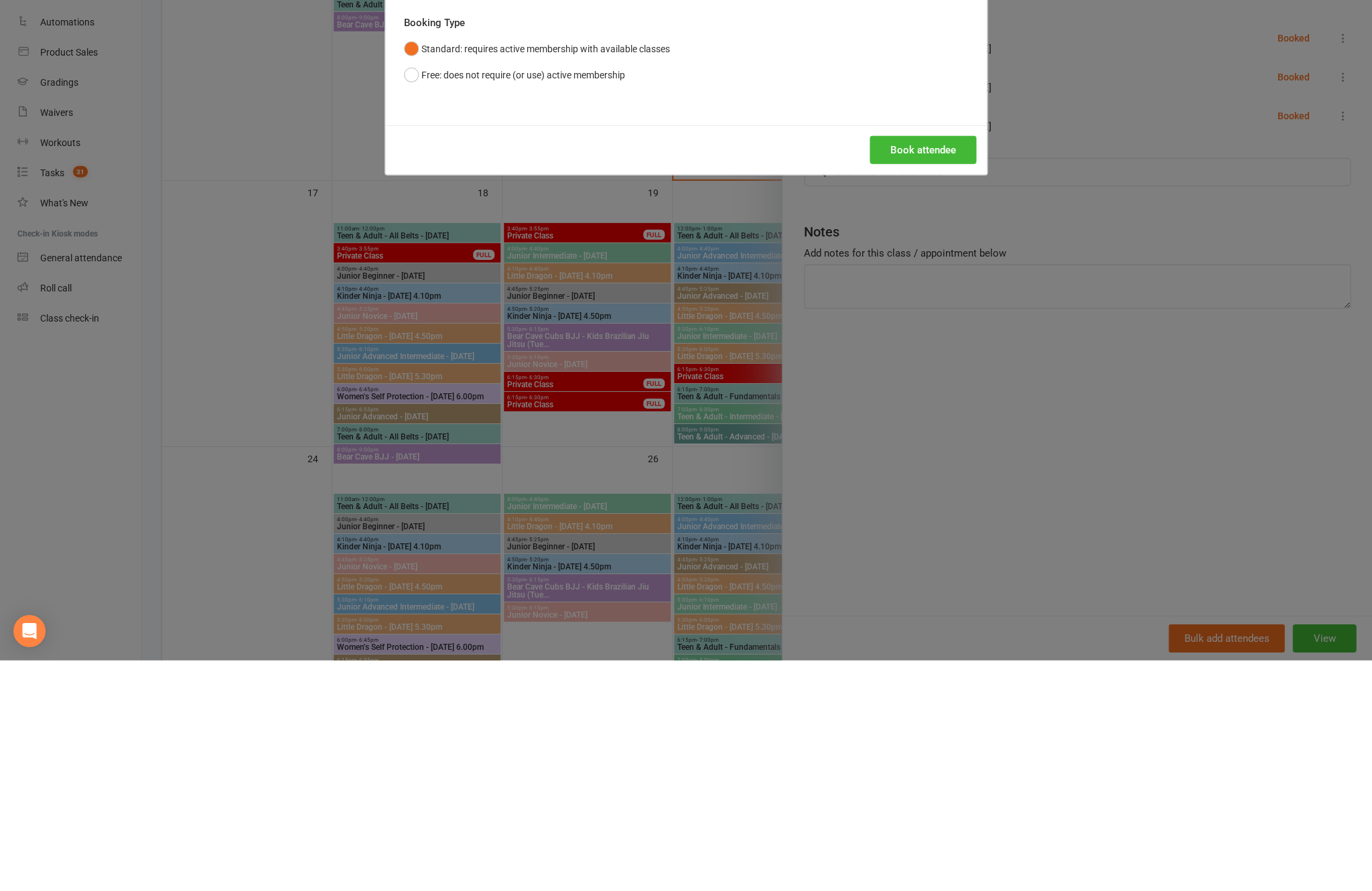
scroll to position [1314, 0]
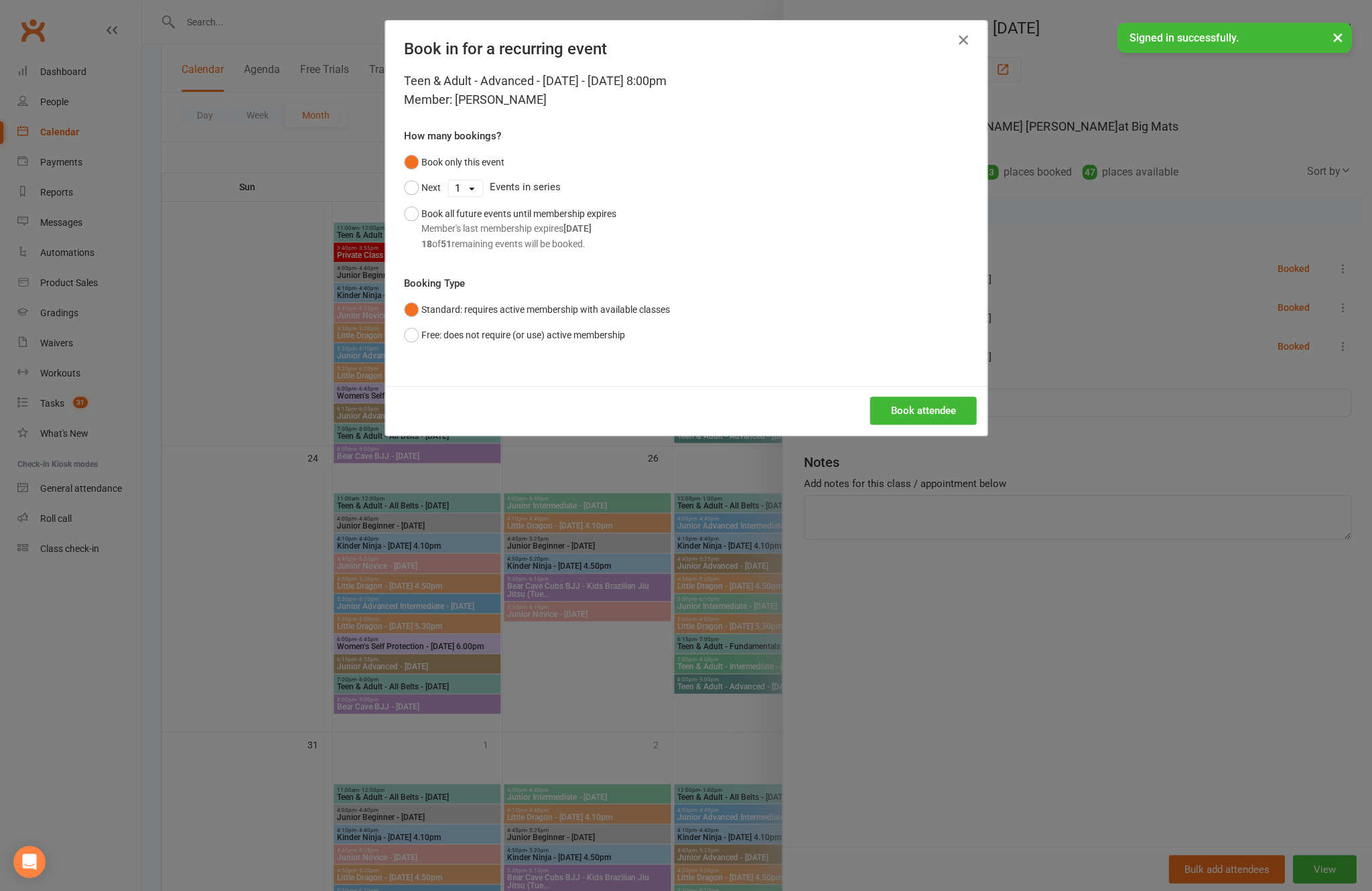
click at [911, 386] on div "Teen & Adult - Advanced - [DATE] - [DATE] 8:00pm Member: [PERSON_NAME] How many…" at bounding box center [686, 229] width 601 height 314
click at [910, 435] on div "Book attendee" at bounding box center [686, 410] width 601 height 50
click at [931, 425] on button "Book attendee" at bounding box center [923, 410] width 106 height 28
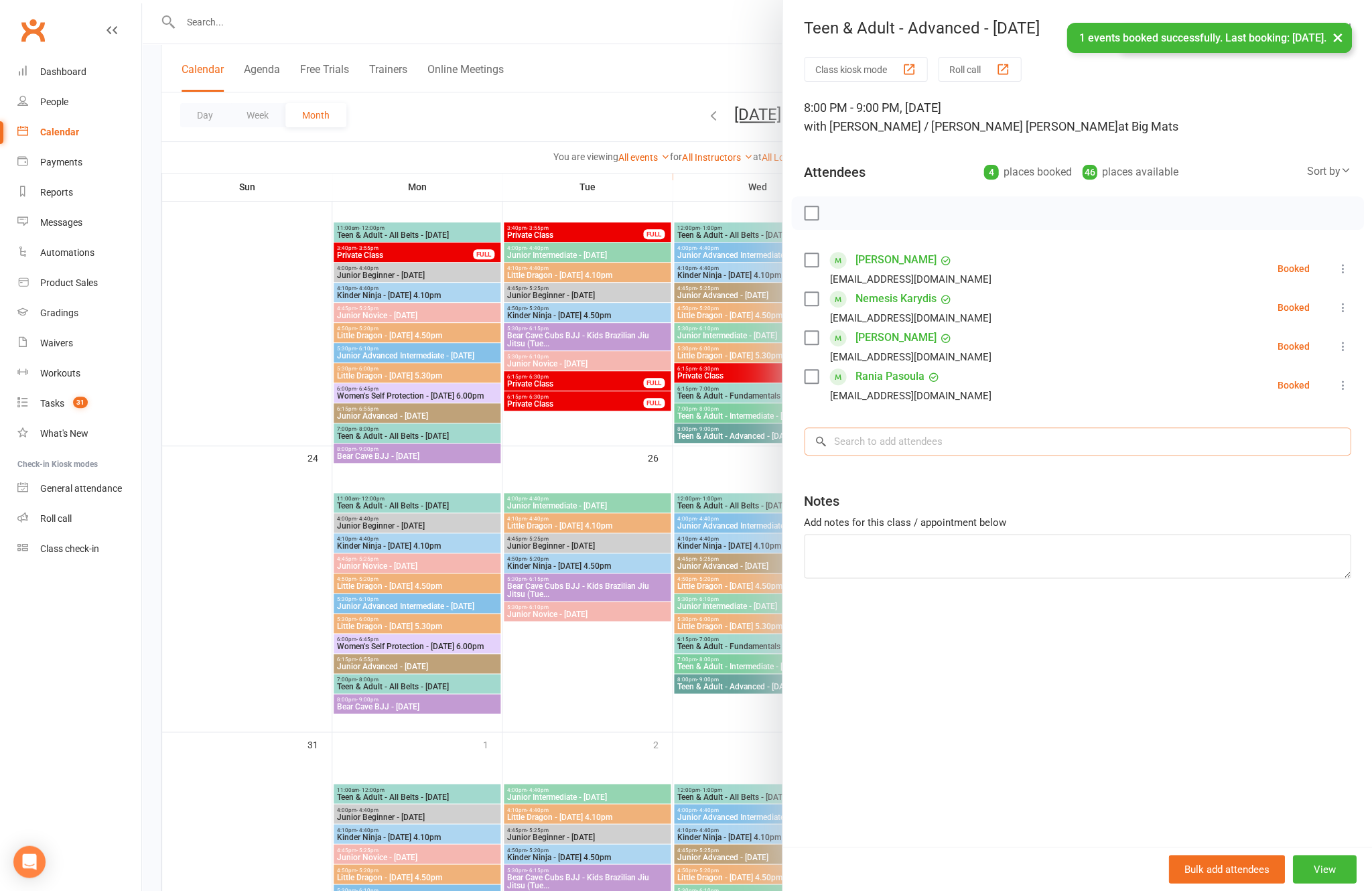
click at [942, 447] on input "search" at bounding box center [1077, 441] width 547 height 28
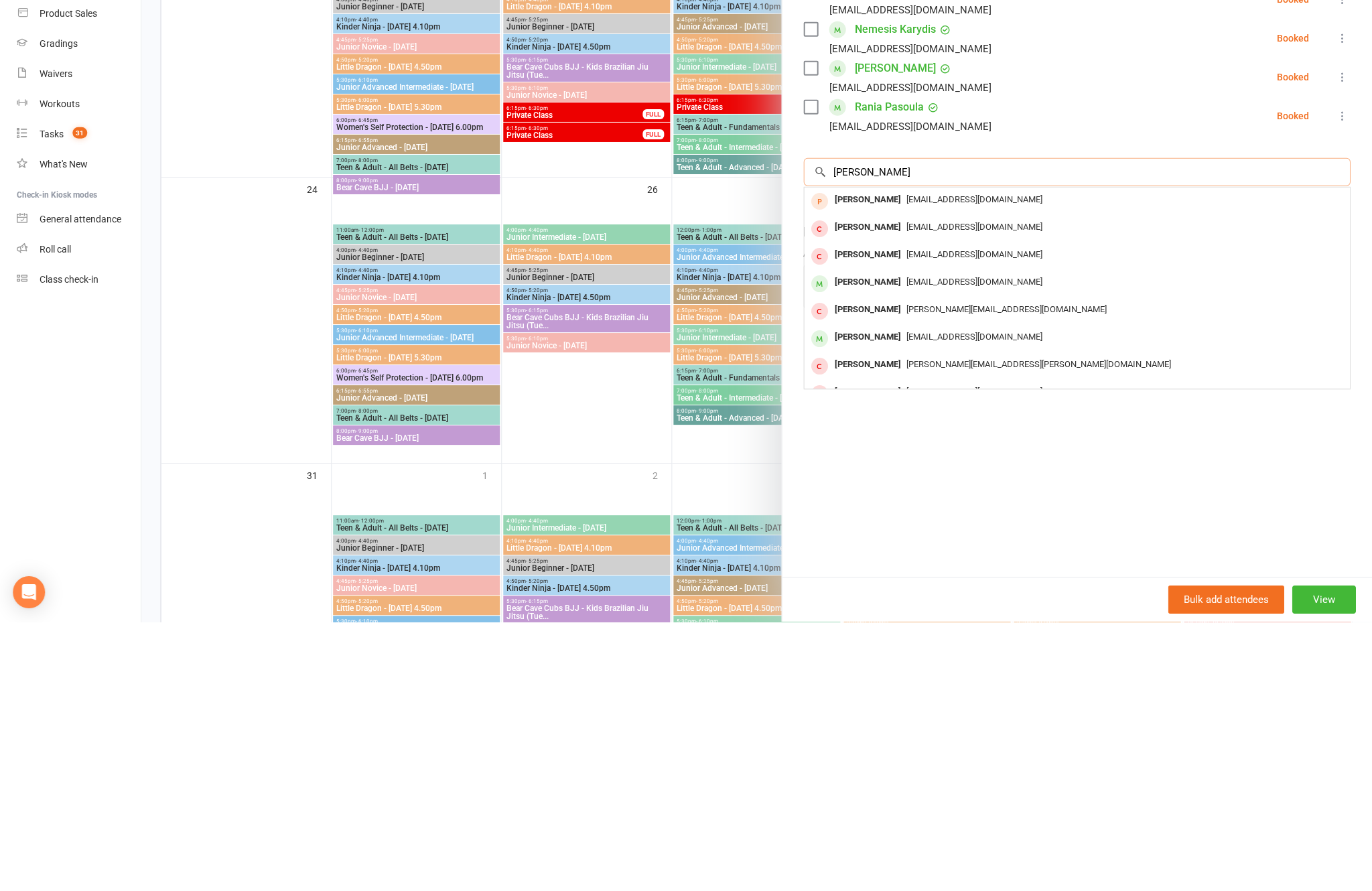
type input "[PERSON_NAME]"
click at [968, 463] on span "[EMAIL_ADDRESS][DOMAIN_NAME]" at bounding box center [974, 468] width 136 height 10
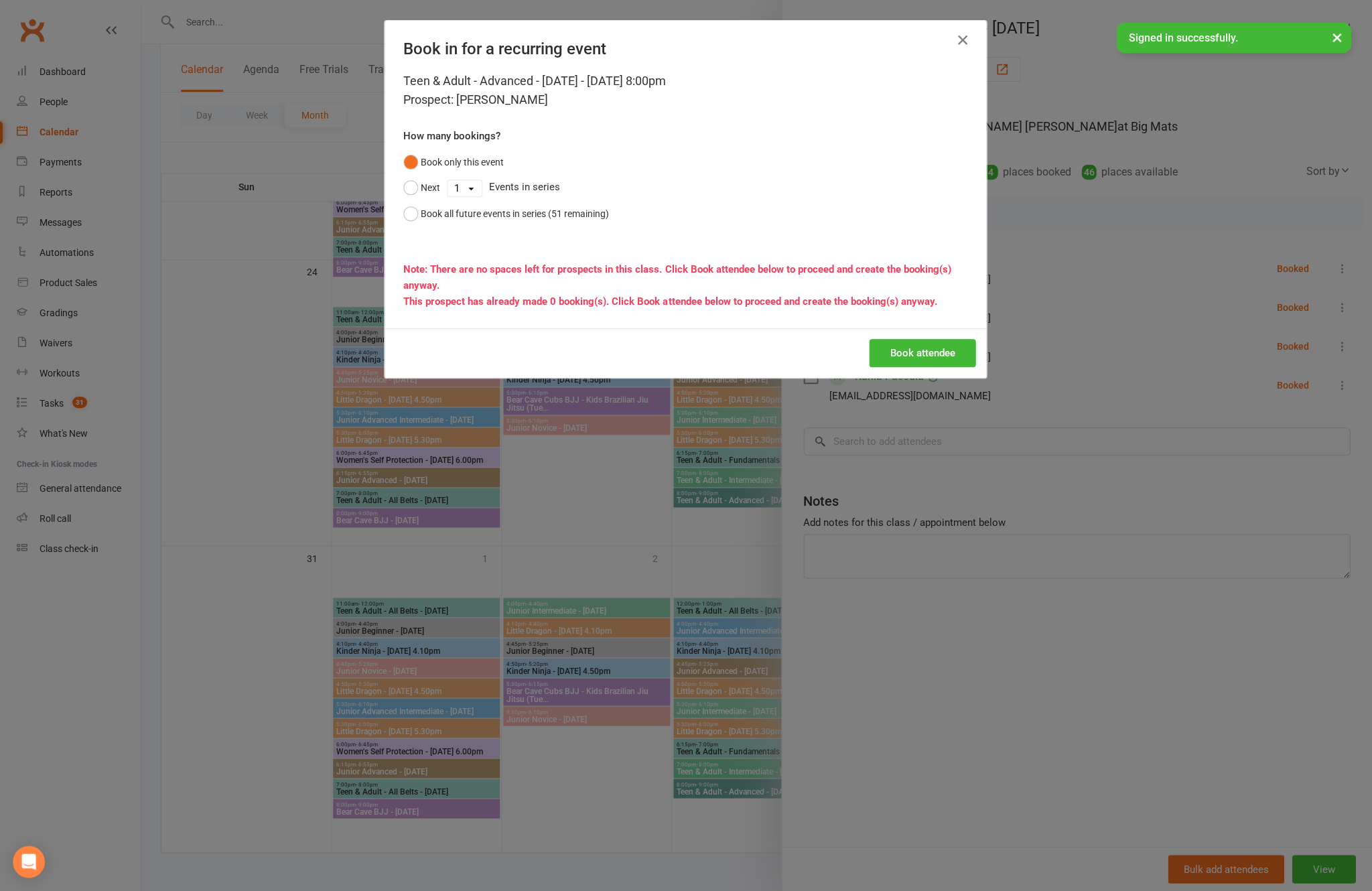
scroll to position [1527, 0]
click at [955, 36] on icon "button" at bounding box center [962, 40] width 16 height 16
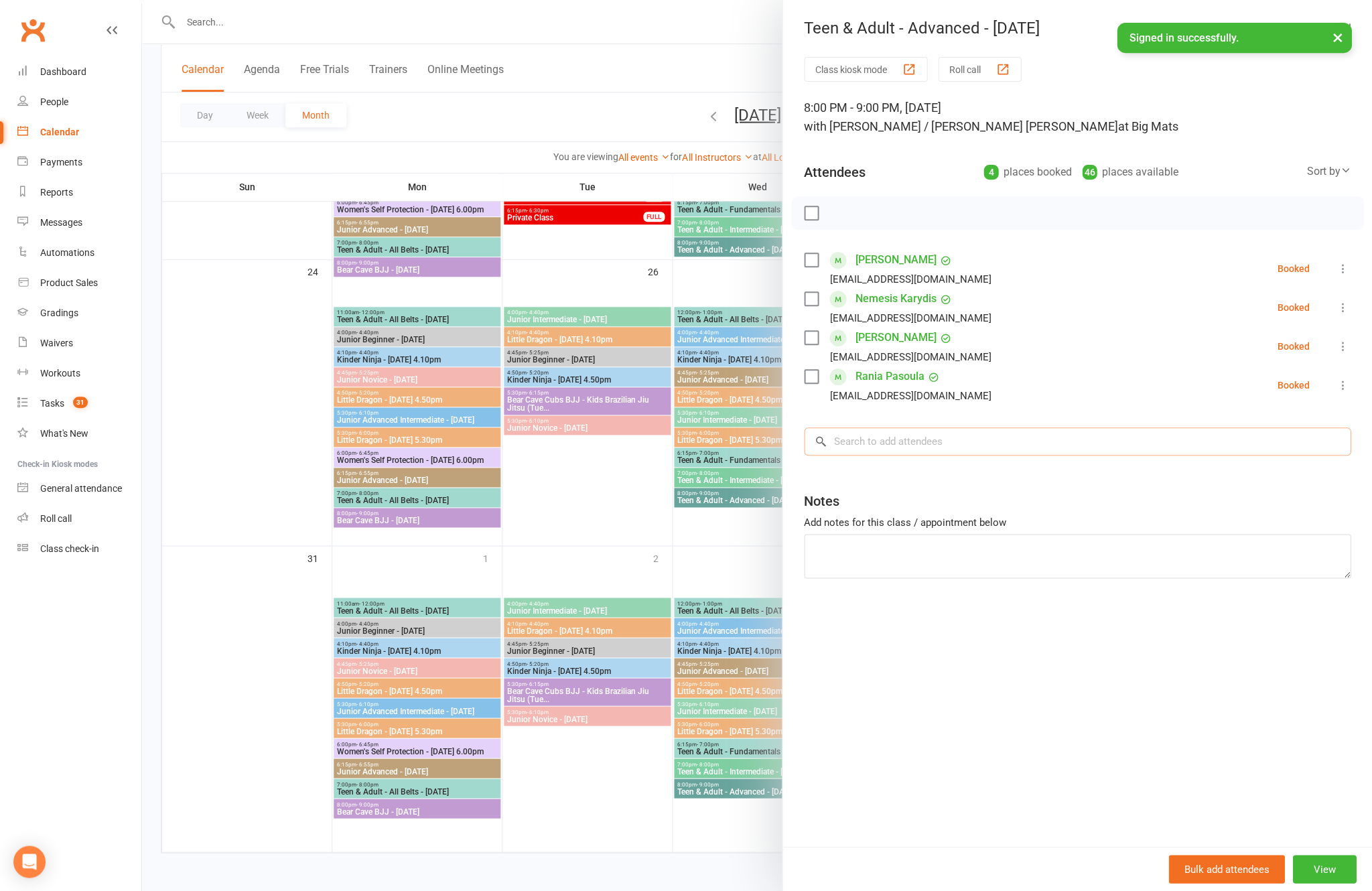
click at [955, 434] on input "search" at bounding box center [1077, 441] width 547 height 28
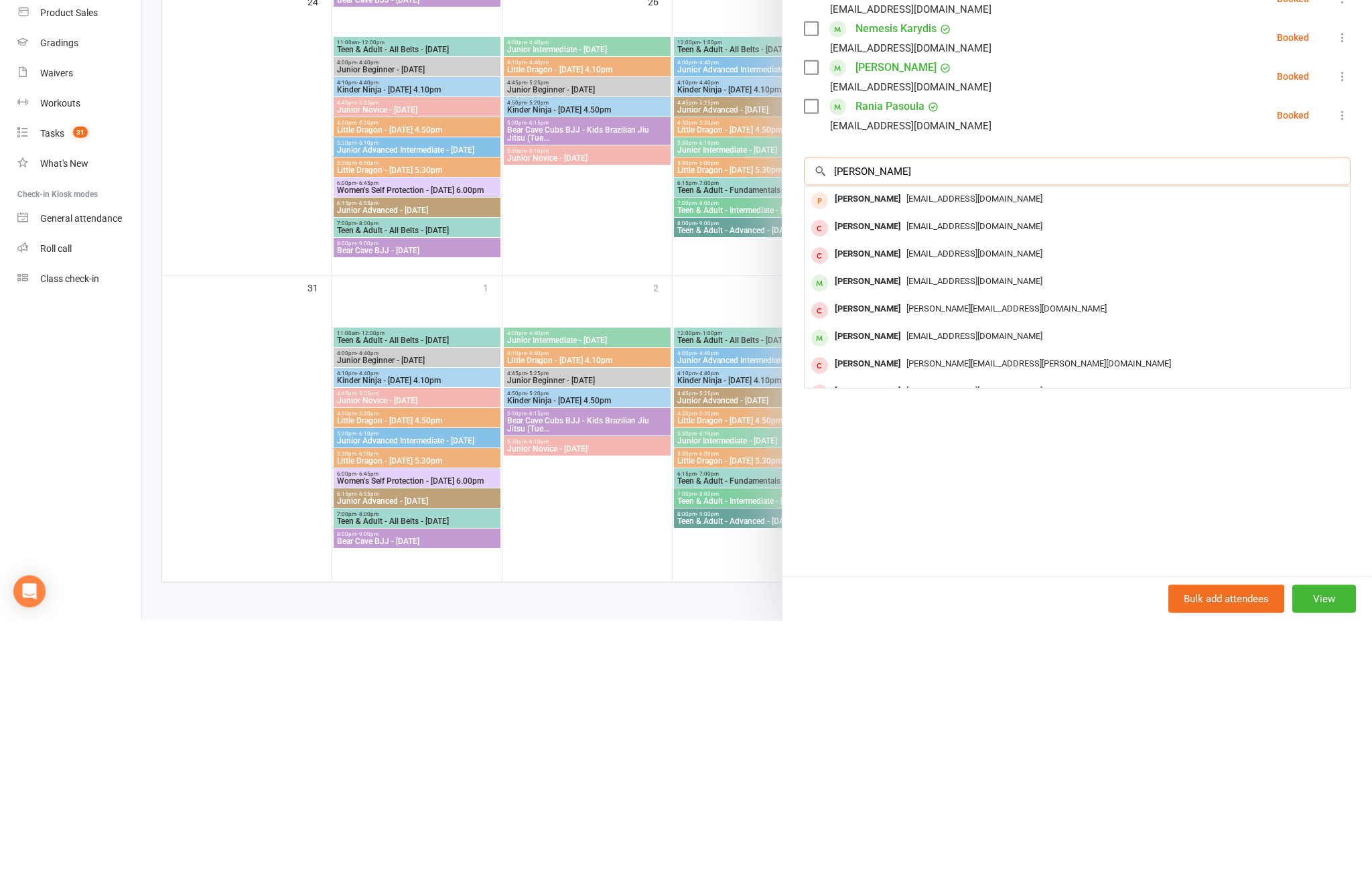
type input "[PERSON_NAME]"
click at [906, 542] on div "[PERSON_NAME]" at bounding box center [868, 551] width 77 height 19
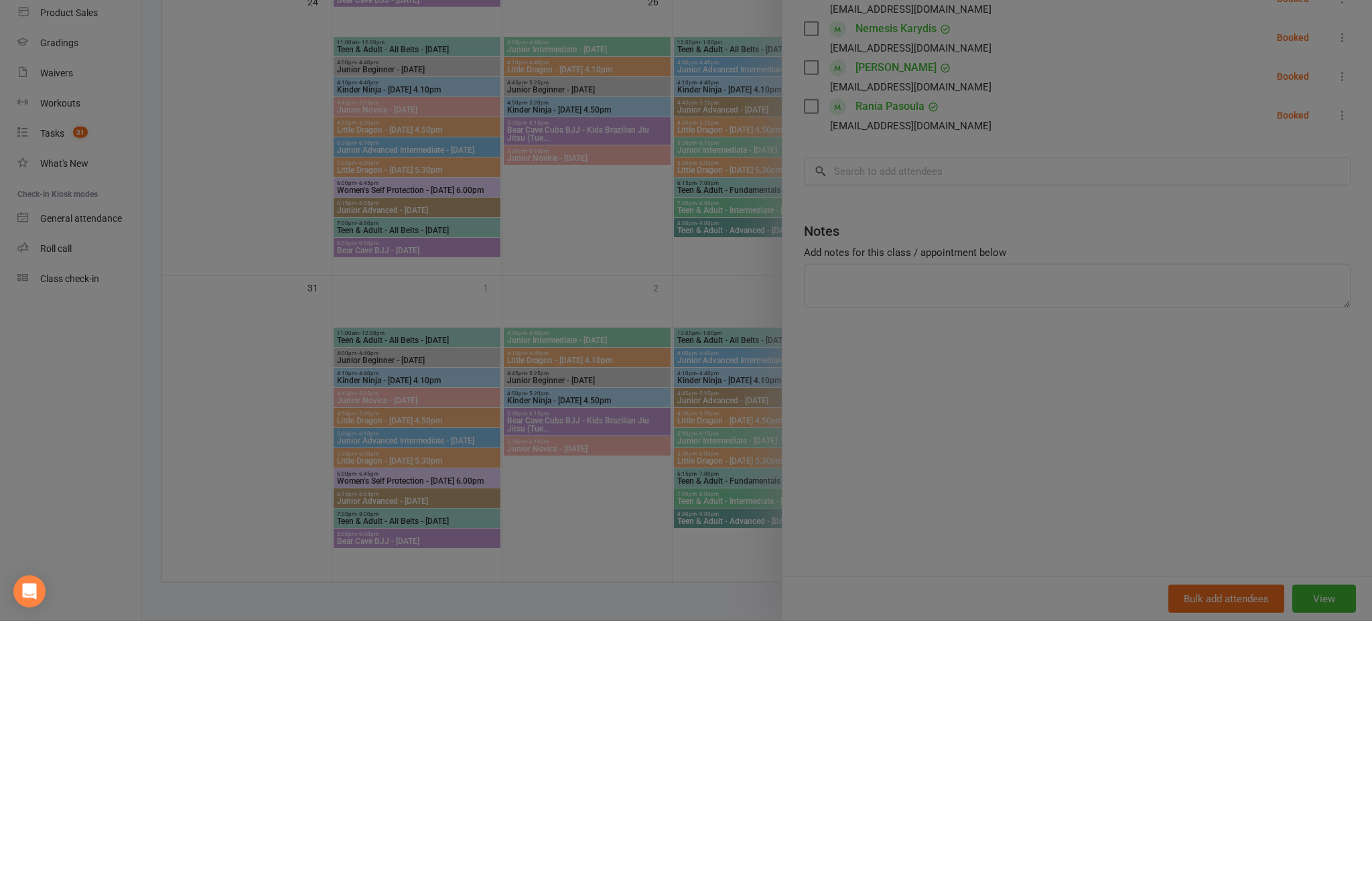
scroll to position [1527, 0]
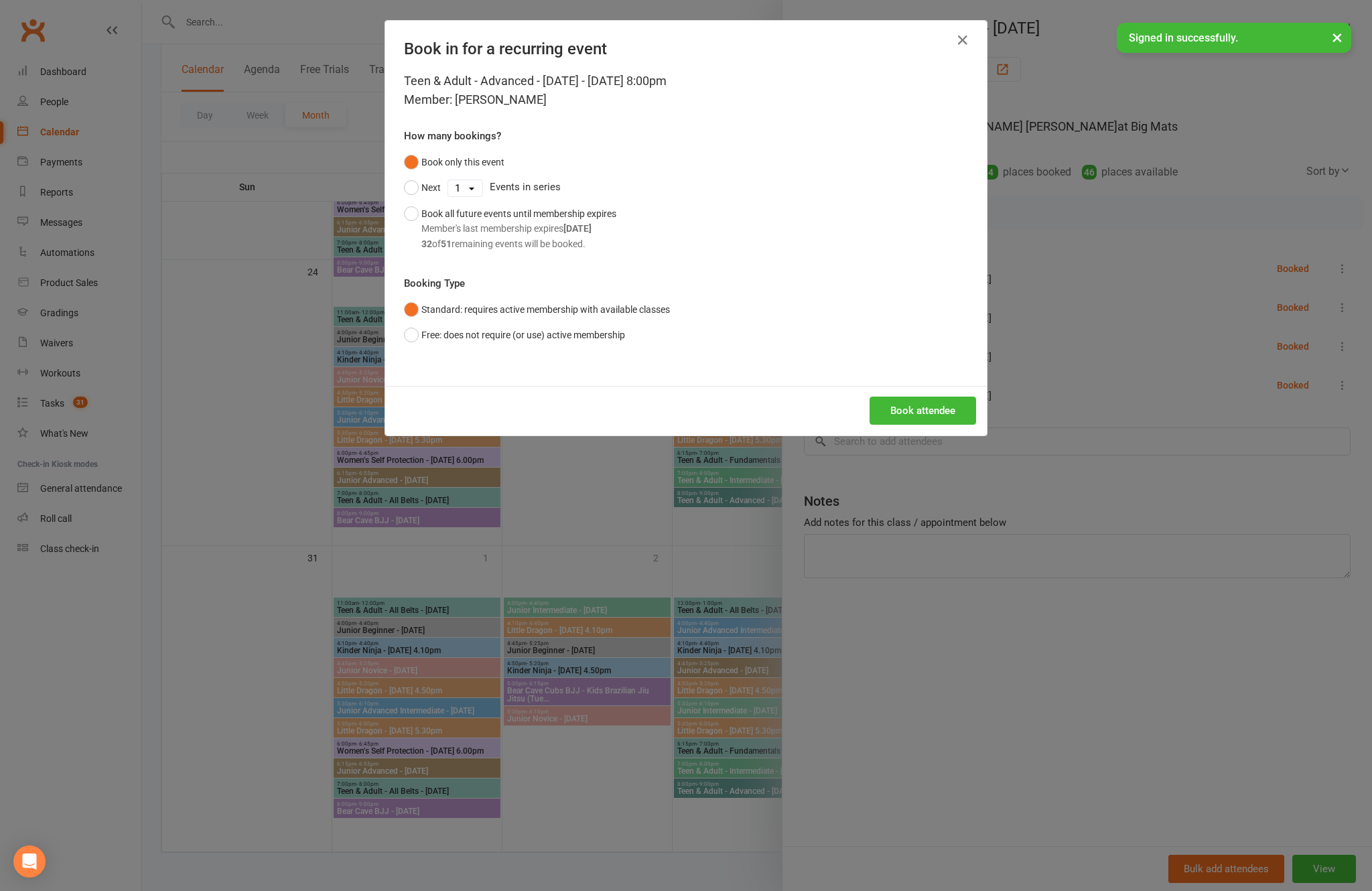
click at [921, 425] on button "Book attendee" at bounding box center [923, 410] width 106 height 28
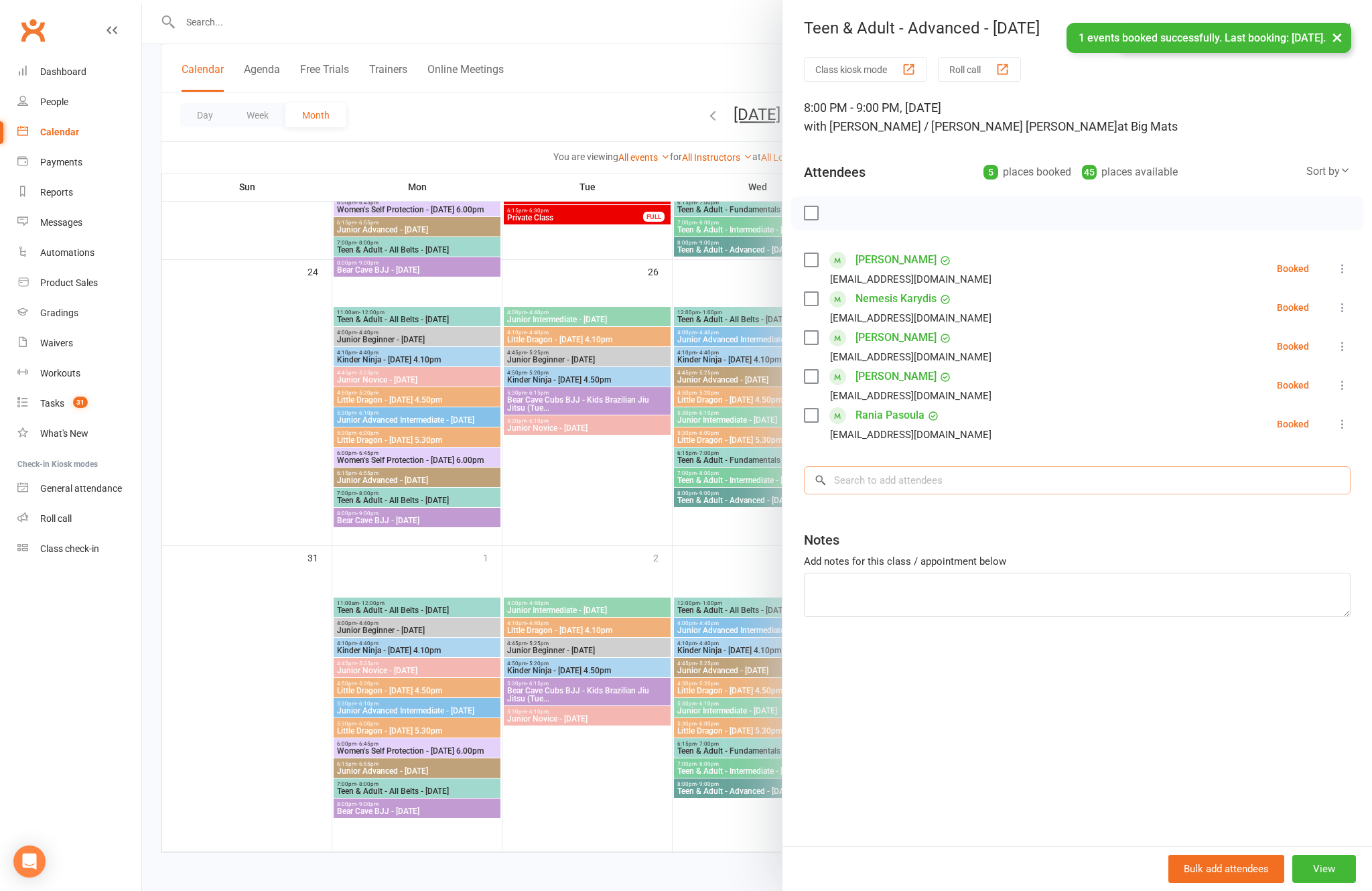
click at [943, 479] on input "search" at bounding box center [1077, 480] width 547 height 28
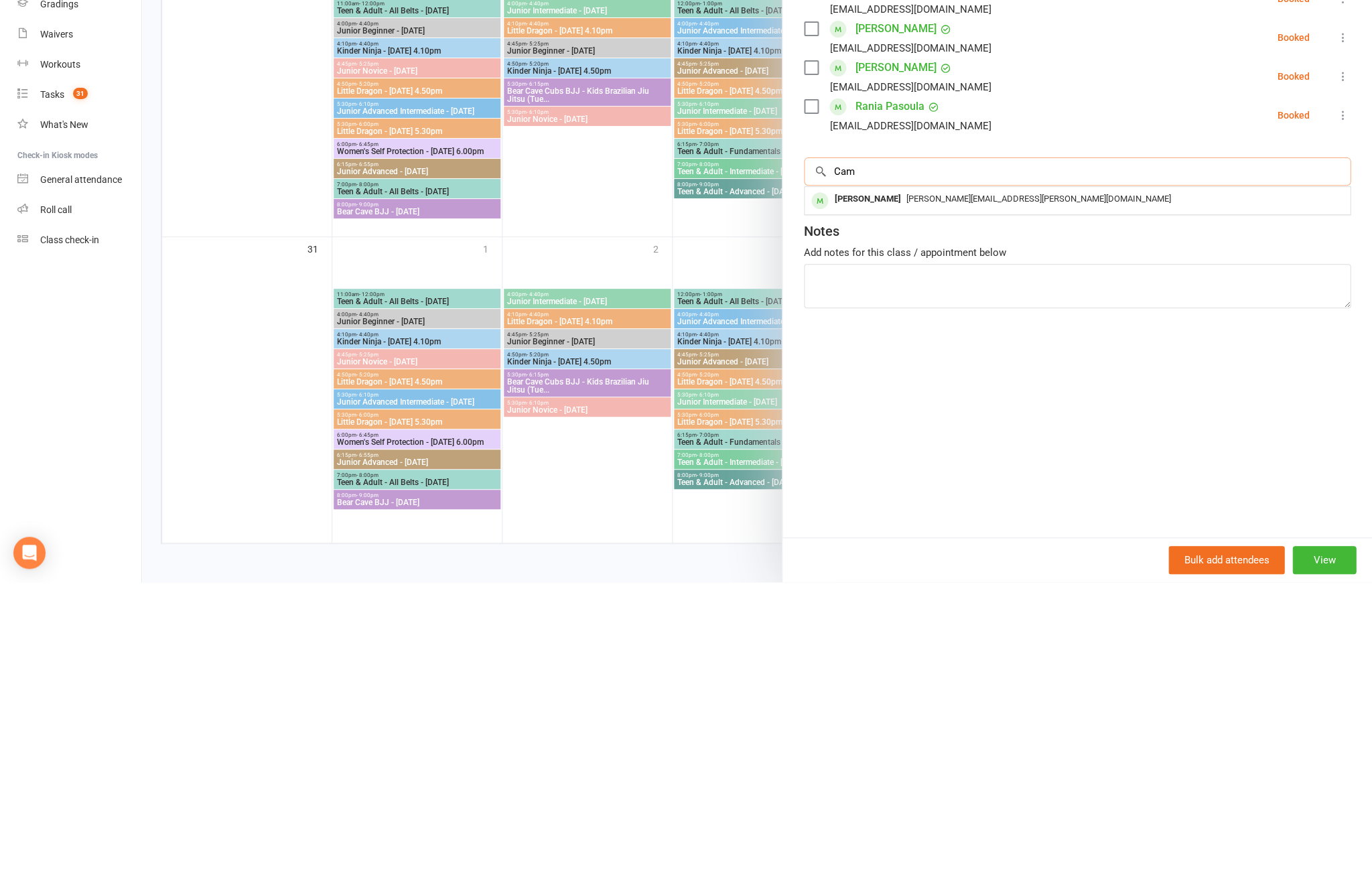
type input "Cam"
click at [1010, 502] on span "[PERSON_NAME][EMAIL_ADDRESS][PERSON_NAME][DOMAIN_NAME]" at bounding box center [1038, 507] width 265 height 10
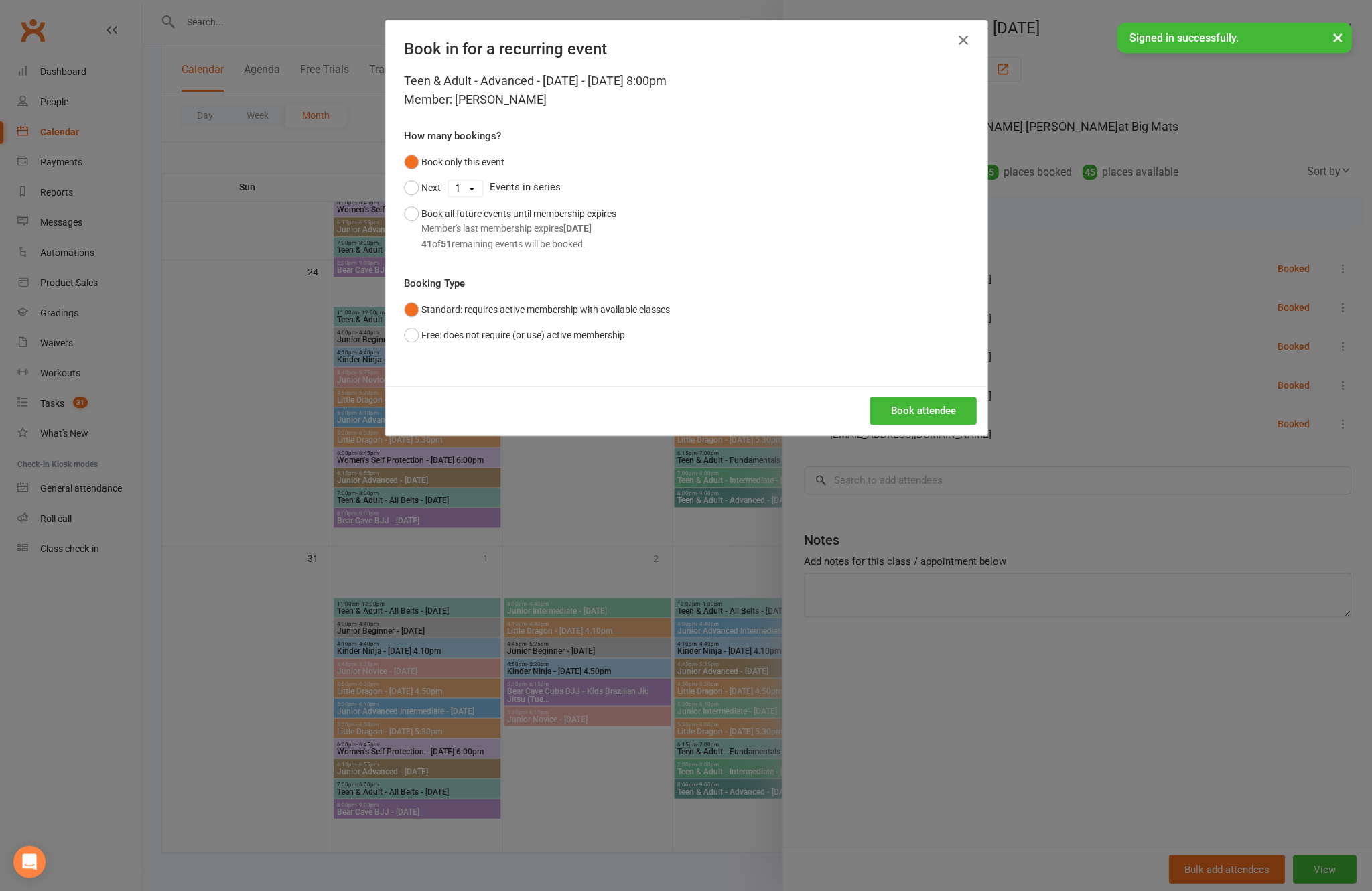
click at [907, 425] on button "Book attendee" at bounding box center [923, 410] width 106 height 28
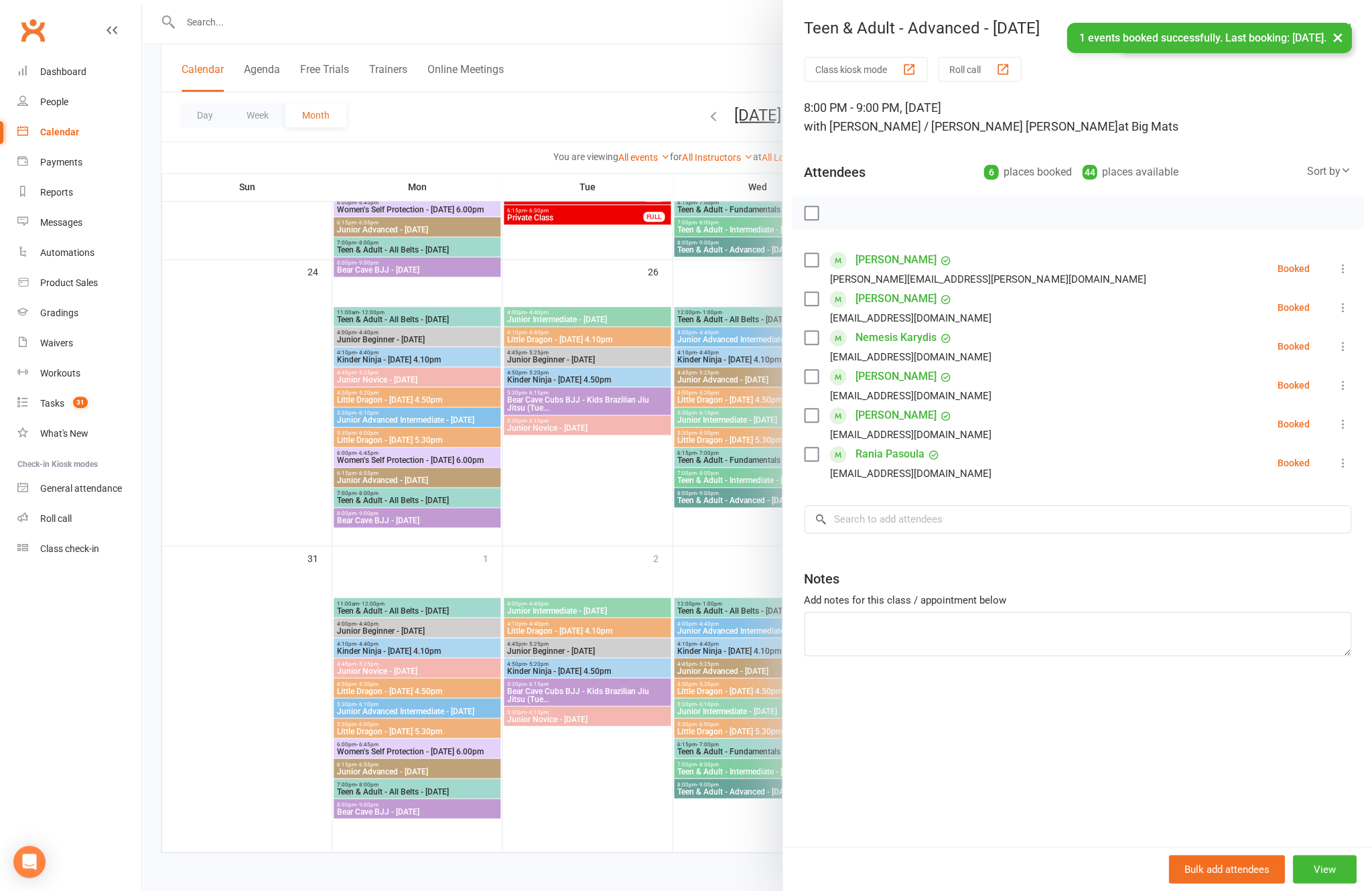
click at [955, 499] on div "Class kiosk mode Roll call 8:00 PM - 9:00 PM, [DATE] with [PERSON_NAME] / [PERS…" at bounding box center [1077, 451] width 590 height 789
click at [936, 529] on input "search" at bounding box center [1077, 519] width 547 height 28
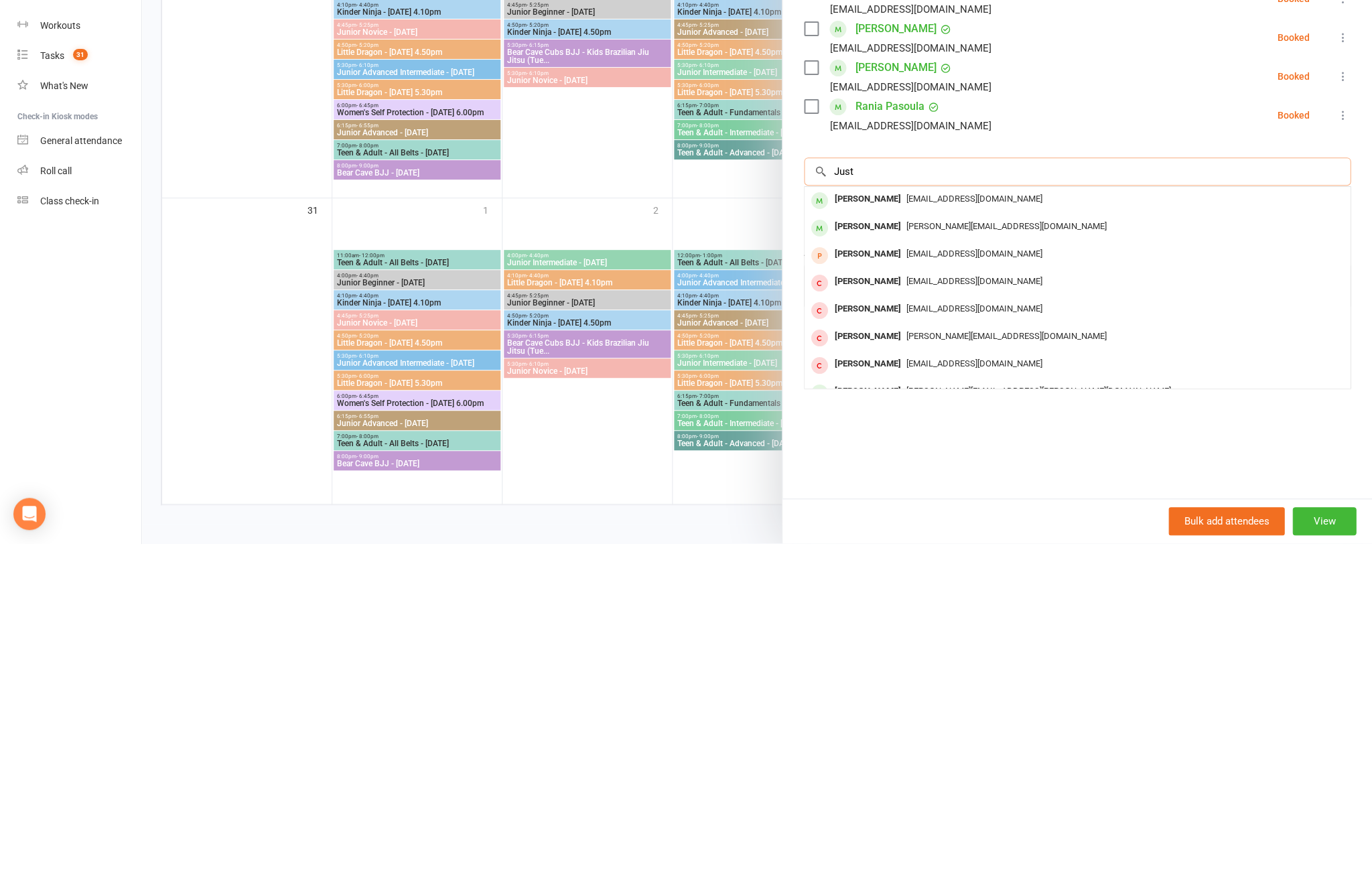
type input "Just"
click at [922, 541] on span "[EMAIL_ADDRESS][DOMAIN_NAME]" at bounding box center [974, 546] width 136 height 10
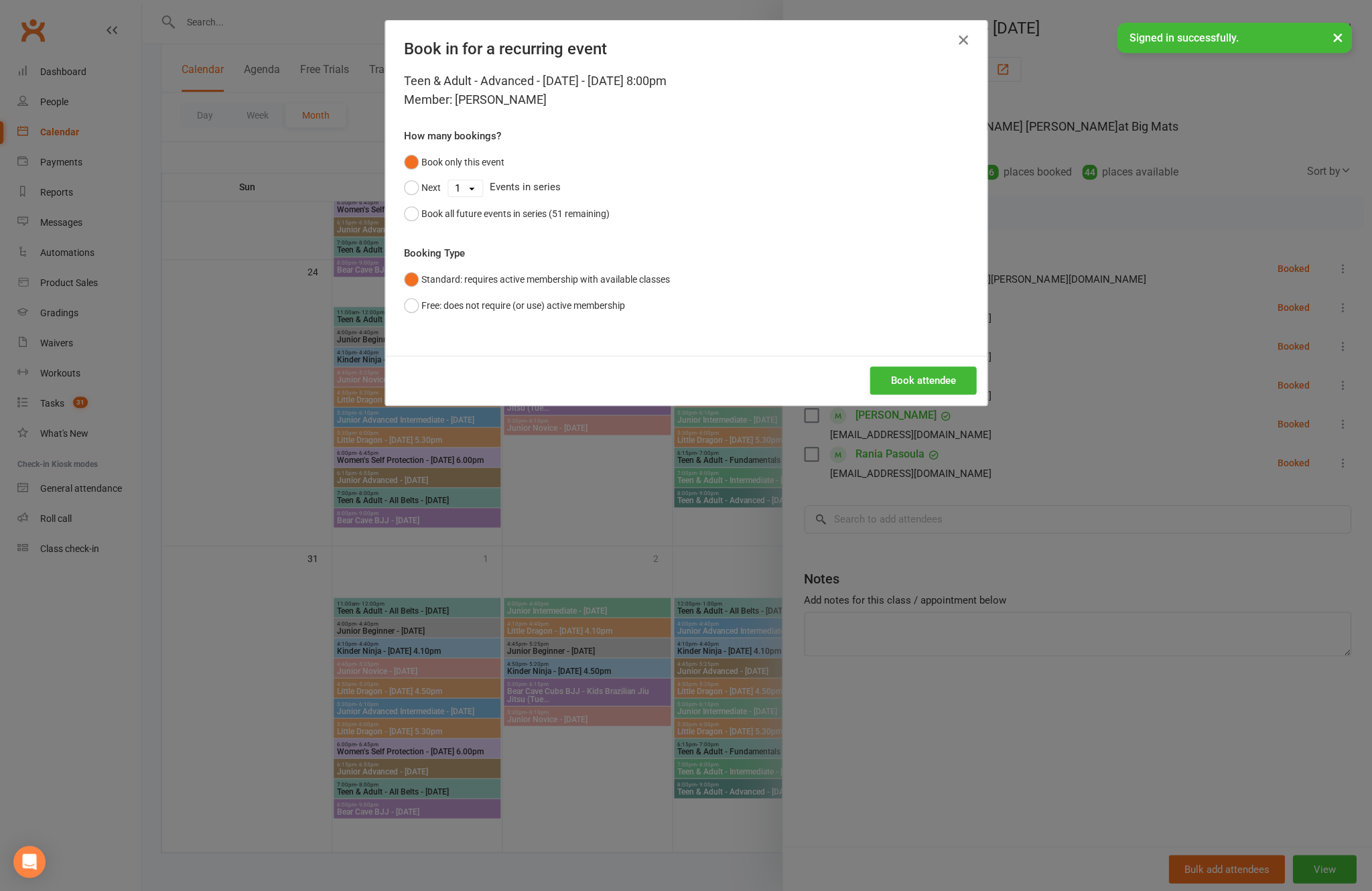
click at [968, 33] on icon "button" at bounding box center [962, 40] width 16 height 16
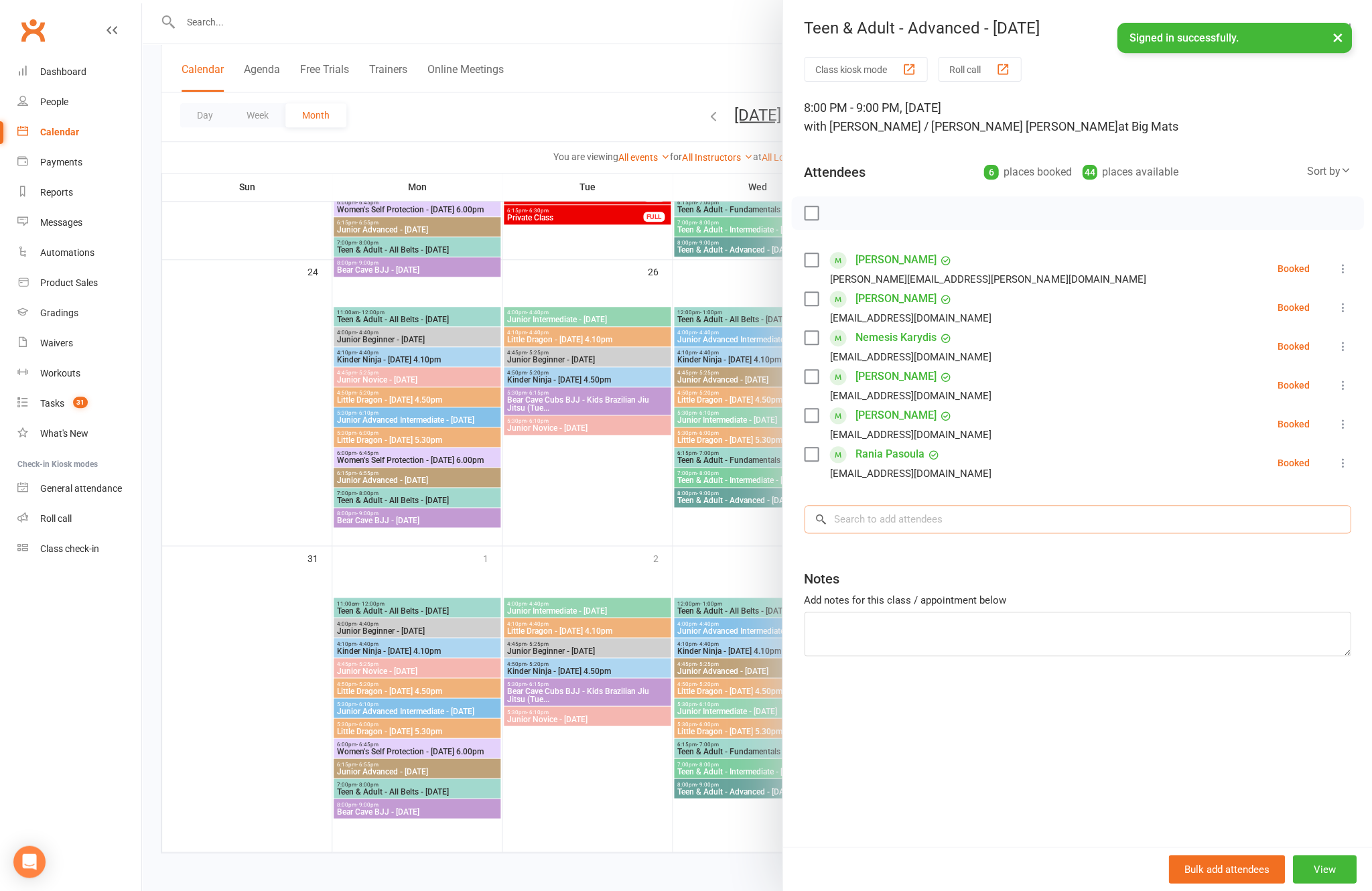
click at [952, 522] on input "search" at bounding box center [1077, 519] width 547 height 28
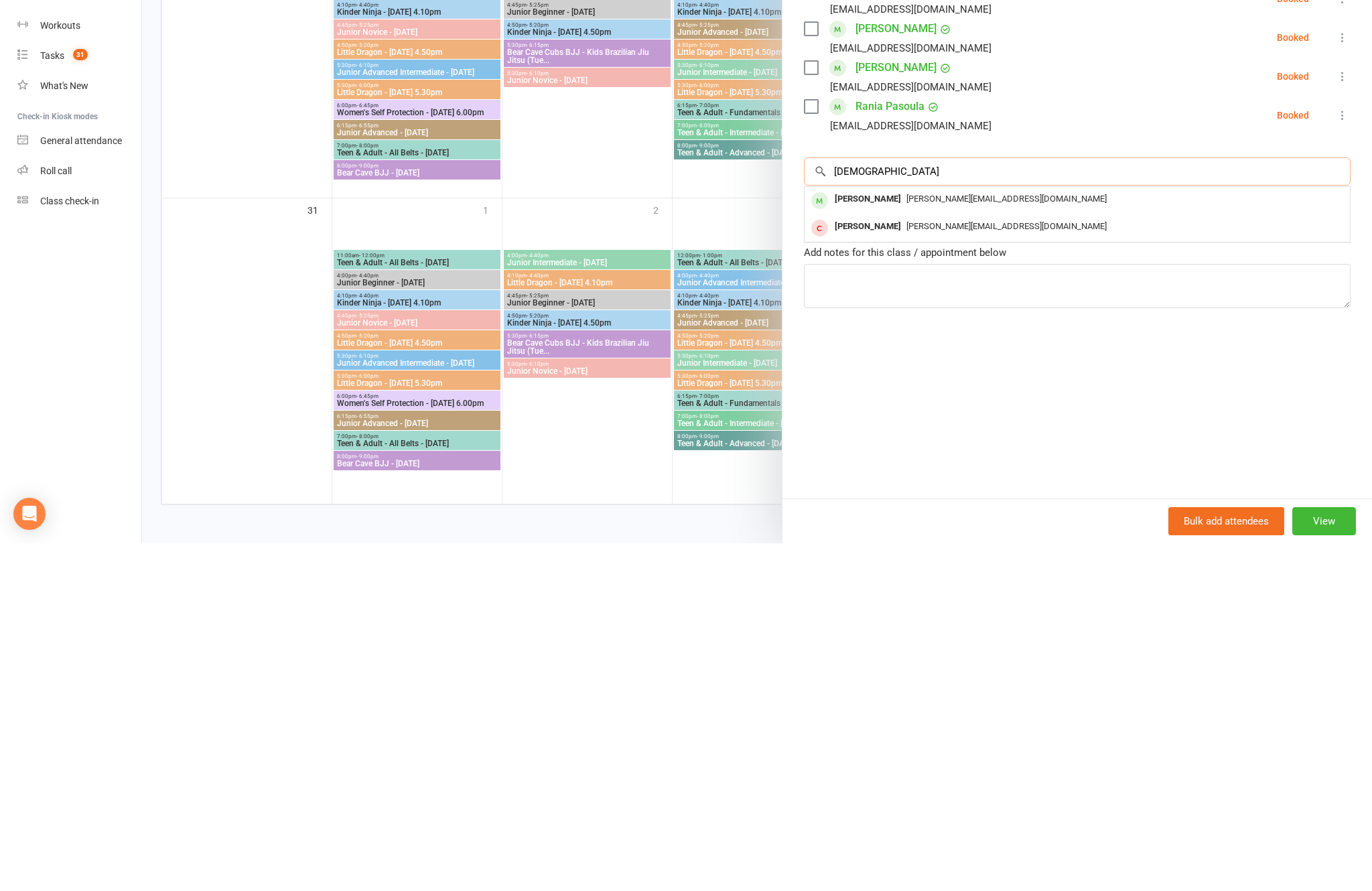
type input "[DEMOGRAPHIC_DATA]"
click at [936, 541] on span "[PERSON_NAME][EMAIL_ADDRESS][DOMAIN_NAME]" at bounding box center [1006, 546] width 200 height 10
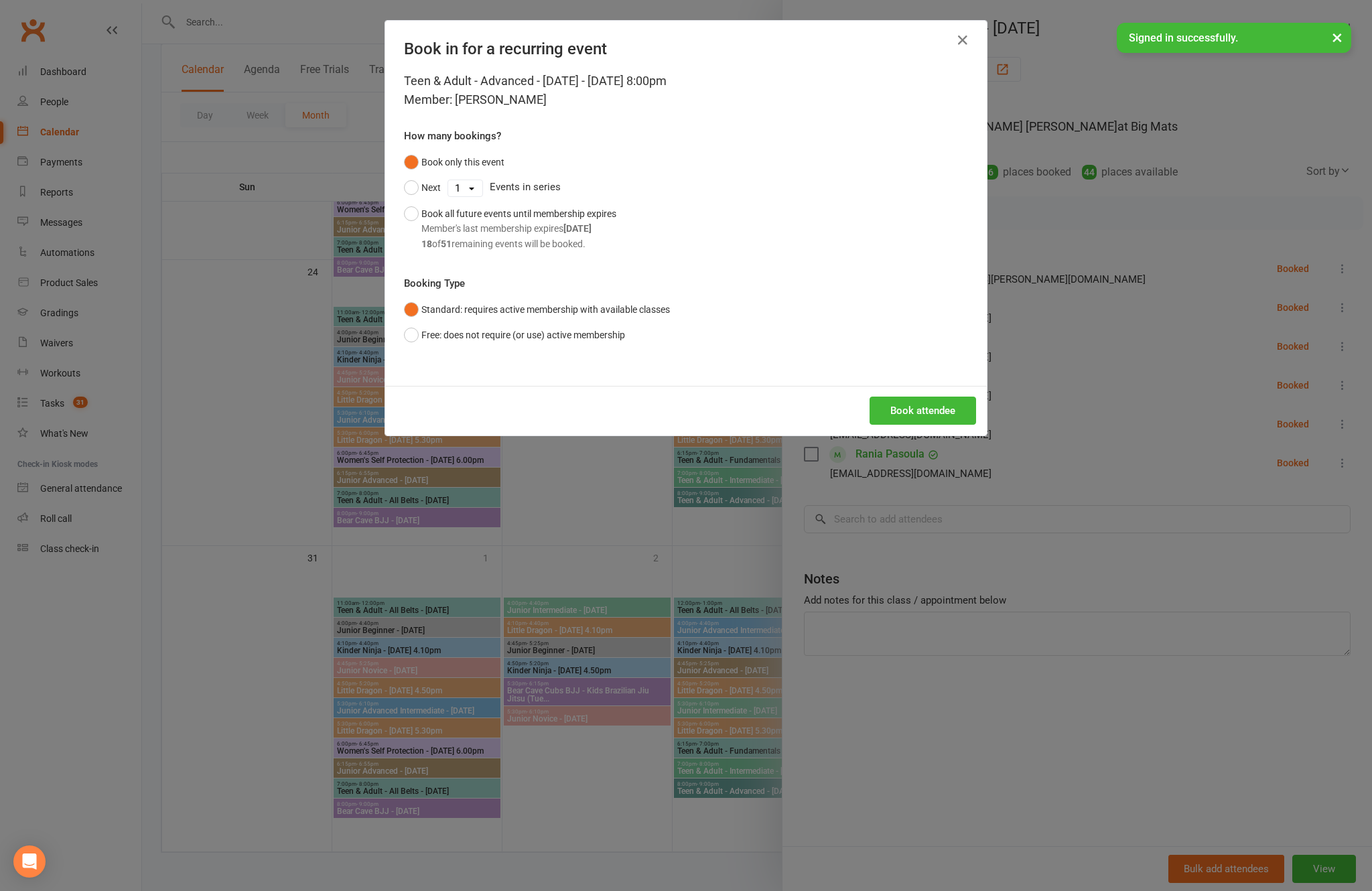
click at [902, 425] on button "Book attendee" at bounding box center [923, 410] width 106 height 28
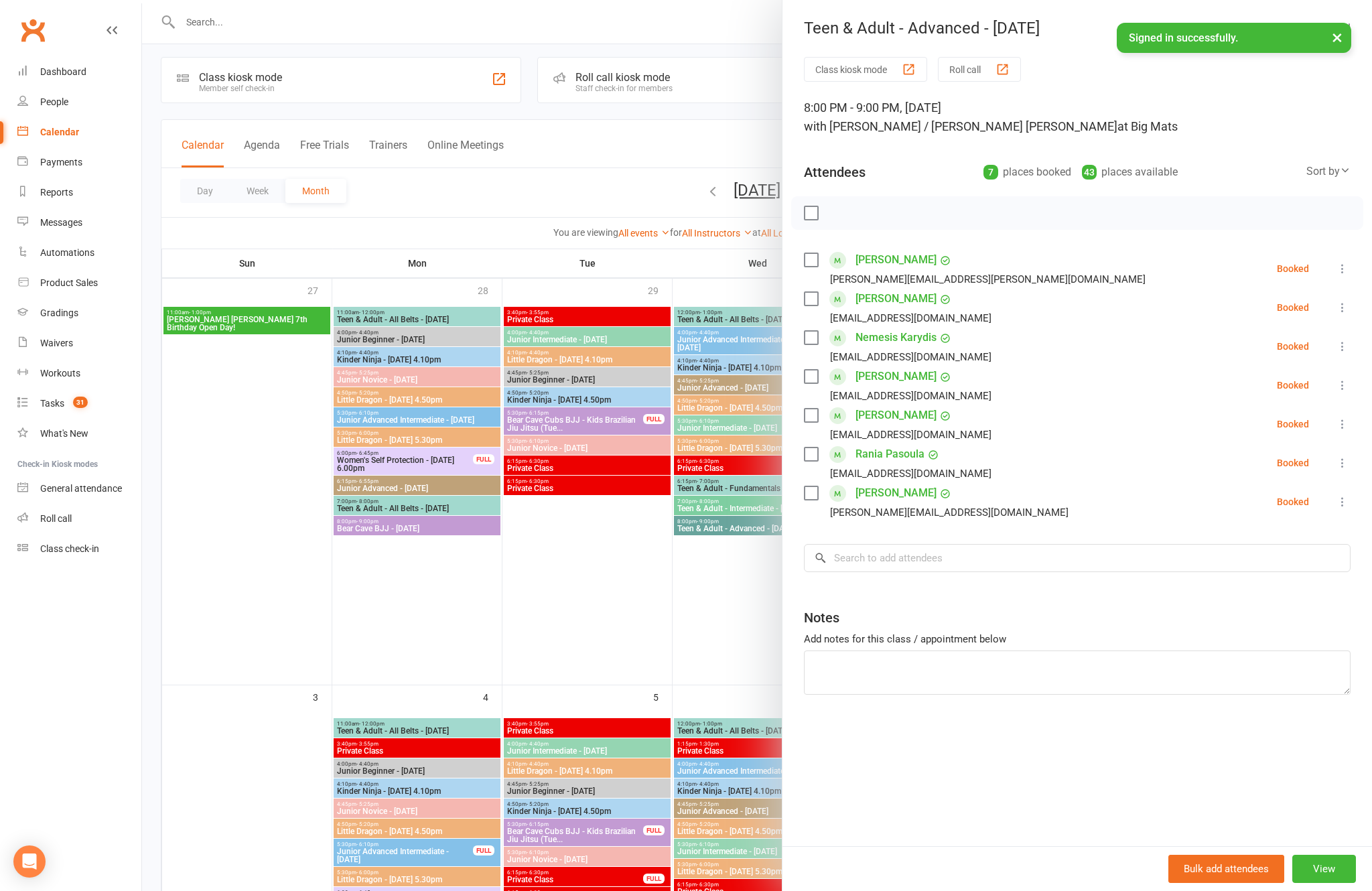
scroll to position [3, 0]
